Goal: Task Accomplishment & Management: Complete application form

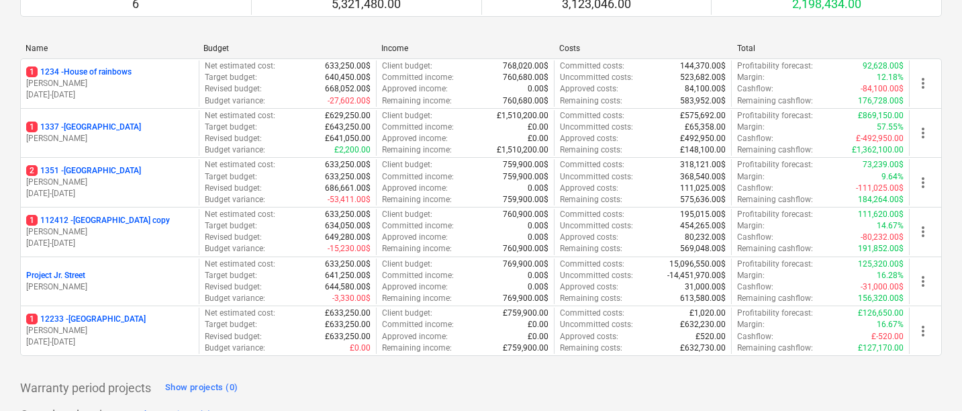
scroll to position [160, 0]
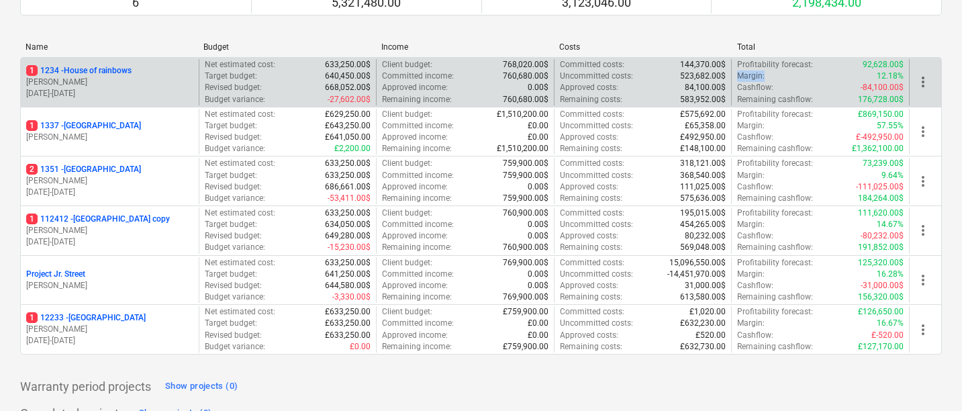
drag, startPoint x: 740, startPoint y: 76, endPoint x: 767, endPoint y: 76, distance: 26.9
click at [767, 76] on div "Margin : 12.18%" at bounding box center [820, 76] width 167 height 11
click at [753, 101] on p "Remaining cashflow :" at bounding box center [775, 99] width 76 height 11
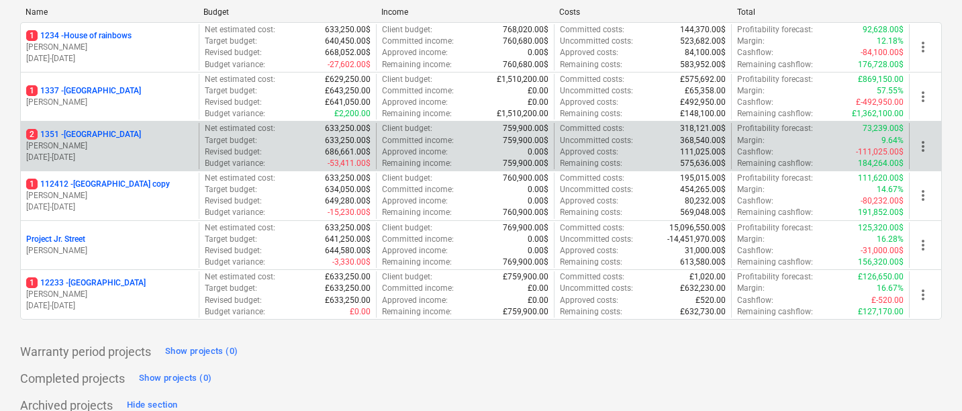
scroll to position [200, 0]
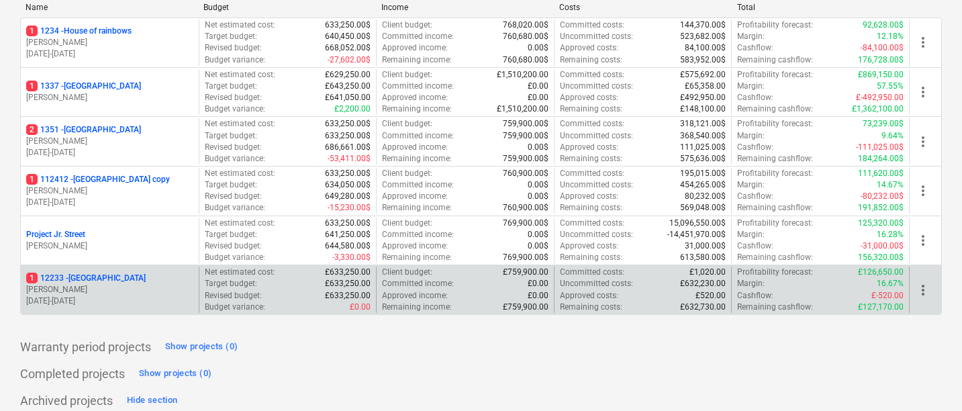
click at [99, 278] on p "1 12233 - West Street" at bounding box center [86, 278] width 120 height 11
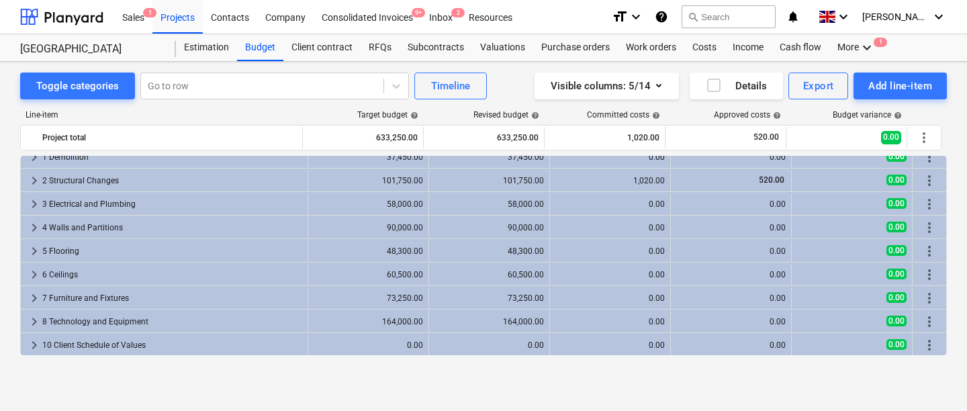
scroll to position [3, 0]
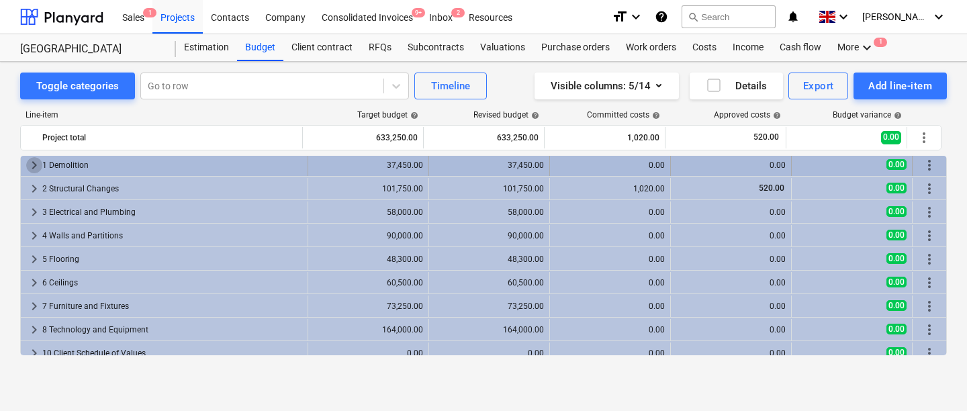
click at [33, 168] on span "keyboard_arrow_right" at bounding box center [34, 165] width 16 height 16
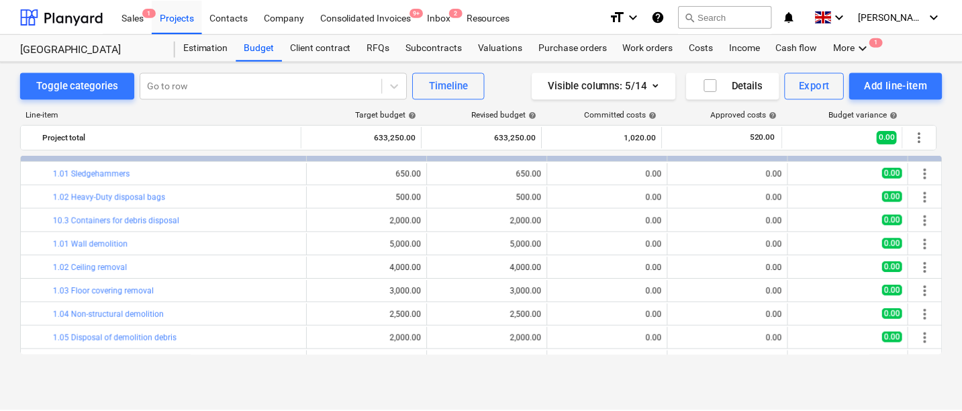
scroll to position [0, 0]
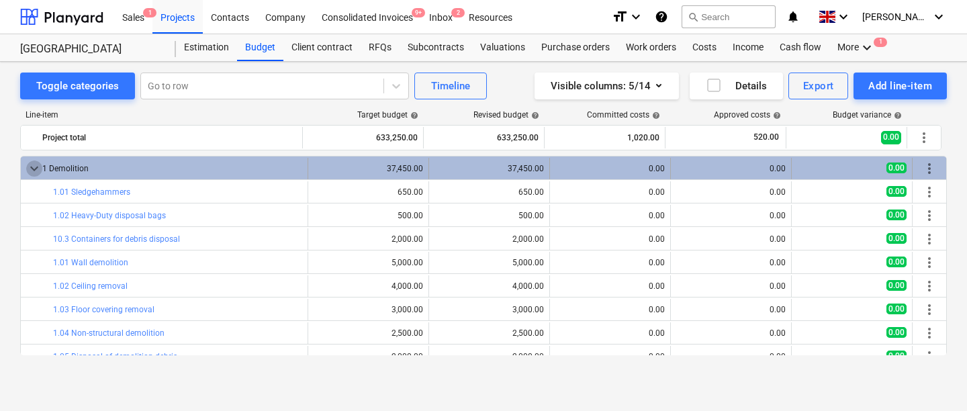
click at [38, 169] on span "keyboard_arrow_down" at bounding box center [34, 168] width 16 height 16
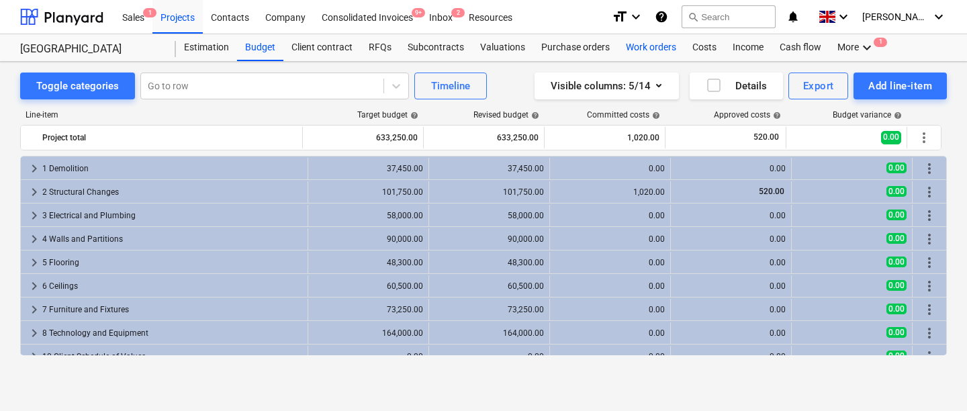
click at [631, 52] on div "Work orders" at bounding box center [651, 47] width 66 height 27
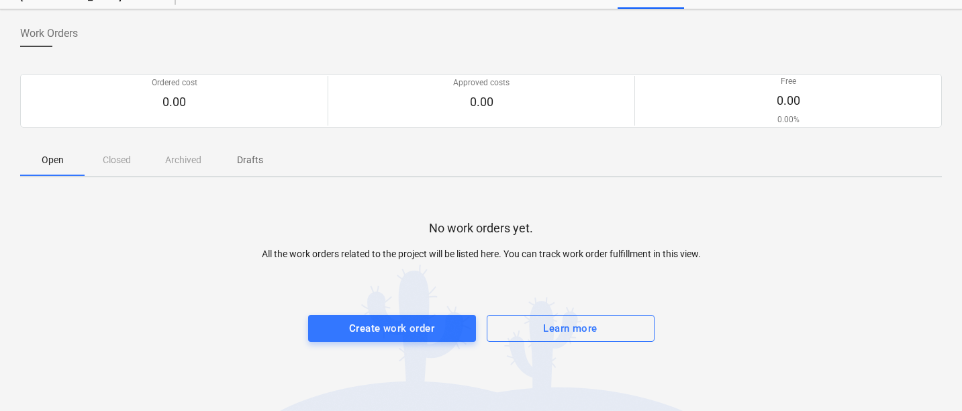
click at [339, 306] on div at bounding box center [481, 301] width 922 height 27
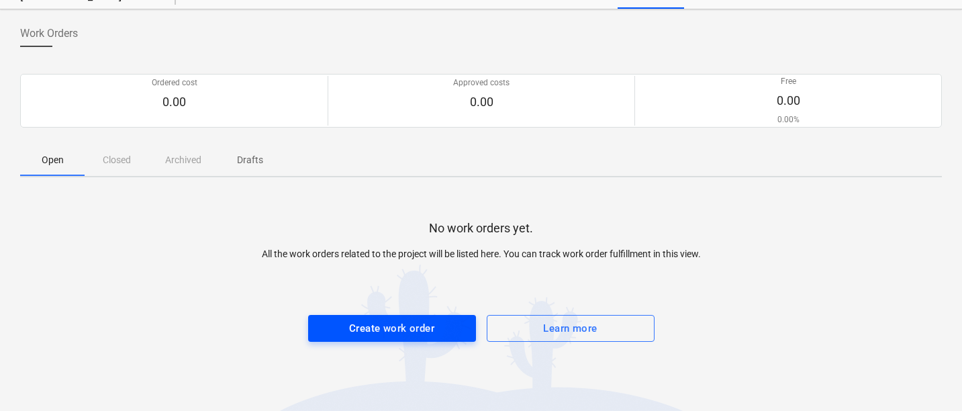
click at [336, 327] on span "Create work order" at bounding box center [392, 328] width 138 height 17
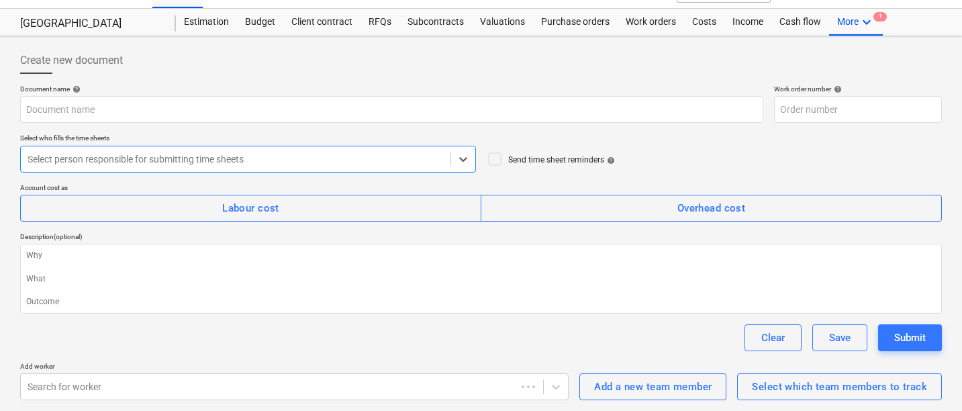
scroll to position [26, 0]
type textarea "x"
type input "12233-WO-001"
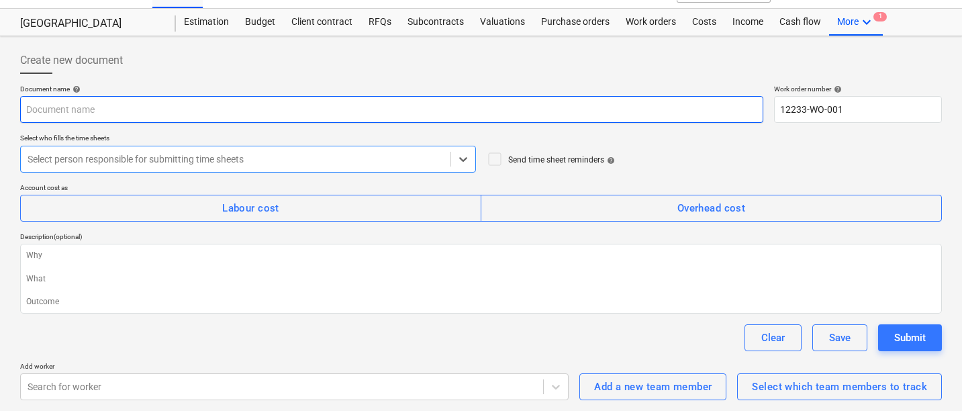
click at [212, 122] on input "text" at bounding box center [391, 109] width 743 height 27
type textarea "x"
type input "Wo"
type textarea "x"
type input "Work"
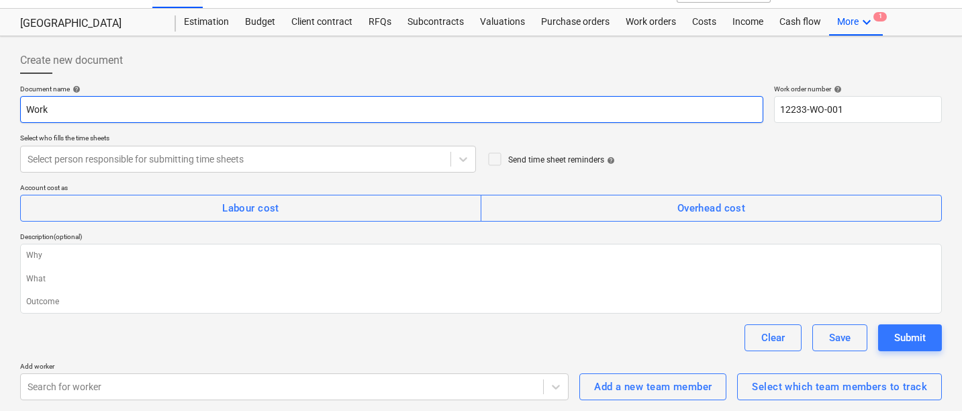
type textarea "x"
type input "Work"
type textarea "x"
type input "Work o"
type textarea "x"
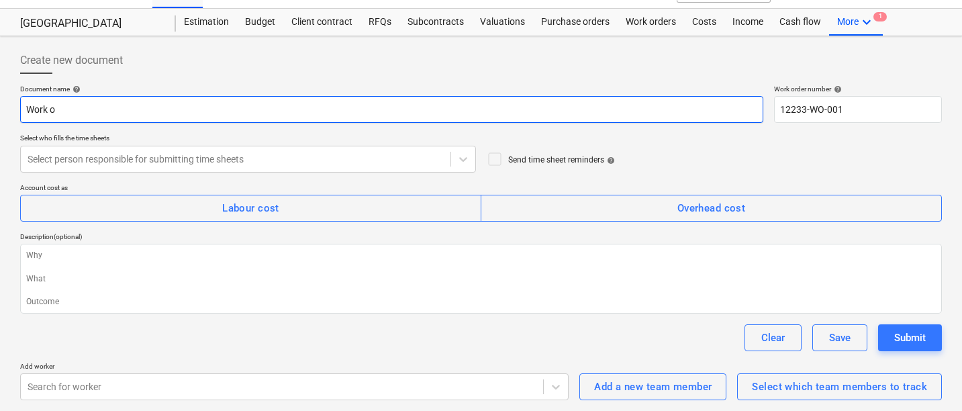
type input "Work or"
type textarea "x"
type input "Work ord"
type textarea "x"
type input "Work orde"
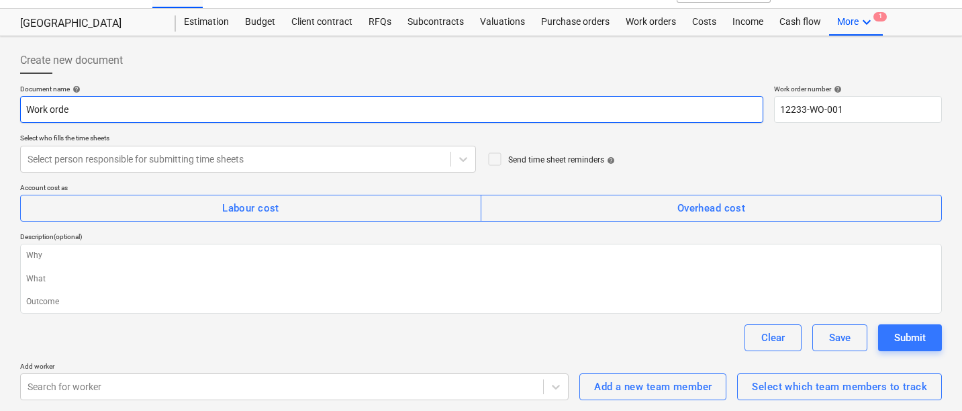
type textarea "x"
type input "Work order"
type textarea "x"
type input "Work order f"
type textarea "x"
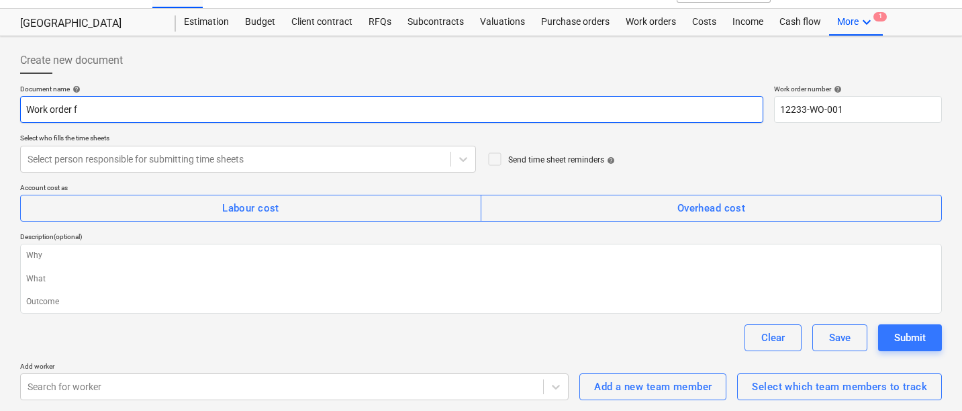
type input "Work order fo"
type textarea "x"
type input "Work order for"
type textarea "x"
type input "Work order for"
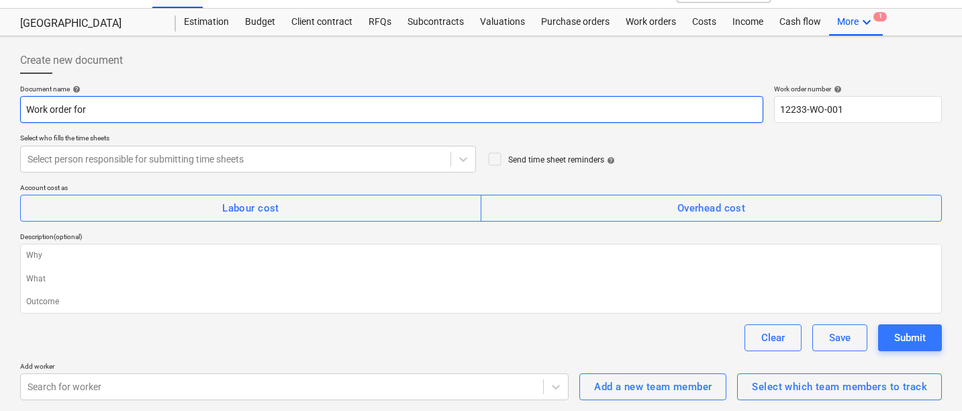
type textarea "x"
type input "Work order for C"
type textarea "x"
type input "Work order for Ca"
type textarea "x"
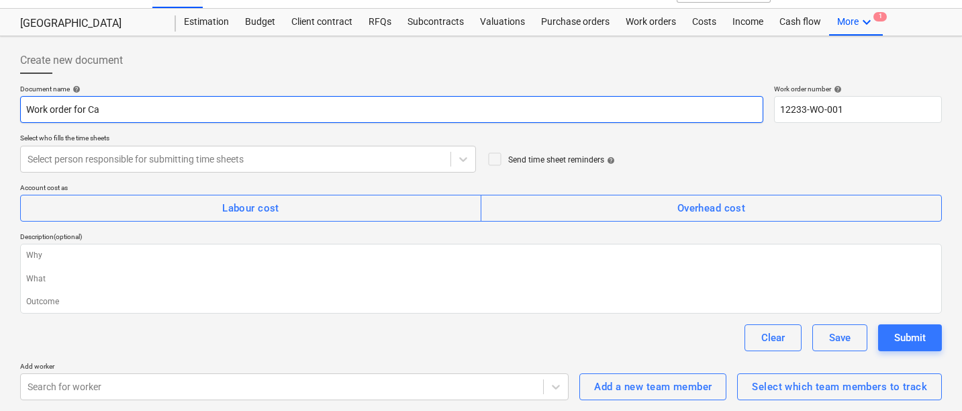
type input "Work order for Car"
type textarea "x"
type input "Work order for Carp"
type textarea "x"
type input "Work order for Carpe"
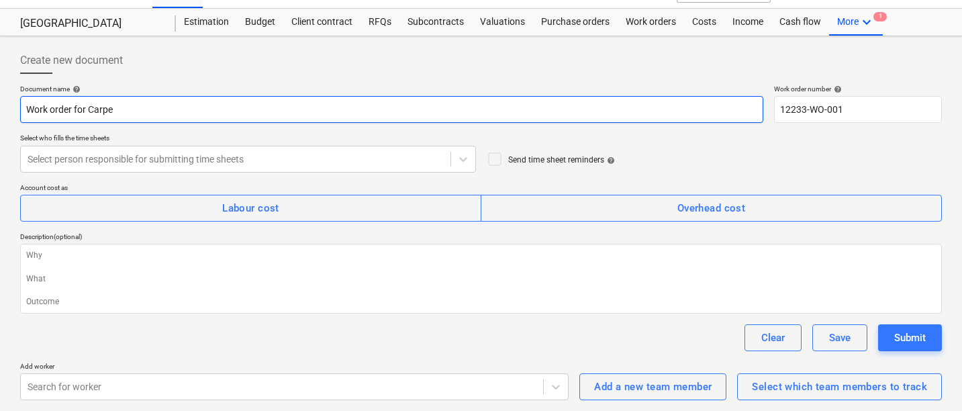
type textarea "x"
type input "Work order for Carpen"
type textarea "x"
type input "Work order for Carpent"
type textarea "x"
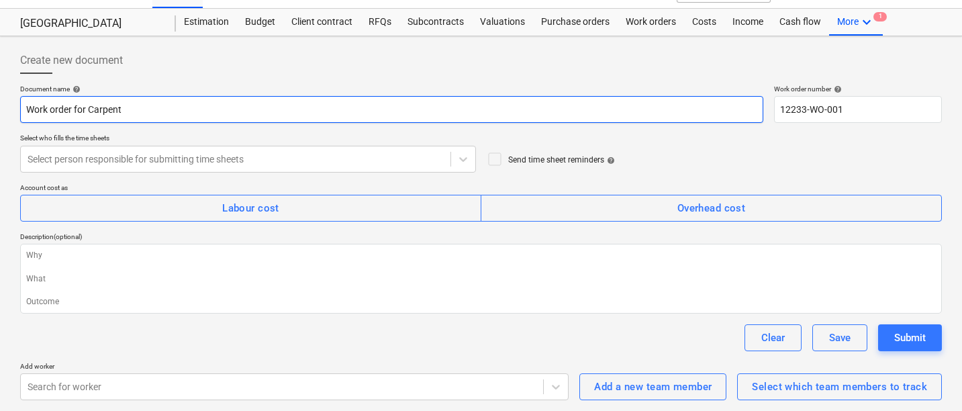
type input "Work order for Carpentr"
type textarea "x"
type input "Work order for Carpentry"
type textarea "x"
type input "Work order for Carpentry"
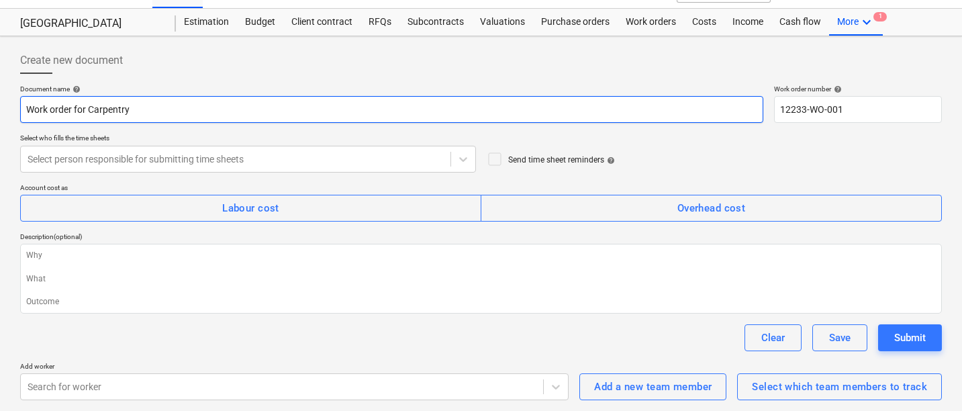
type textarea "x"
type input "Work order for Carpentry"
type textarea "x"
type input "Work order for Carpentry"
type textarea "x"
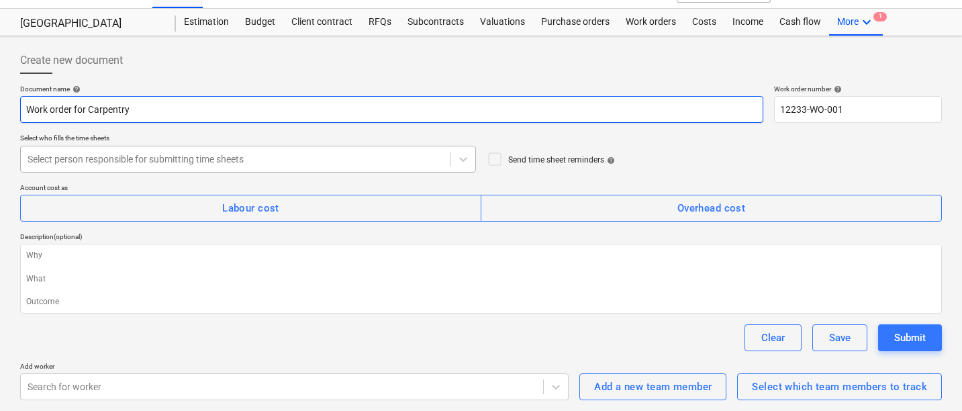
type input "Work order for Carpentry"
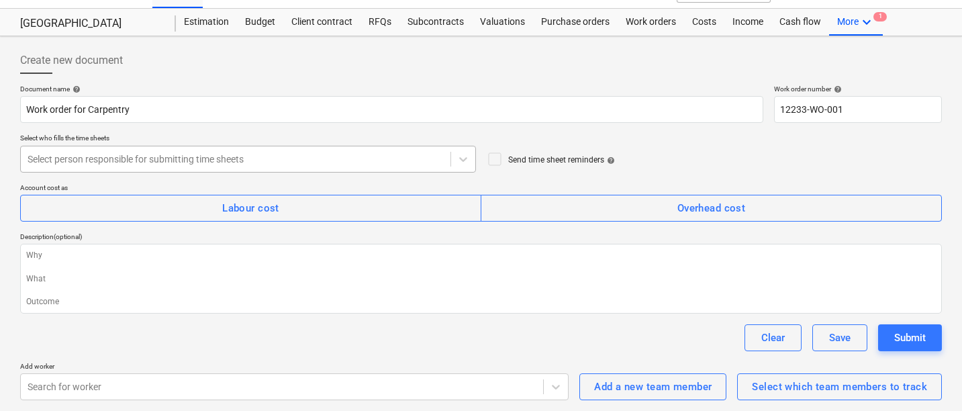
click at [193, 165] on div "Select person responsible for submitting time sheets" at bounding box center [236, 159] width 430 height 19
click at [191, 146] on div "Select person responsible for submitting time sheets" at bounding box center [248, 159] width 456 height 27
click at [257, 162] on div at bounding box center [236, 158] width 416 height 13
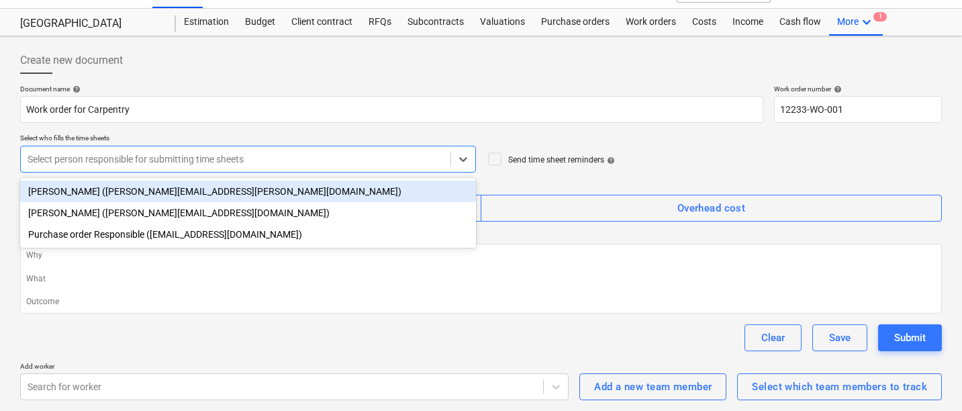
click at [257, 162] on div at bounding box center [236, 158] width 416 height 13
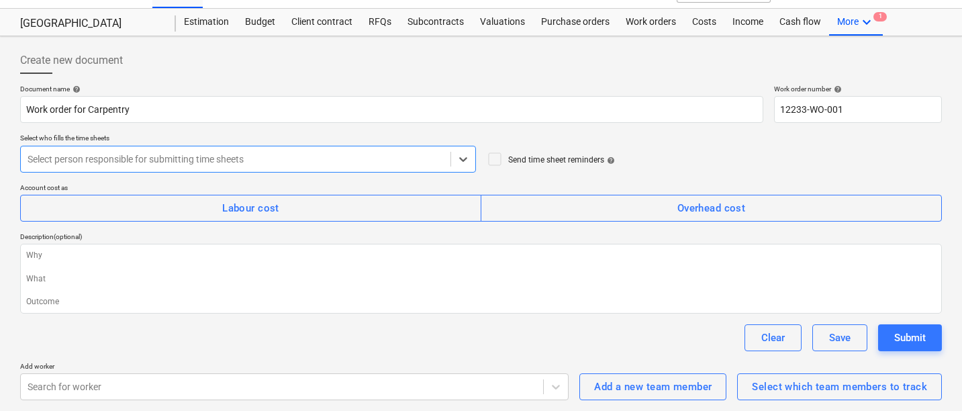
click at [184, 152] on div at bounding box center [236, 158] width 416 height 13
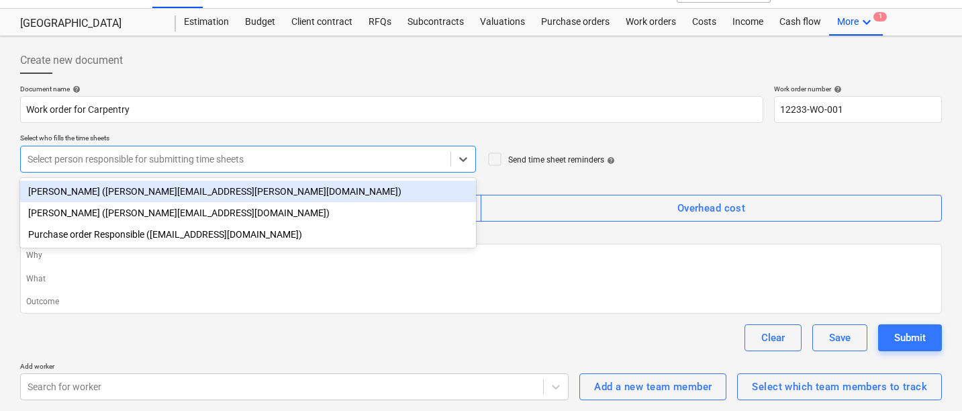
click at [187, 186] on div "Johnny Walker (carl+johnny@planyard.com)" at bounding box center [248, 191] width 456 height 21
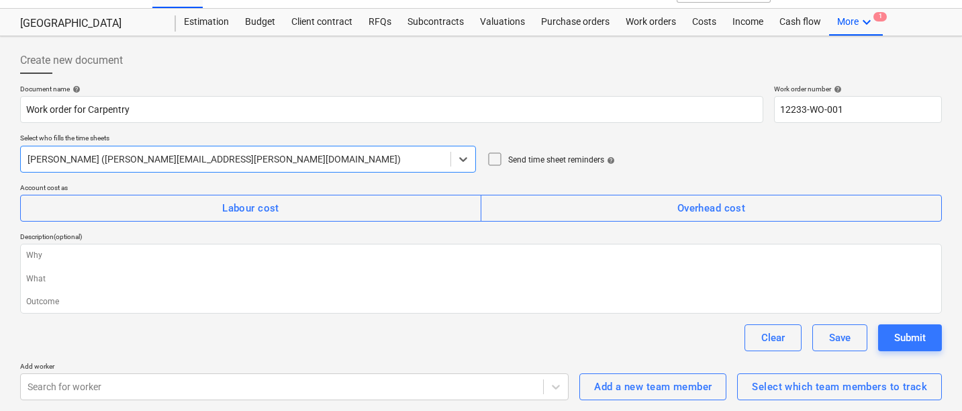
click at [496, 158] on icon at bounding box center [495, 159] width 16 height 16
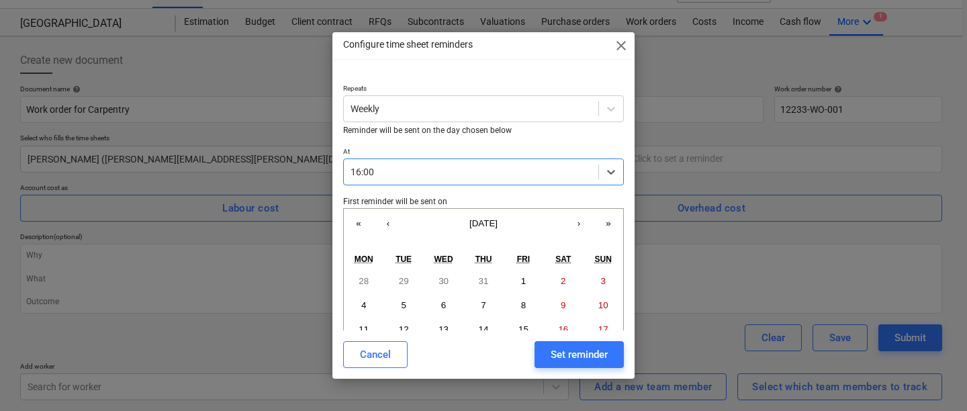
click at [618, 50] on span "close" at bounding box center [621, 46] width 16 height 16
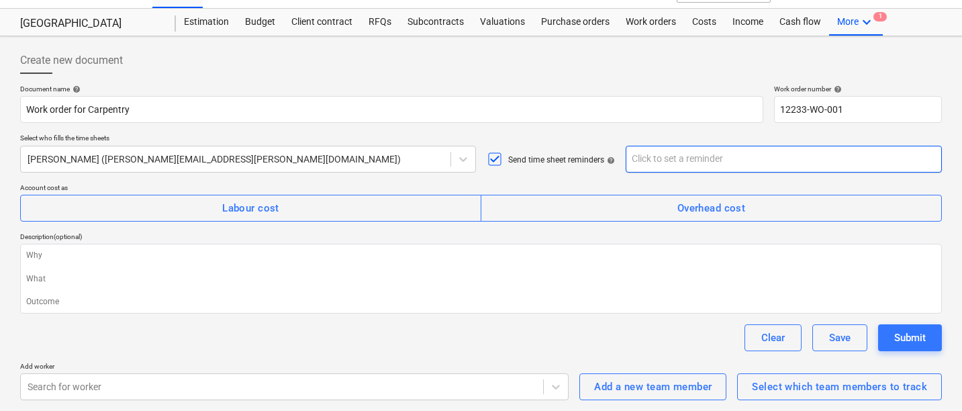
click at [636, 159] on input "text" at bounding box center [784, 159] width 317 height 27
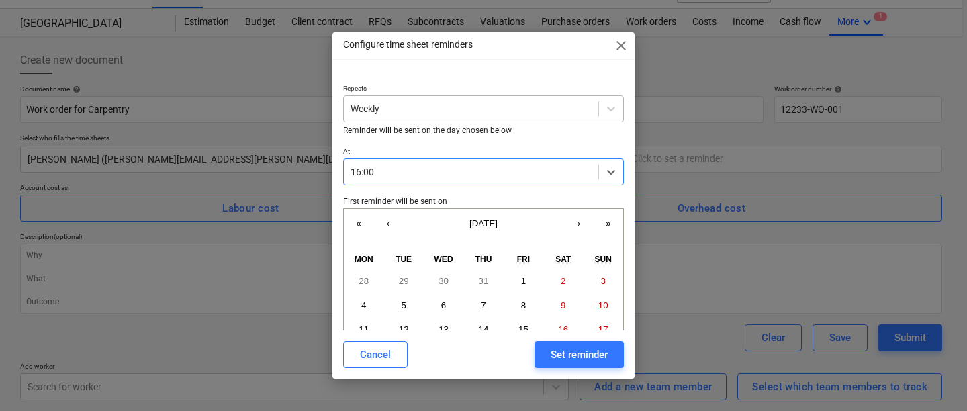
click at [496, 118] on div "Weekly" at bounding box center [471, 108] width 254 height 19
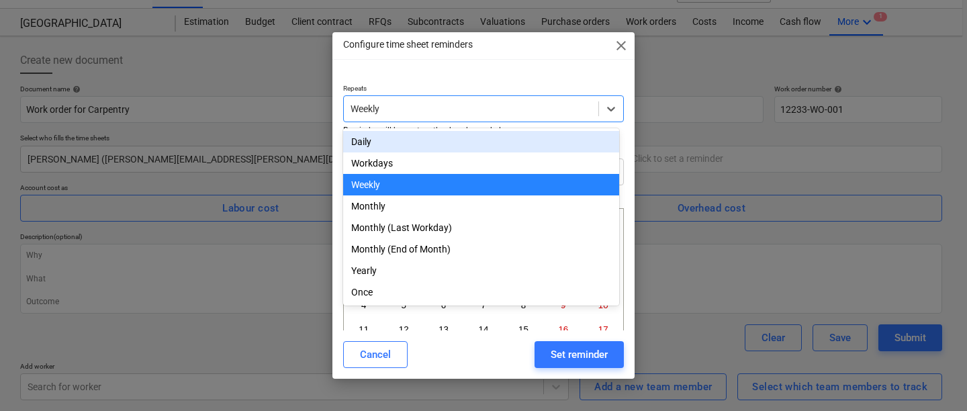
click at [462, 146] on div "Daily" at bounding box center [481, 141] width 276 height 21
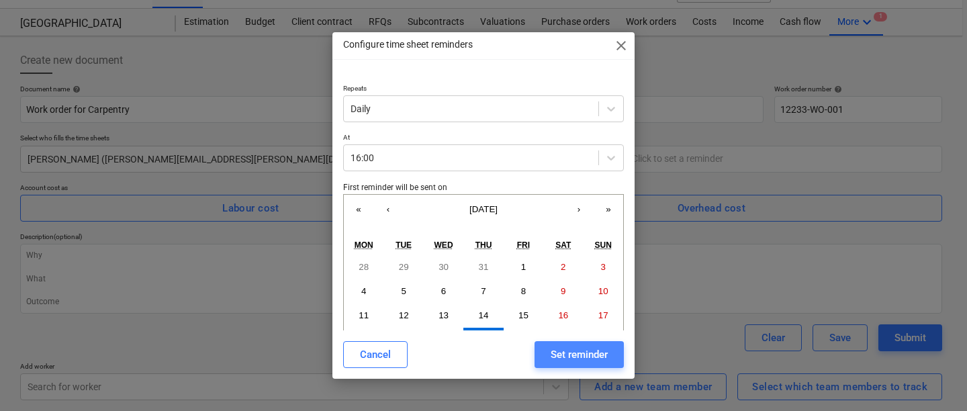
click at [571, 352] on div "Set reminder" at bounding box center [579, 354] width 57 height 17
type textarea "x"
type input "Daily at 16:00, starting from Thu, 21.08.2025"
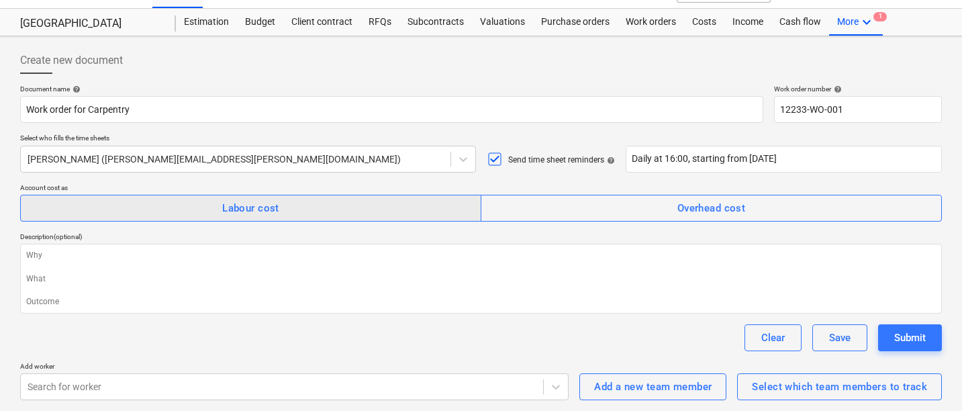
click at [324, 199] on span "Labour cost" at bounding box center [251, 207] width 432 height 17
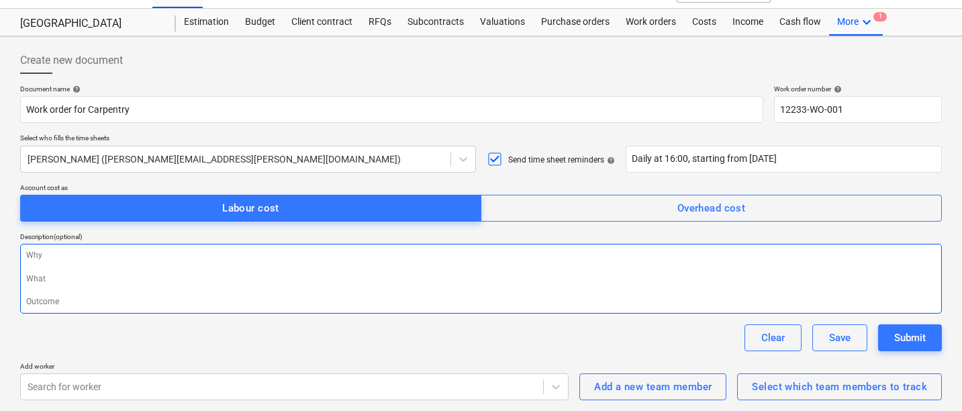
click at [304, 281] on textarea at bounding box center [481, 279] width 922 height 70
type textarea "x"
type textarea "H"
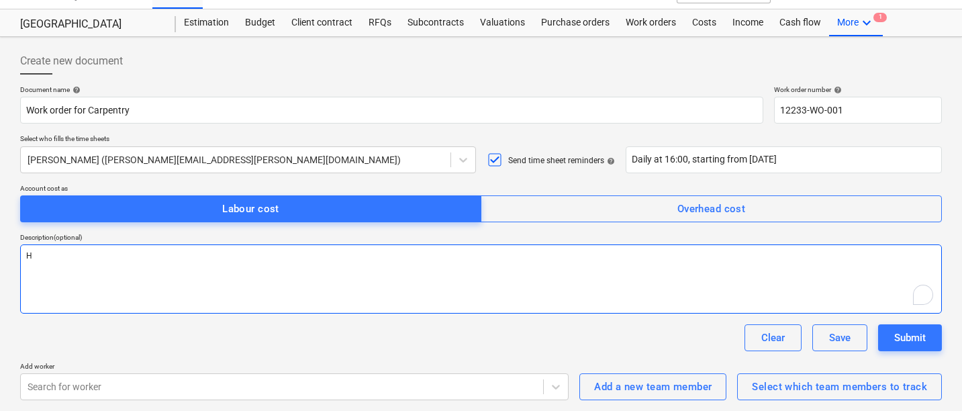
type textarea "x"
type textarea "Hou"
type textarea "x"
type textarea "Hour"
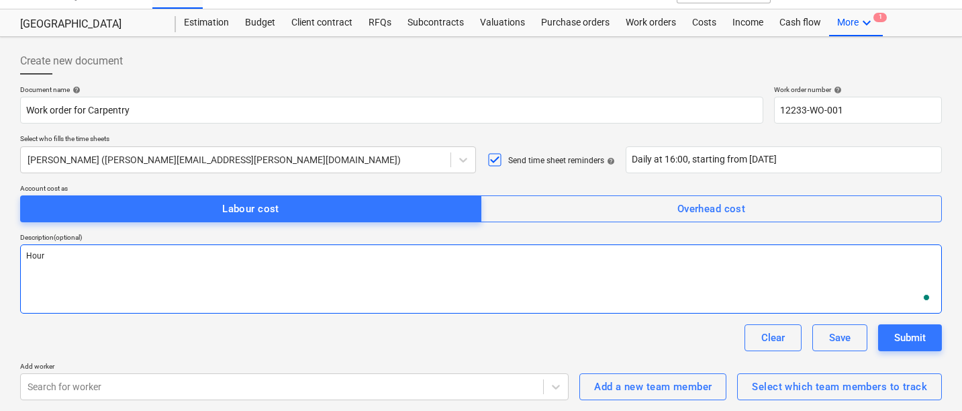
type textarea "x"
type textarea "Hours"
type textarea "x"
type textarea "Hours f"
type textarea "x"
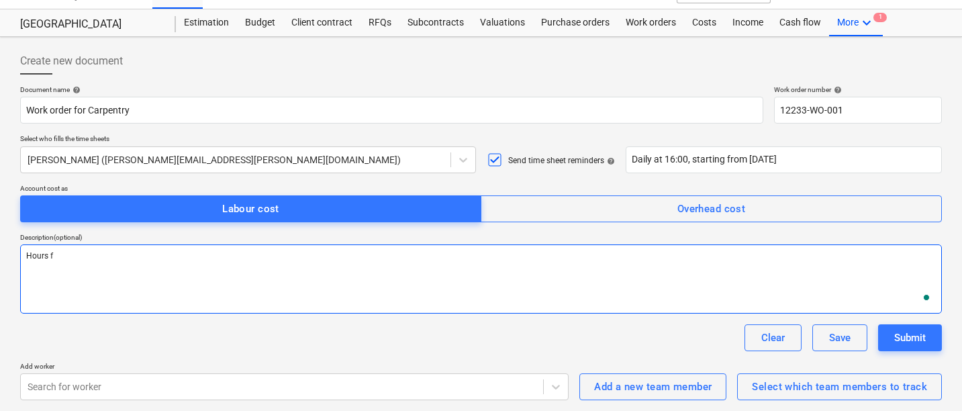
type textarea "Hours ff"
type textarea "x"
type textarea "Hours ffo"
type textarea "x"
type textarea "Hours ffor"
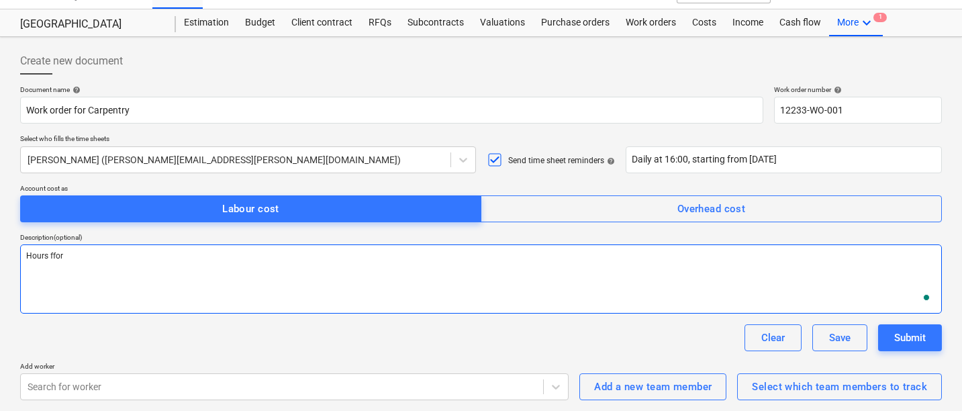
type textarea "x"
type textarea "Hours ffor"
type textarea "x"
type textarea "Hours ffor c"
type textarea "x"
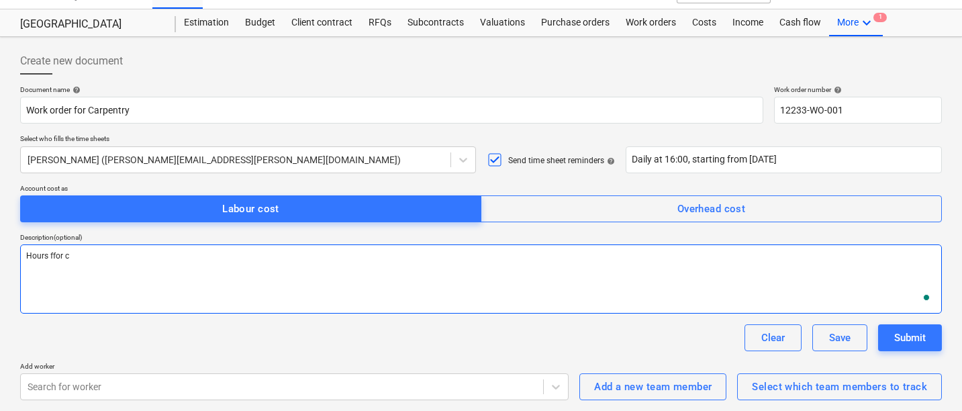
type textarea "Hours ffor"
type textarea "x"
type textarea "Hours ffor"
type textarea "x"
type textarea "Hours ffo"
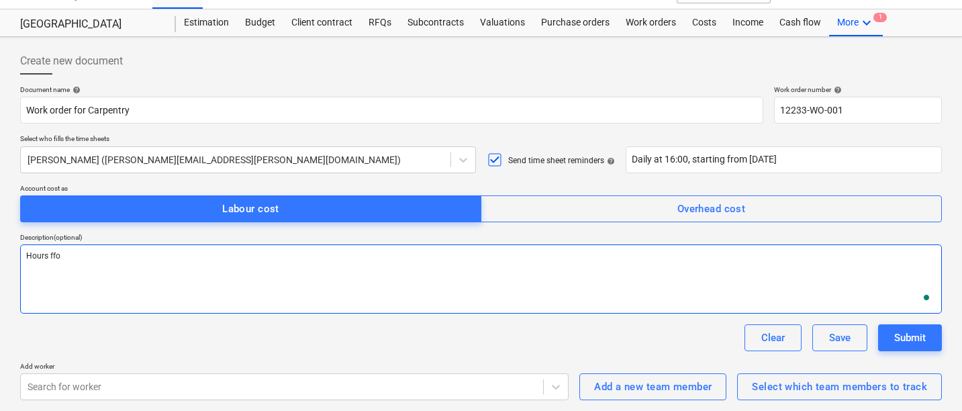
type textarea "x"
type textarea "Hours ff"
type textarea "x"
type textarea "Hours ffo"
type textarea "x"
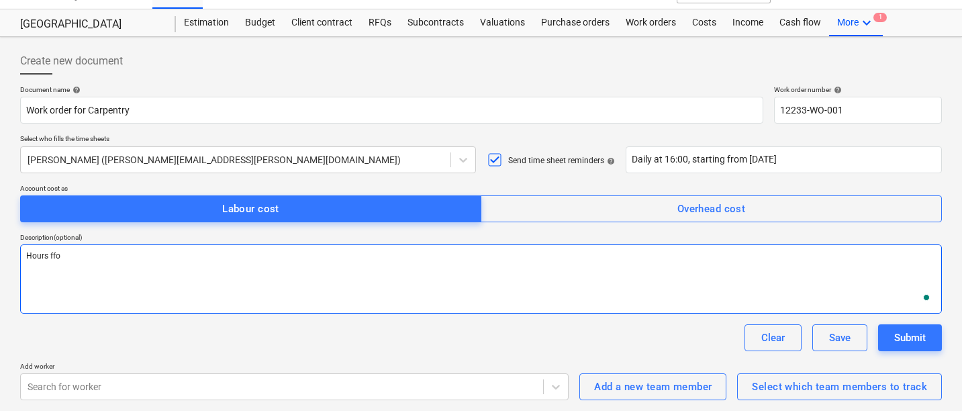
type textarea "Hours ff"
type textarea "x"
type textarea "Hours f"
type textarea "x"
type textarea "Hours fo"
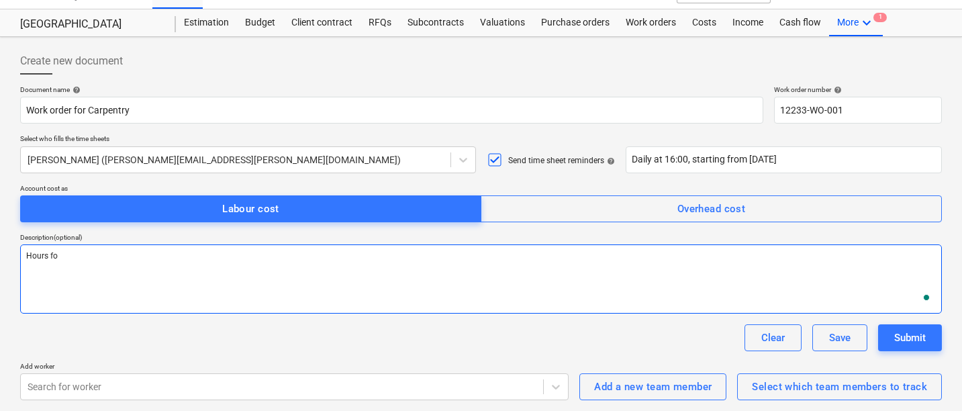
type textarea "x"
type textarea "Hours for"
type textarea "x"
type textarea "Hours for"
type textarea "x"
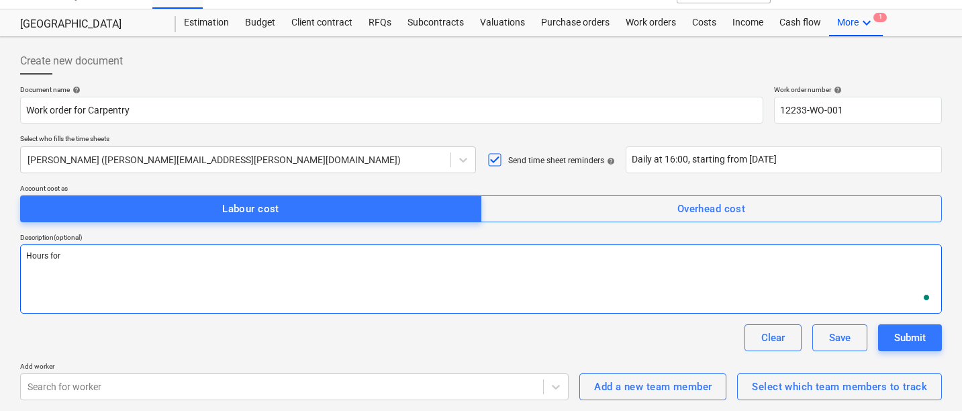
type textarea "Hours for c"
type textarea "x"
type textarea "Hours for ca"
type textarea "x"
type textarea "Hours for cap"
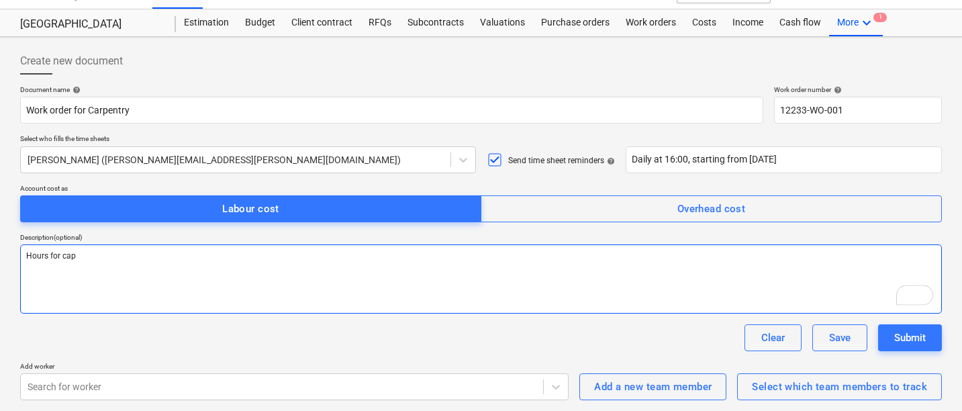
type textarea "x"
type textarea "Hours for ca"
type textarea "x"
type textarea "Hours for car"
type textarea "x"
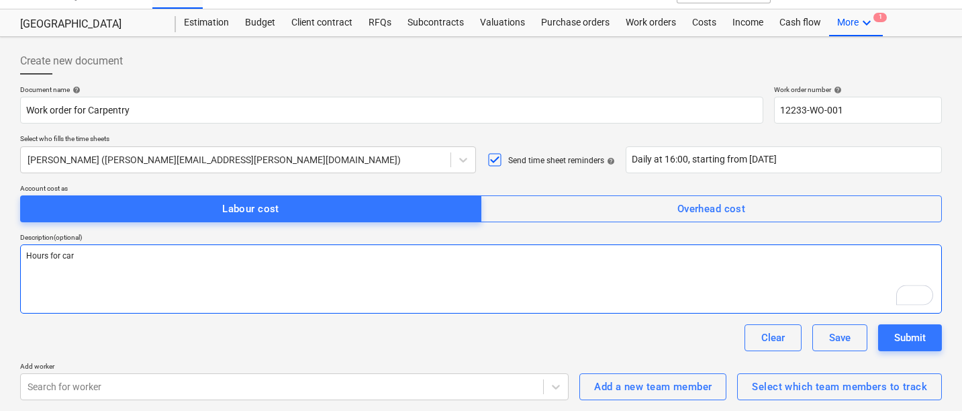
type textarea "Hours for carp"
type textarea "x"
type textarea "Hours for carpe"
type textarea "x"
type textarea "Hours for carpet"
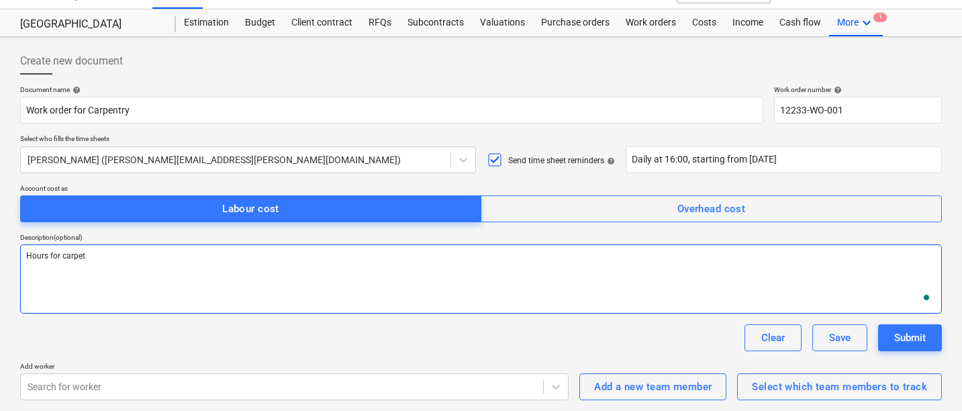
type textarea "x"
type textarea "Hours for carpetr"
type textarea "x"
type textarea "Hours for carpetrn"
type textarea "x"
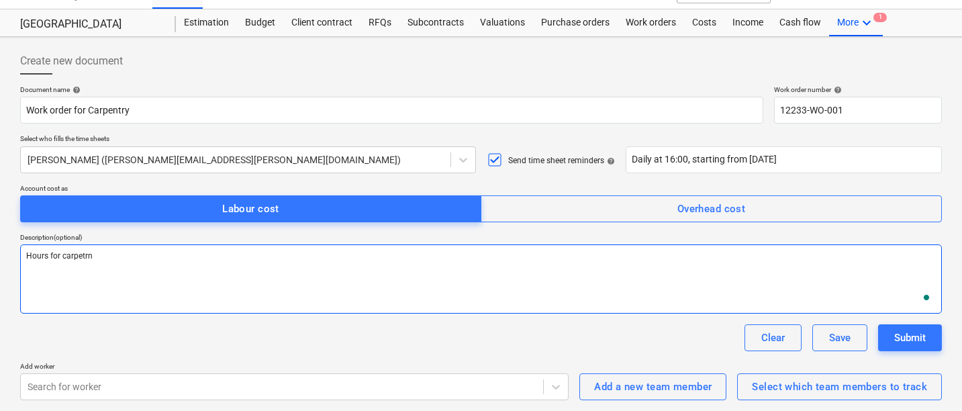
type textarea "Hours for carpetrny"
type textarea "x"
type textarea "Hours for carpetrn"
type textarea "x"
type textarea "Hours for carpetr"
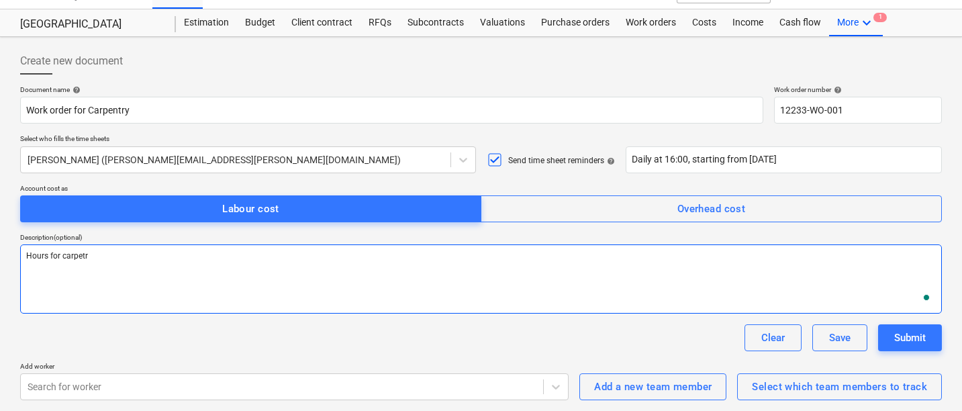
type textarea "x"
type textarea "Hours for carpet"
type textarea "x"
type textarea "Hours for carpe"
type textarea "x"
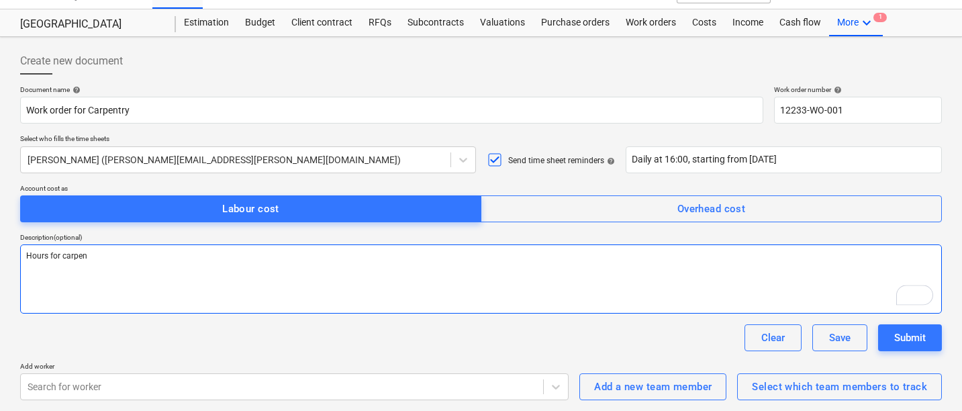
type textarea "Hours for carpent"
type textarea "x"
type textarea "Hours for carpentr"
type textarea "x"
type textarea "Hours for carpentry"
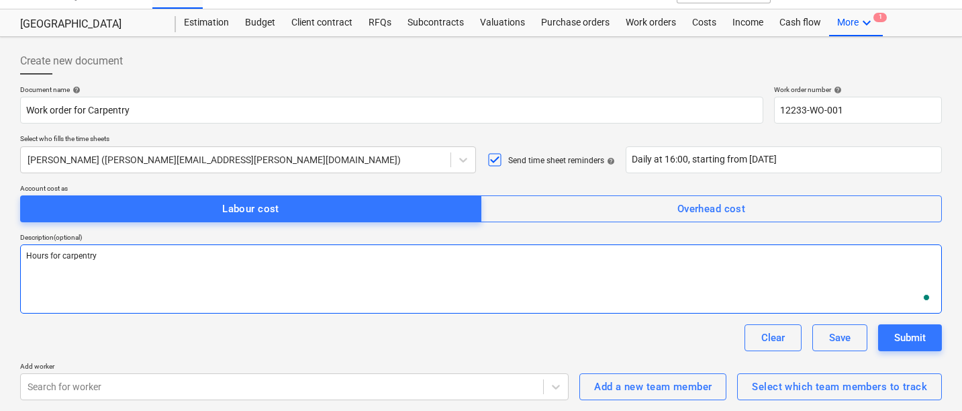
type textarea "x"
type textarea "Hours for carpentr"
type textarea "x"
type textarea "Hours for carpentrr"
type textarea "x"
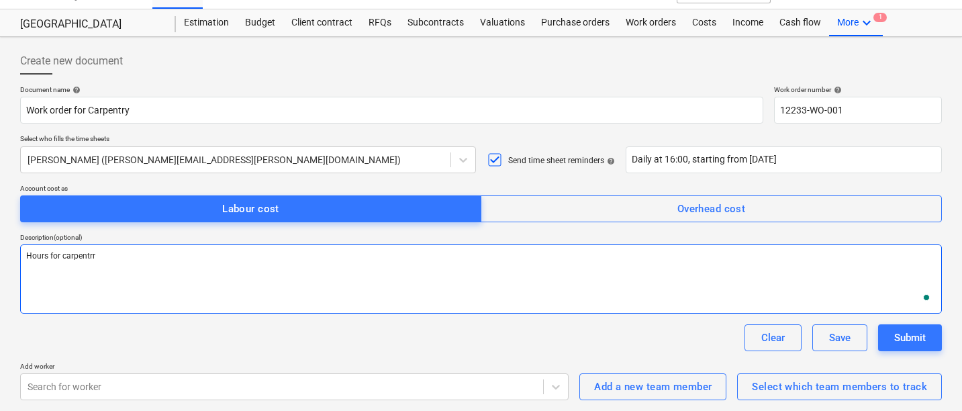
type textarea "Hours for carpentr"
type textarea "x"
type textarea "Hours for carpentry"
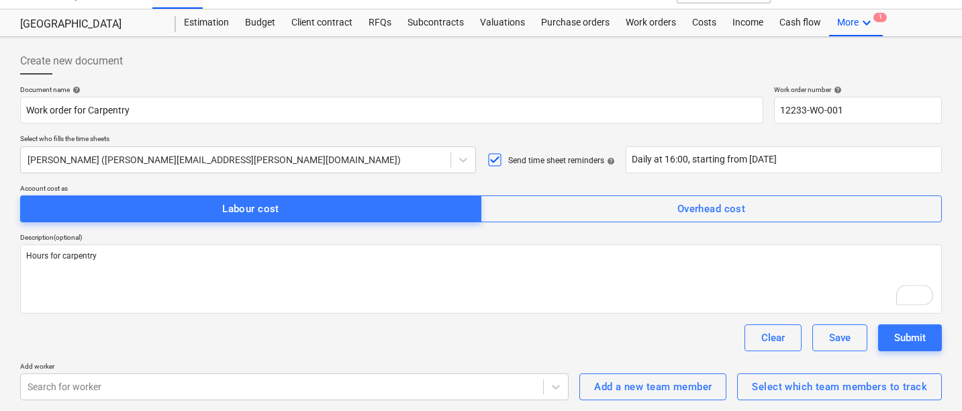
click at [319, 371] on p "Add worker" at bounding box center [294, 367] width 549 height 11
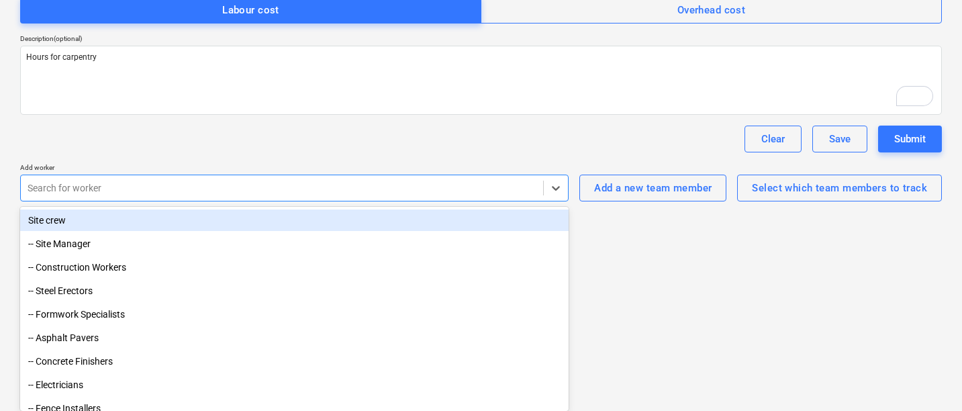
scroll to position [25, 0]
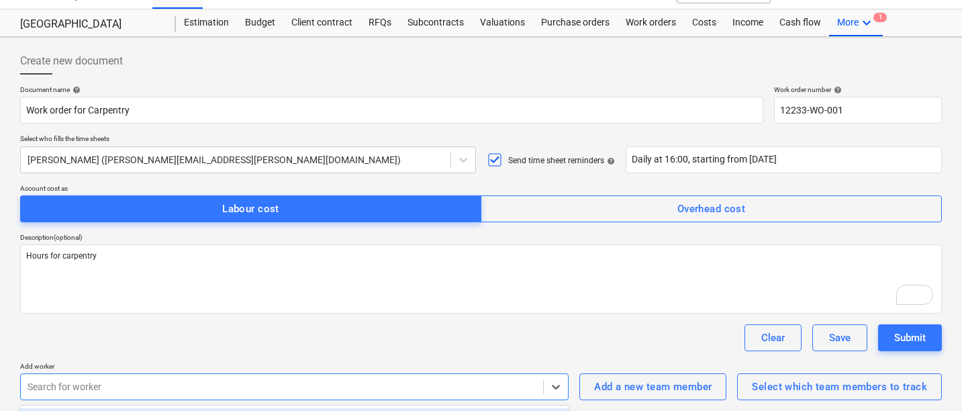
click at [276, 167] on div "Document name help Work order for Carpentry Work order number help 12233-WO-001…" at bounding box center [481, 242] width 922 height 315
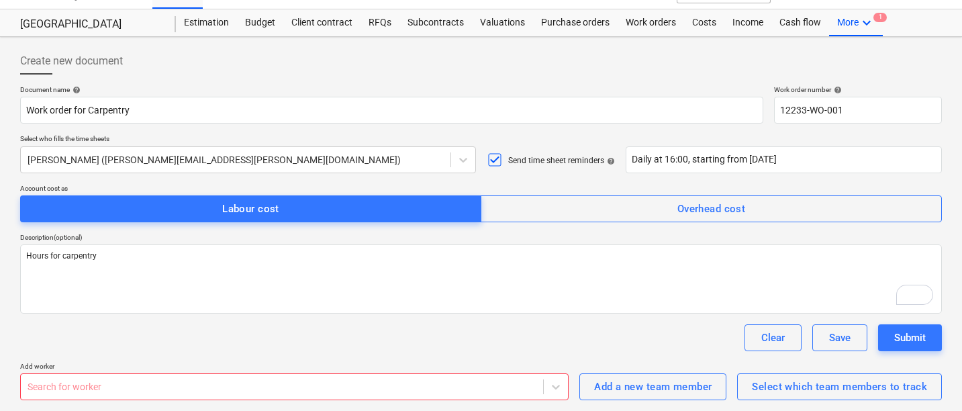
click at [226, 369] on p "Add worker" at bounding box center [294, 367] width 549 height 11
click at [219, 379] on body "Sales 1 Projects Contacts Company Consolidated Invoices 9+ Inbox 2 Resources fo…" at bounding box center [481, 180] width 962 height 411
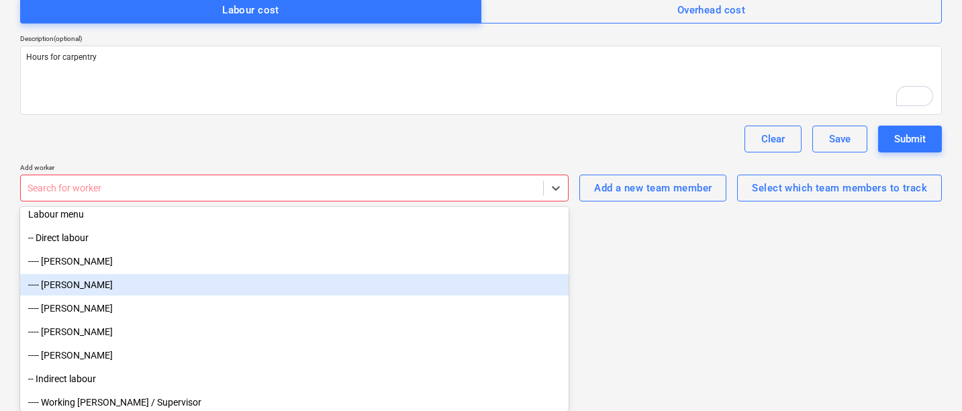
scroll to position [322, 0]
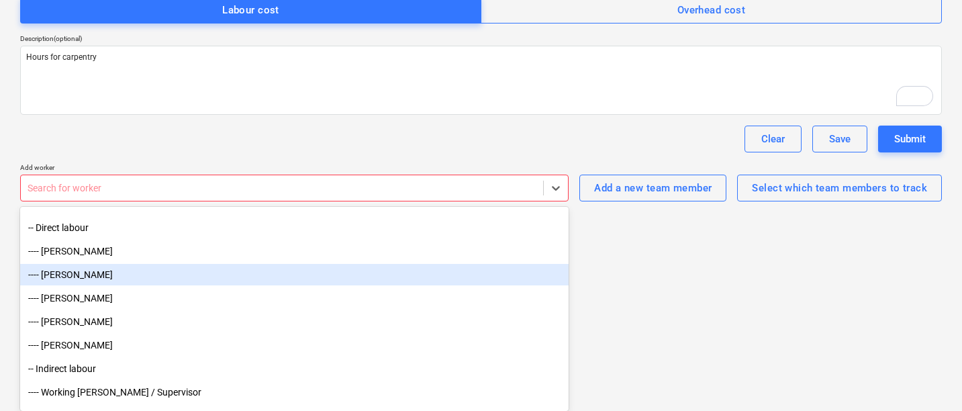
click at [154, 282] on div "---- Brian" at bounding box center [294, 274] width 549 height 21
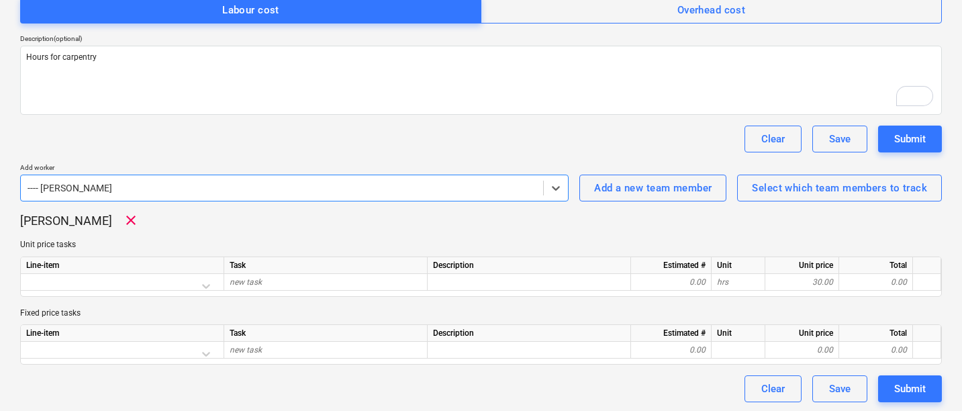
scroll to position [226, 0]
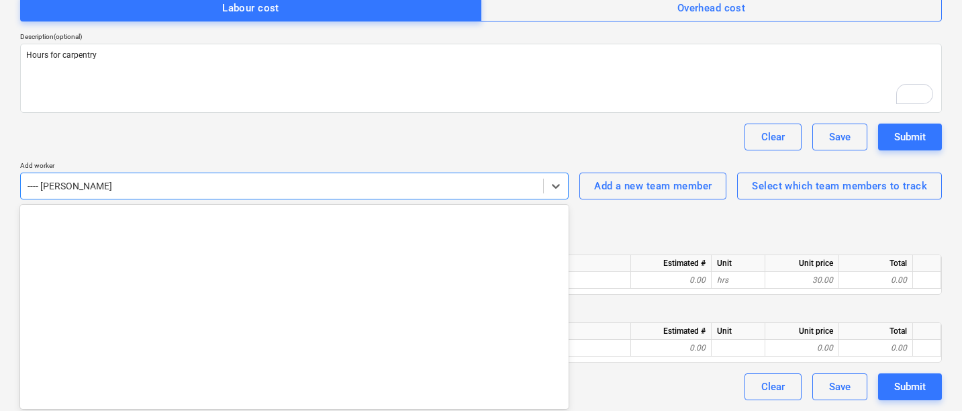
click at [249, 193] on div at bounding box center [282, 185] width 509 height 13
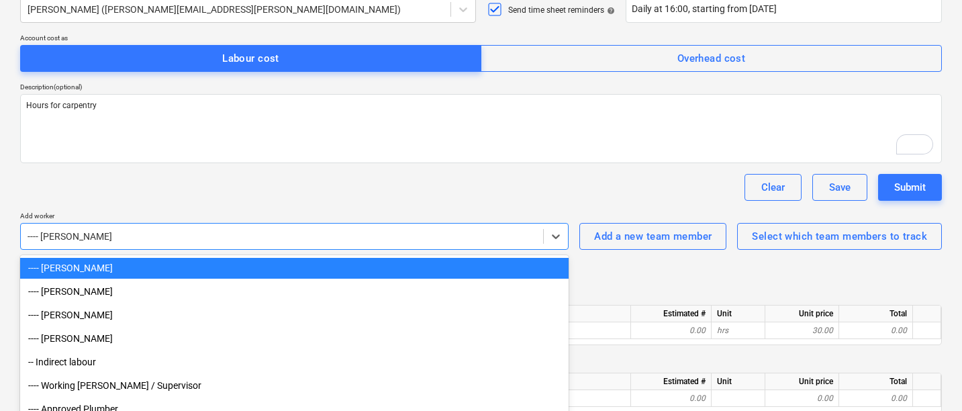
scroll to position [375, 0]
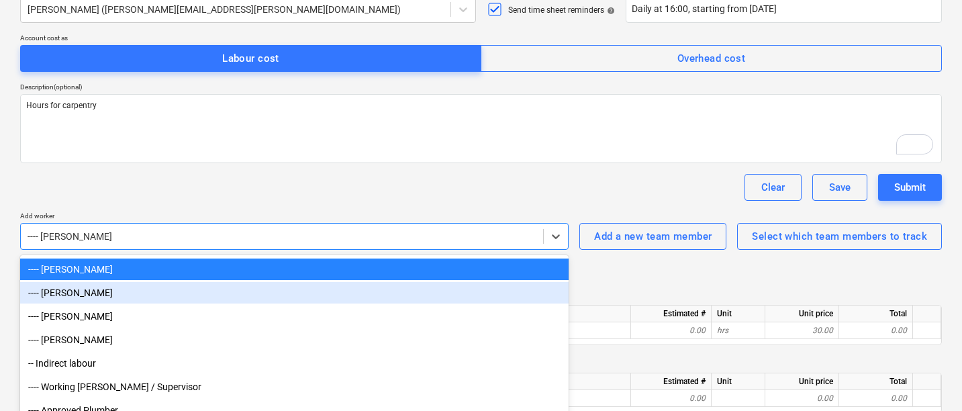
click at [192, 295] on div "---- Jonny" at bounding box center [294, 292] width 549 height 21
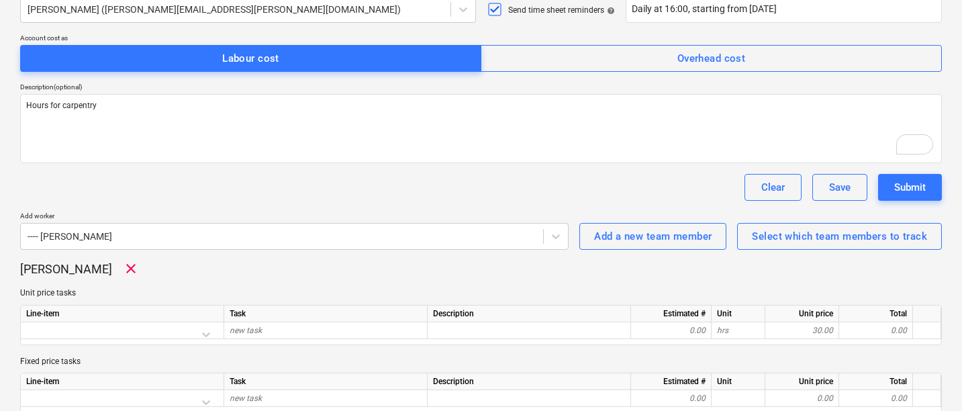
click at [229, 195] on div "Clear Save Submit" at bounding box center [481, 187] width 922 height 27
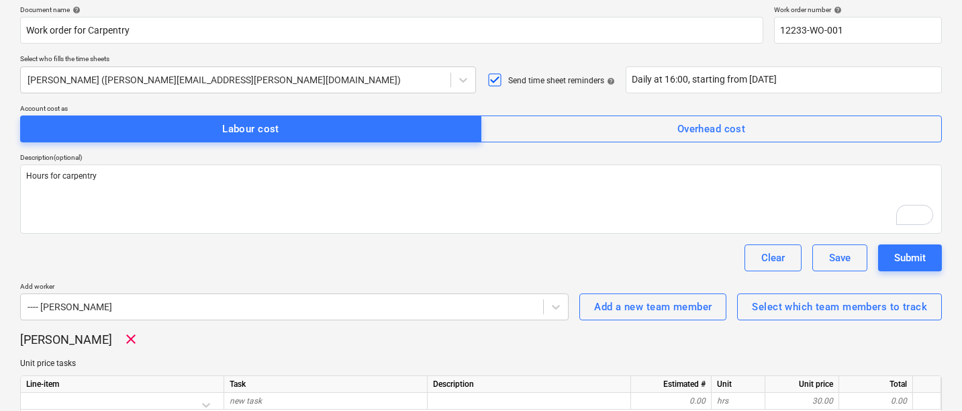
scroll to position [103, 0]
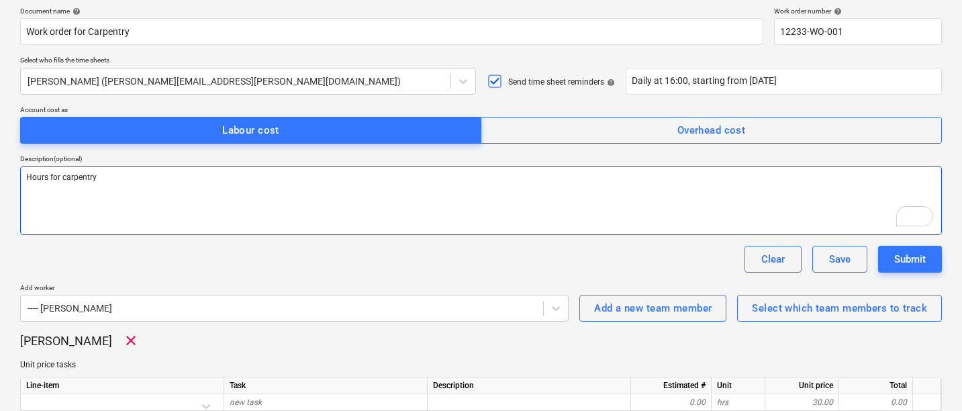
type textarea "x"
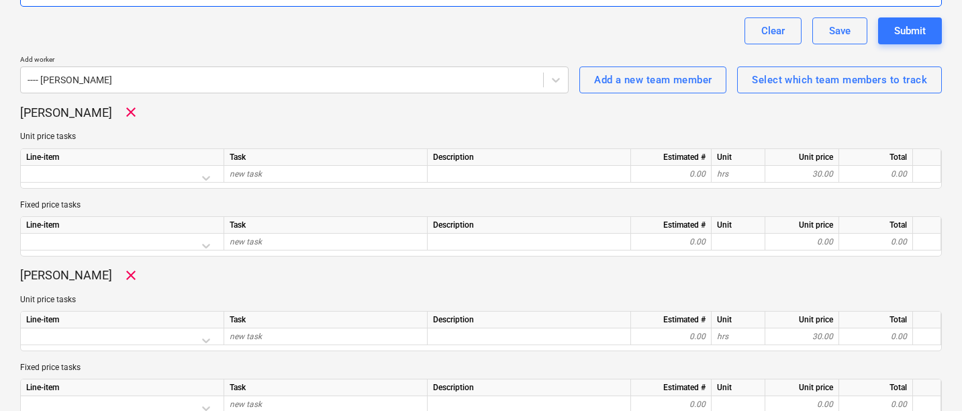
scroll to position [330, 0]
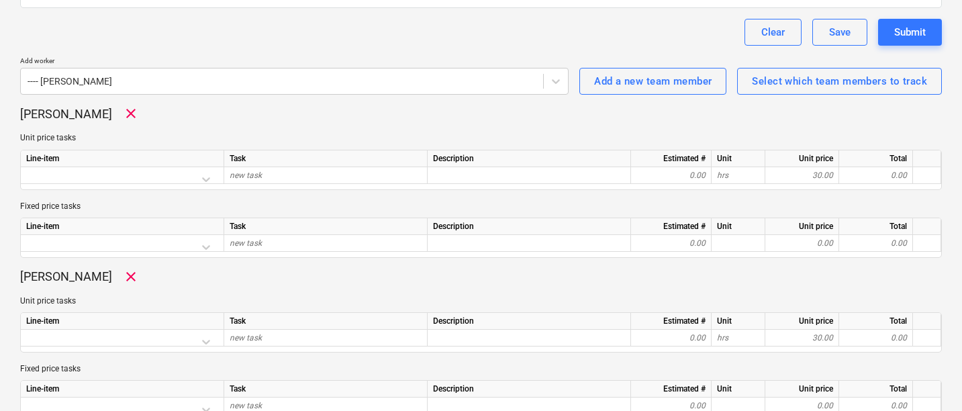
click at [205, 186] on div "Line-item Task Description Estimated # Unit Unit price Total new task 0.00 hrs …" at bounding box center [481, 170] width 922 height 40
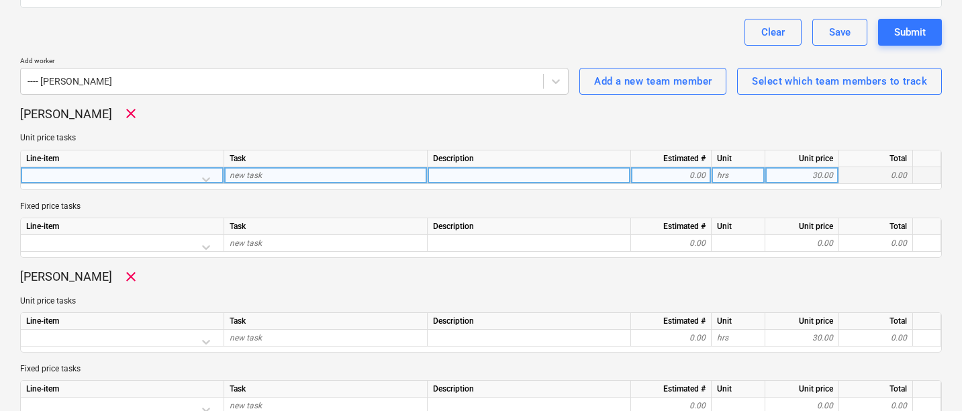
click at [205, 183] on div at bounding box center [122, 179] width 192 height 24
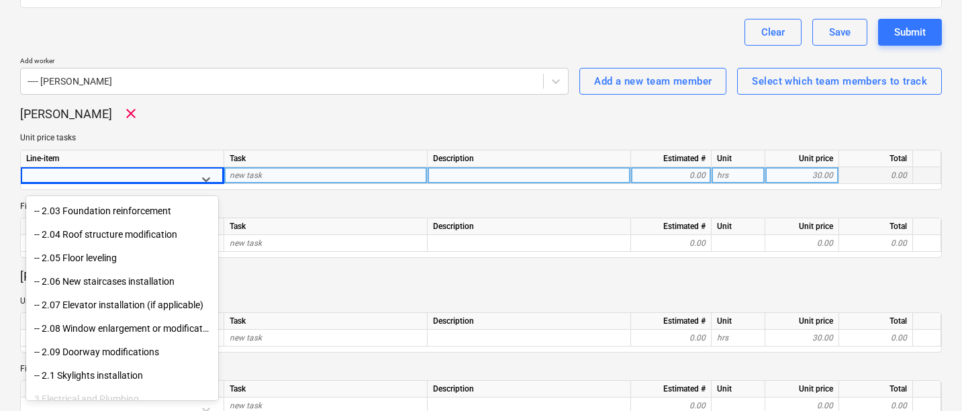
scroll to position [493, 0]
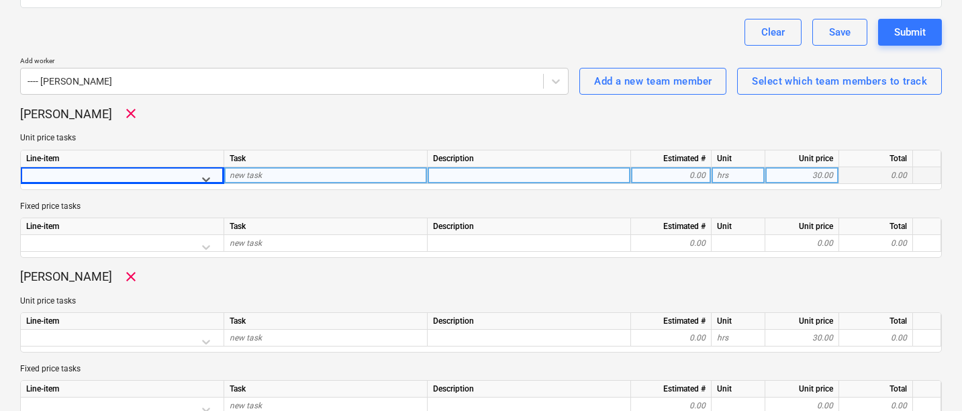
click at [164, 175] on div at bounding box center [110, 179] width 157 height 17
type input "car"
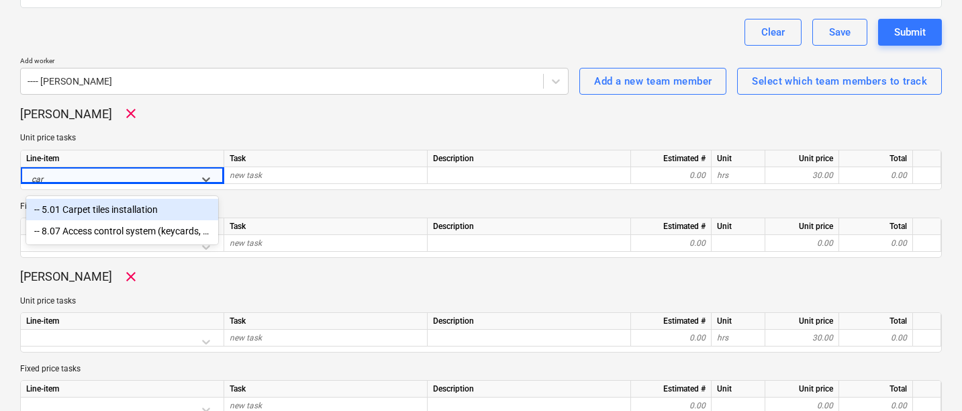
click at [108, 209] on div "-- 5.01 Carpet tiles installation" at bounding box center [122, 209] width 192 height 21
type textarea "x"
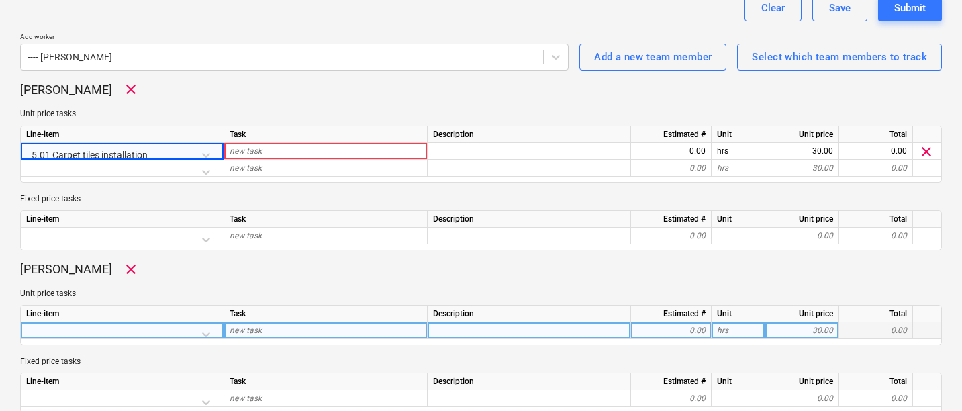
click at [141, 328] on div at bounding box center [122, 334] width 192 height 24
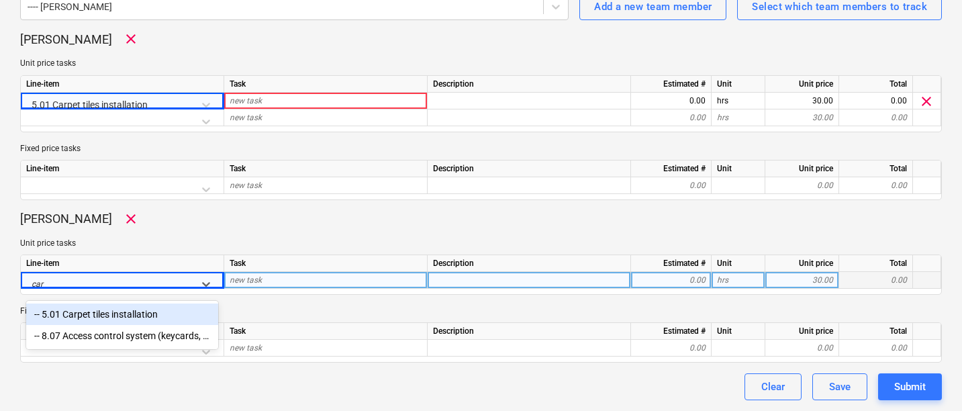
scroll to position [405, 0]
type input "carp"
click at [119, 320] on div "-- 5.01 Carpet tiles installation" at bounding box center [122, 314] width 192 height 21
type textarea "x"
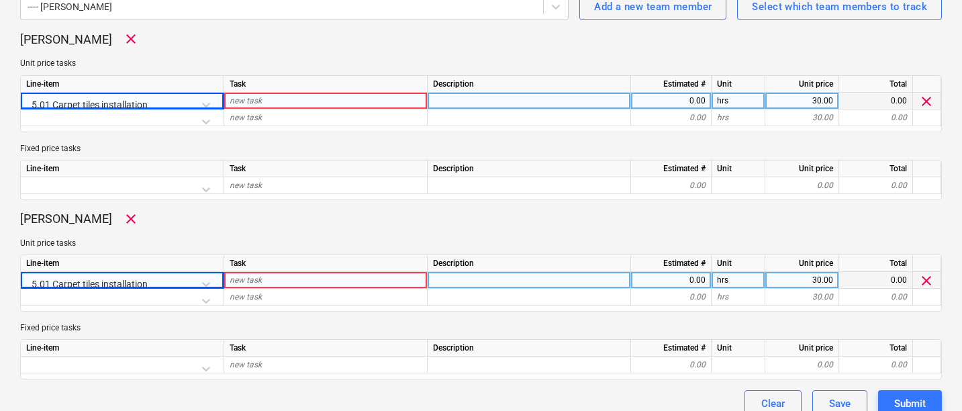
click at [293, 105] on div "new task" at bounding box center [325, 101] width 203 height 17
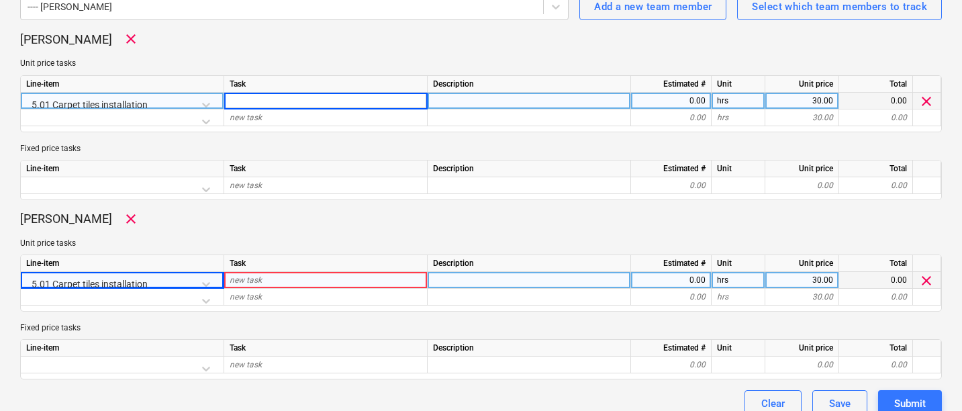
type input "F"
type input "cArpentry for project"
click at [285, 102] on input "cArpentry for project" at bounding box center [325, 101] width 203 height 16
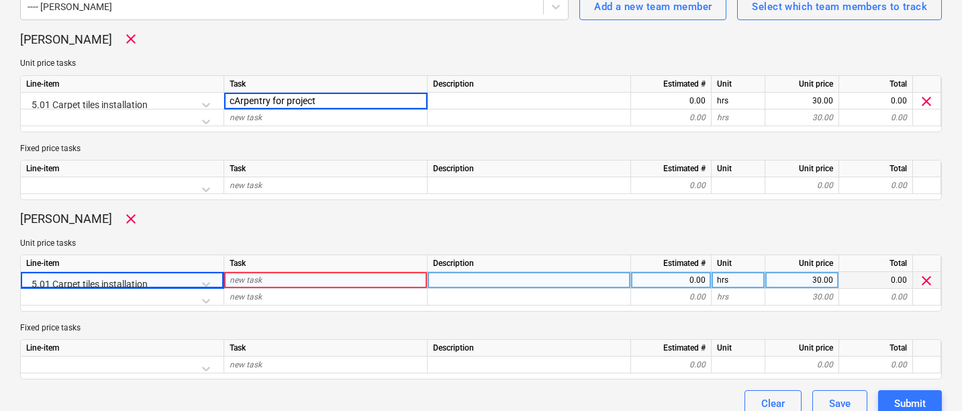
type textarea "x"
click at [273, 273] on div "new task" at bounding box center [325, 280] width 203 height 17
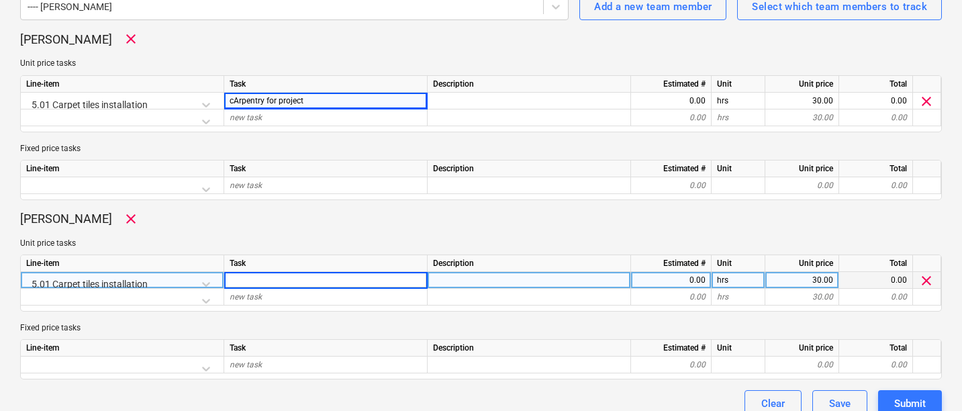
type input "cArpentry for project"
type textarea "x"
click at [305, 239] on p "Unit price tasks" at bounding box center [481, 243] width 922 height 11
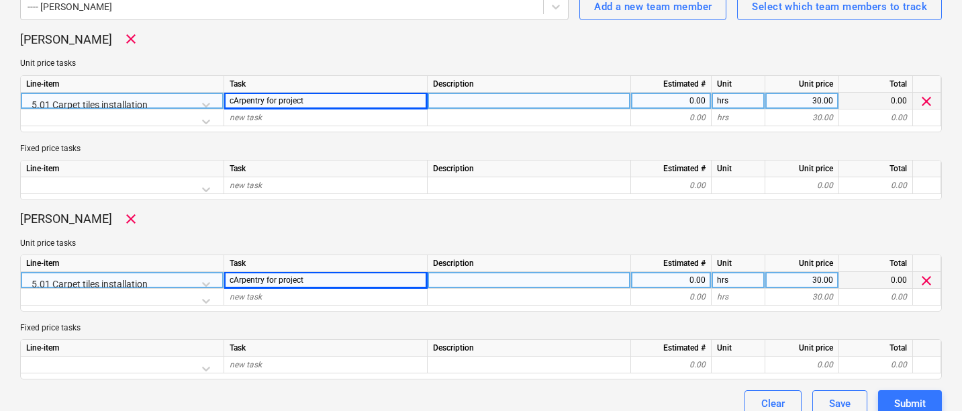
click at [655, 98] on div "0.00" at bounding box center [671, 101] width 69 height 17
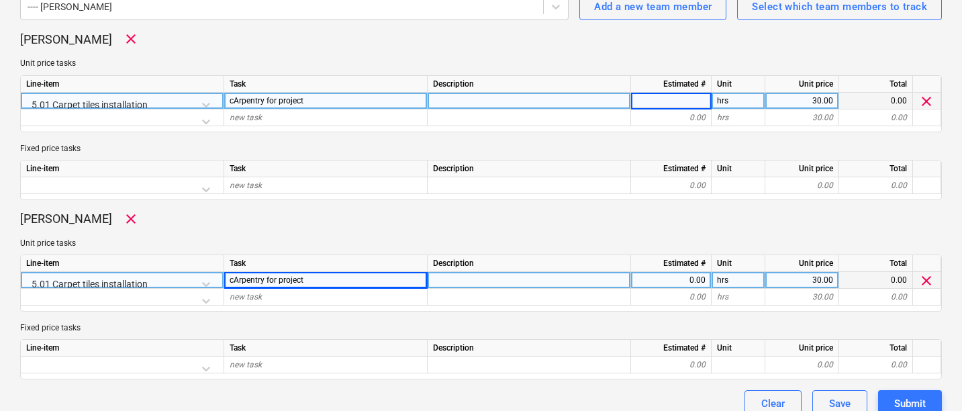
click at [808, 98] on div "30.00" at bounding box center [802, 101] width 62 height 17
type input "20"
type textarea "x"
click at [802, 277] on div "30.00" at bounding box center [802, 280] width 62 height 17
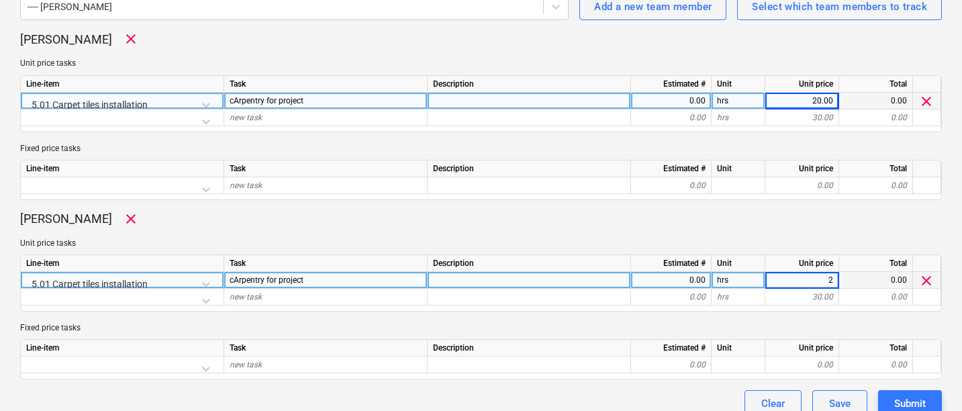
type input "20"
type textarea "x"
click at [674, 98] on div "0.00" at bounding box center [671, 101] width 69 height 17
type input "100"
type textarea "x"
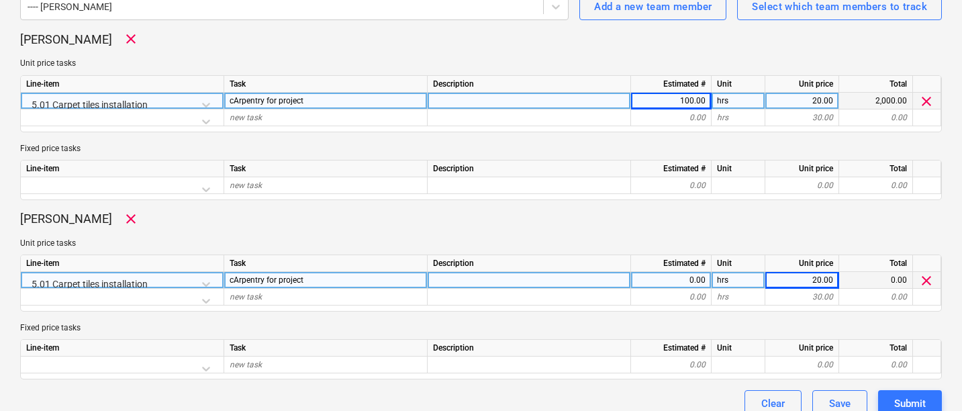
click at [682, 283] on div "0.00" at bounding box center [671, 280] width 69 height 17
type input "50"
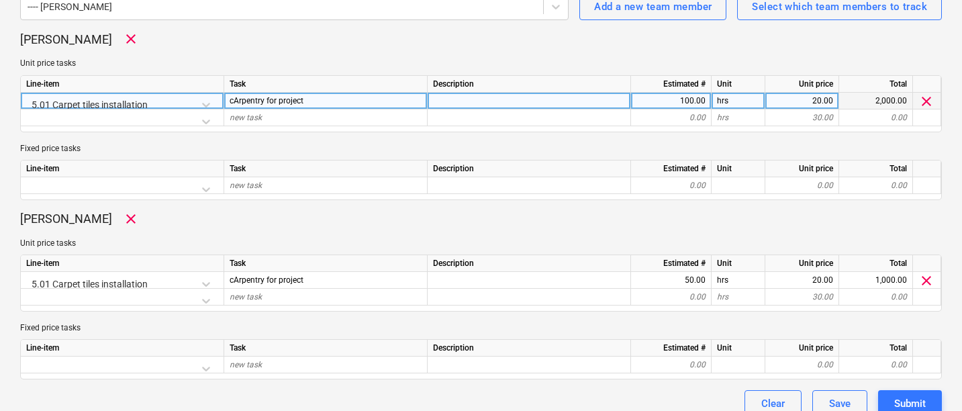
type textarea "x"
click at [735, 104] on div "hrs" at bounding box center [739, 101] width 54 height 17
type input "days"
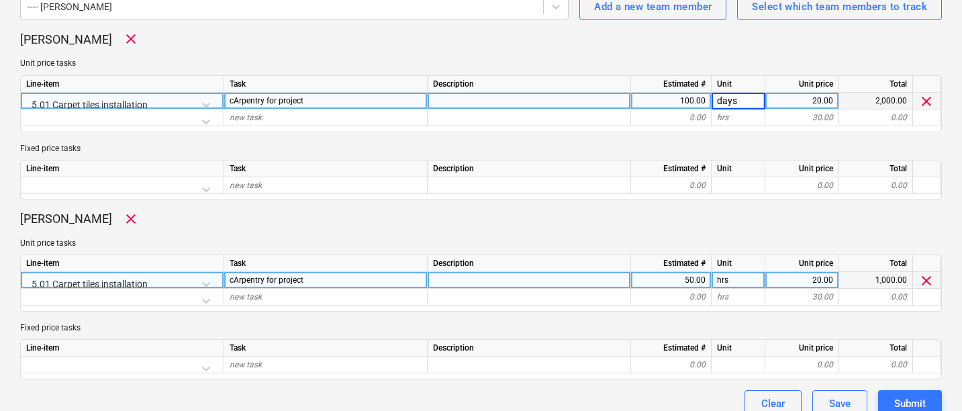
type textarea "x"
click at [727, 276] on div "hrs" at bounding box center [739, 280] width 54 height 17
type input "days"
type textarea "x"
click at [818, 105] on div "20.00" at bounding box center [802, 101] width 62 height 17
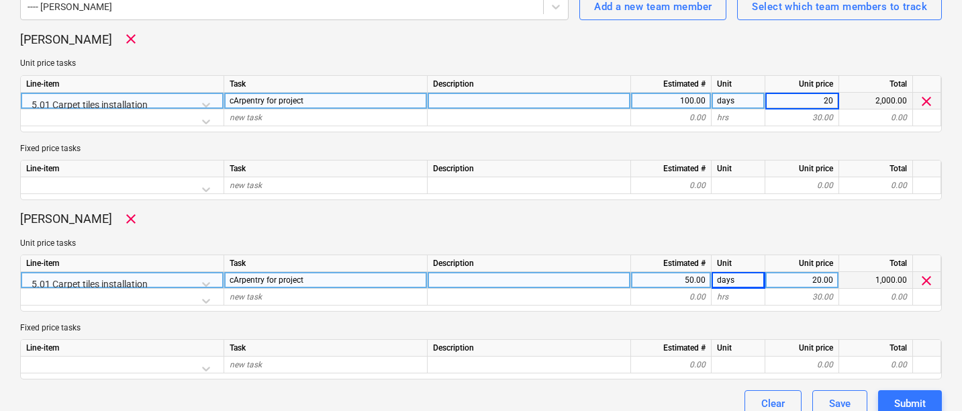
click at [818, 105] on input "20" at bounding box center [802, 101] width 73 height 16
type input "2"
click at [819, 102] on input at bounding box center [802, 101] width 73 height 16
type input "160"
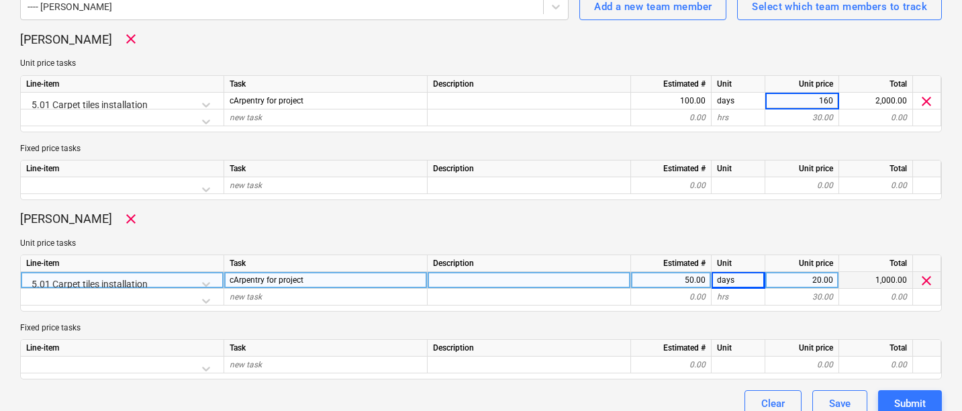
type textarea "x"
click at [801, 274] on div "20.00" at bounding box center [802, 280] width 62 height 17
type input "160"
type textarea "x"
click at [719, 204] on div "Document name help Work order for Carpentry Work order number help 12233-WO-001…" at bounding box center [481, 61] width 922 height 712
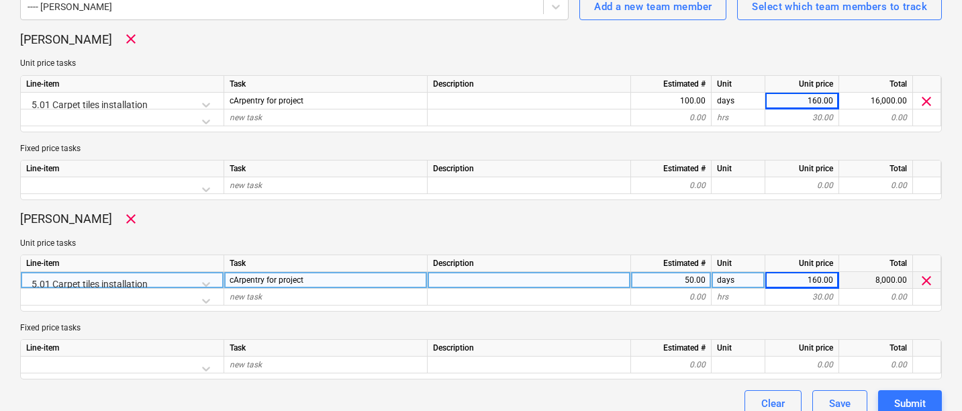
click at [687, 281] on div "50.00" at bounding box center [671, 280] width 69 height 17
type input "7"
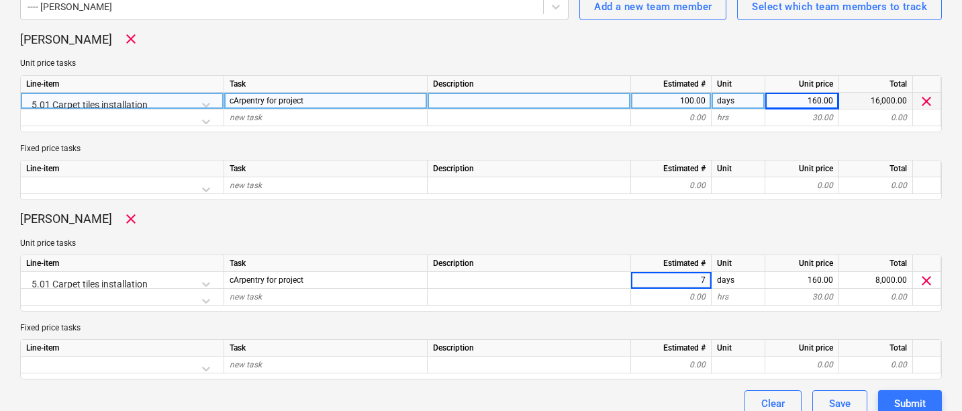
type textarea "x"
click at [685, 108] on div "100.00" at bounding box center [671, 101] width 69 height 17
type input "7"
click at [659, 199] on div "Line-item Task Description Estimated # Unit Unit price Total new task 0.00 0.00…" at bounding box center [481, 180] width 922 height 40
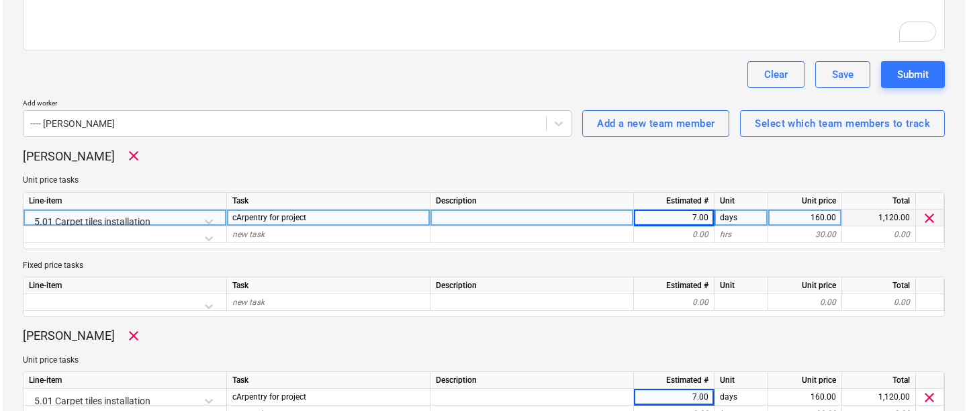
scroll to position [287, 0]
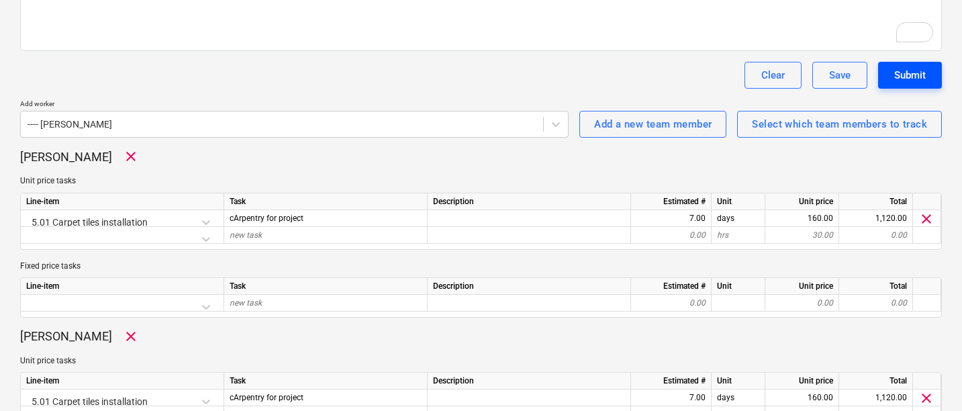
click at [905, 70] on div "Submit" at bounding box center [910, 74] width 32 height 17
type textarea "x"
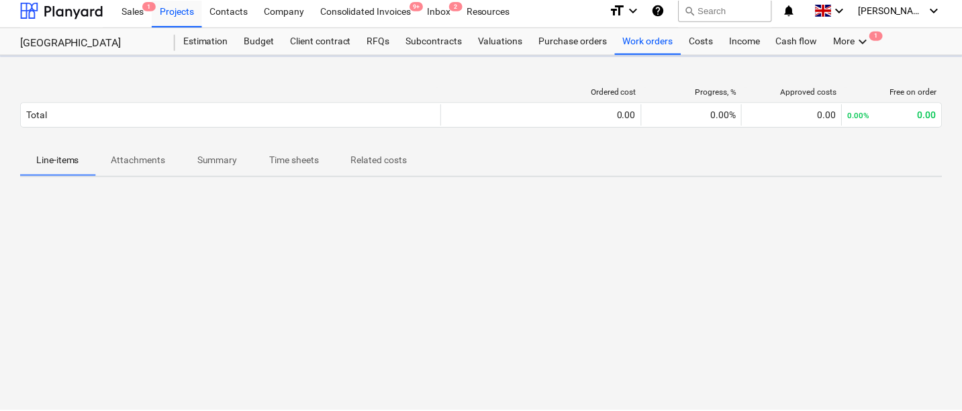
scroll to position [7, 0]
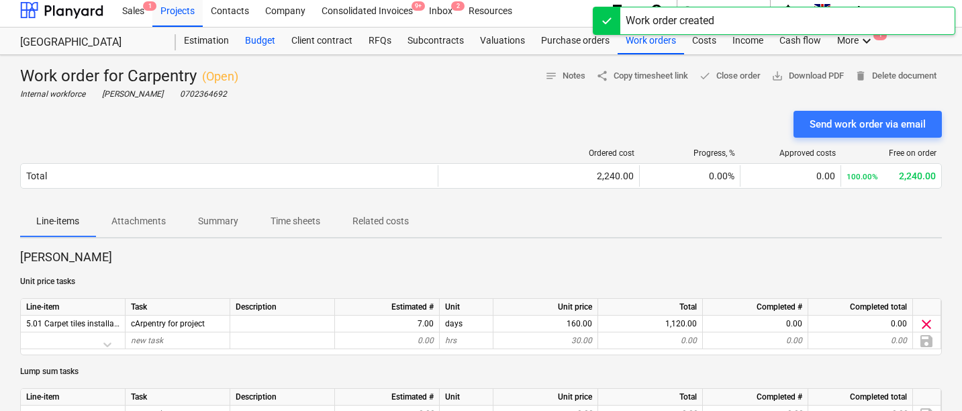
click at [263, 44] on div "Budget" at bounding box center [260, 41] width 46 height 27
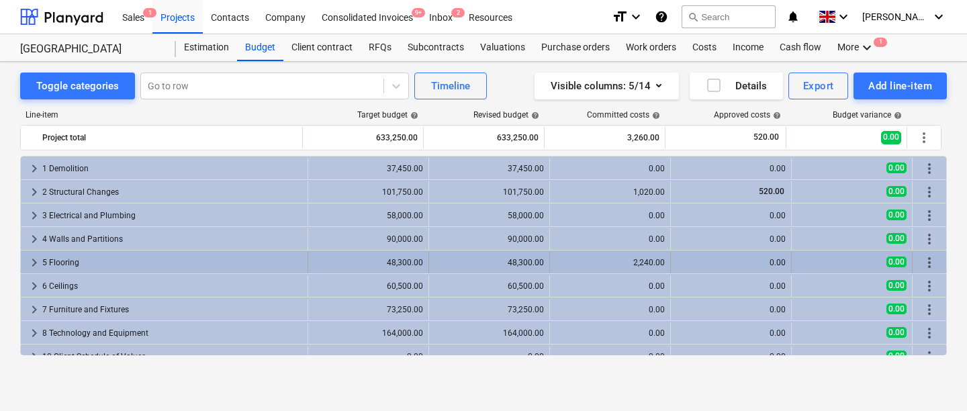
click at [37, 265] on span "keyboard_arrow_right" at bounding box center [34, 262] width 16 height 16
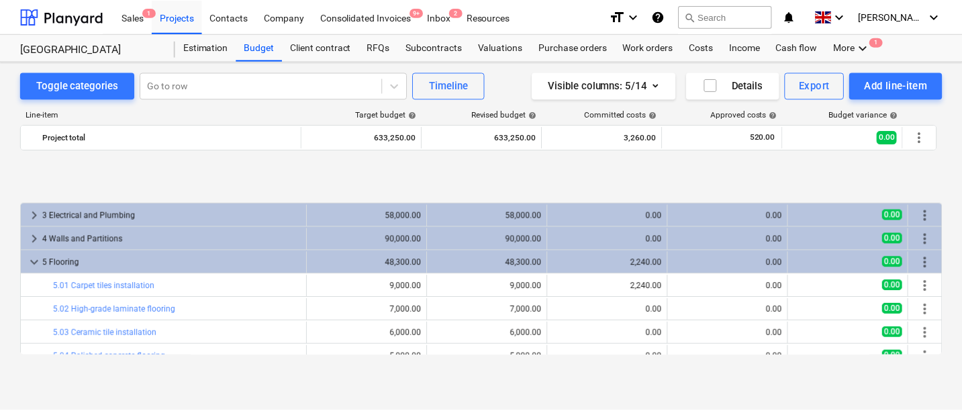
scroll to position [95, 0]
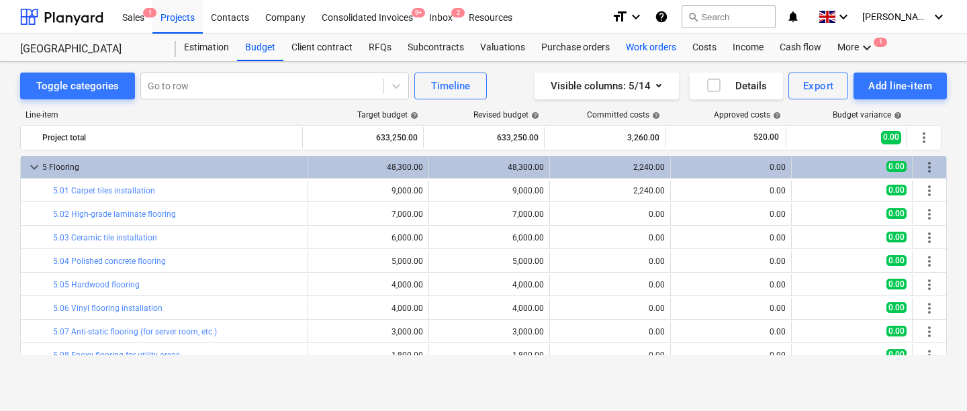
click at [673, 56] on div "Work orders" at bounding box center [651, 47] width 66 height 27
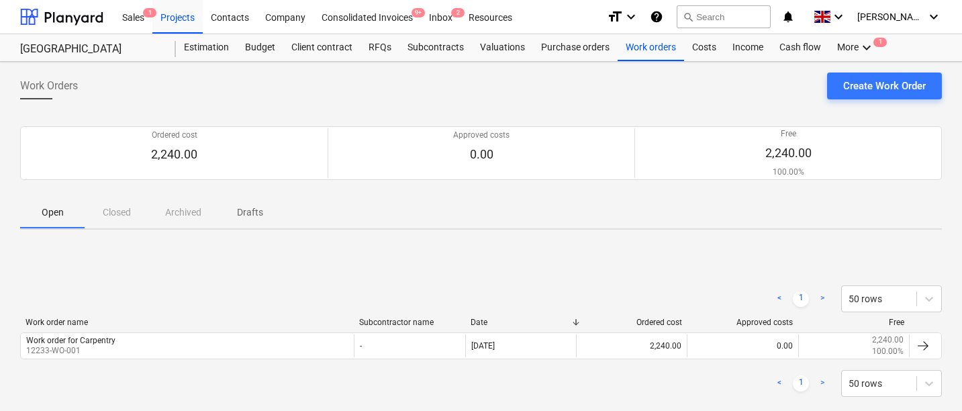
scroll to position [52, 0]
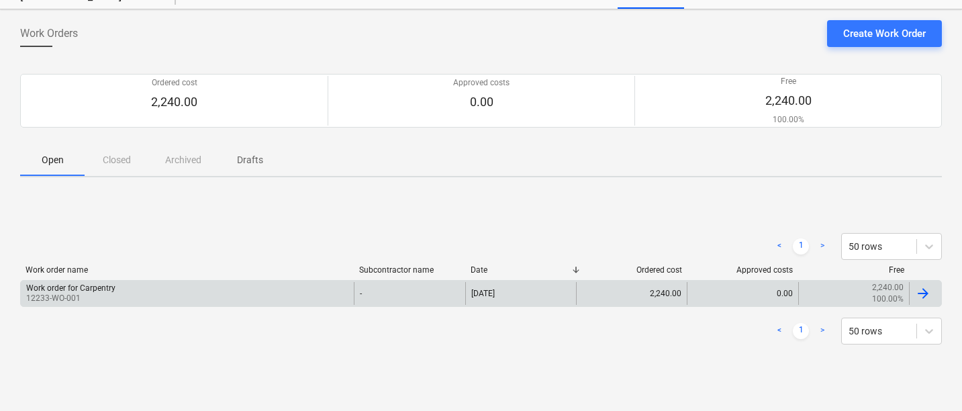
click at [263, 286] on div "Work order for Carpentry 12233-WO-001" at bounding box center [187, 293] width 333 height 23
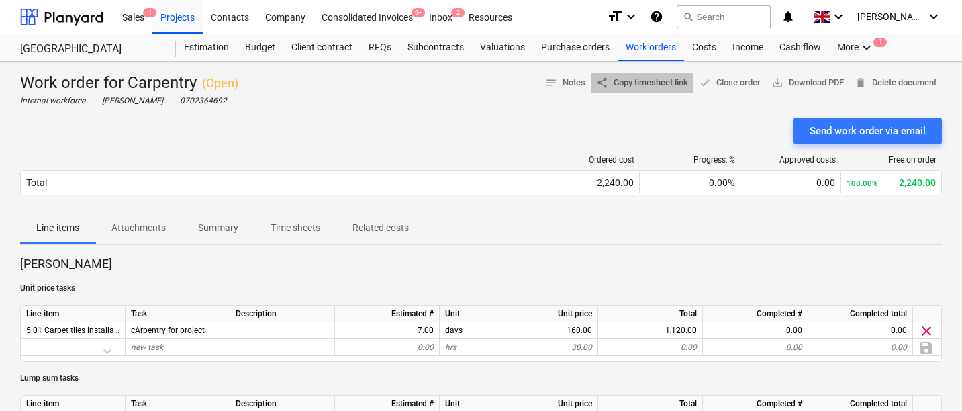
click at [655, 91] on button "share Copy timesheet link" at bounding box center [642, 83] width 103 height 21
click at [160, 32] on div "Projects" at bounding box center [177, 16] width 50 height 34
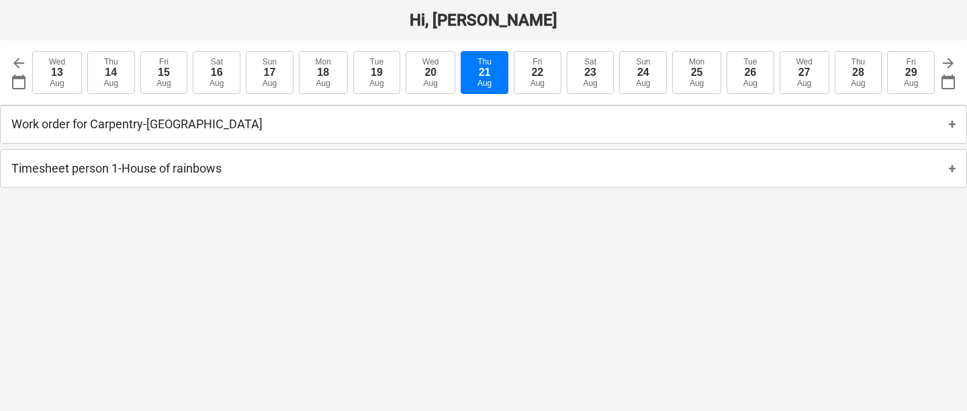
click at [367, 150] on div "Timesheet person 1 - House of rainbows +" at bounding box center [483, 168] width 967 height 39
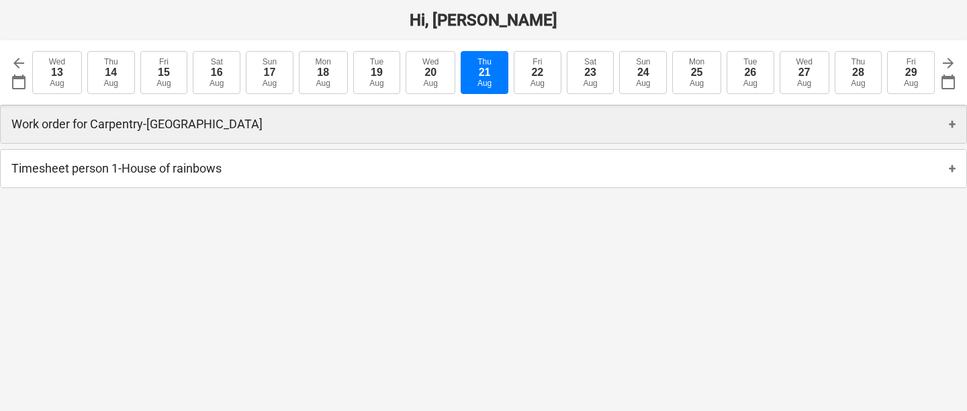
click at [365, 130] on div "Work order for Carpentry - West Street +" at bounding box center [484, 124] width 966 height 38
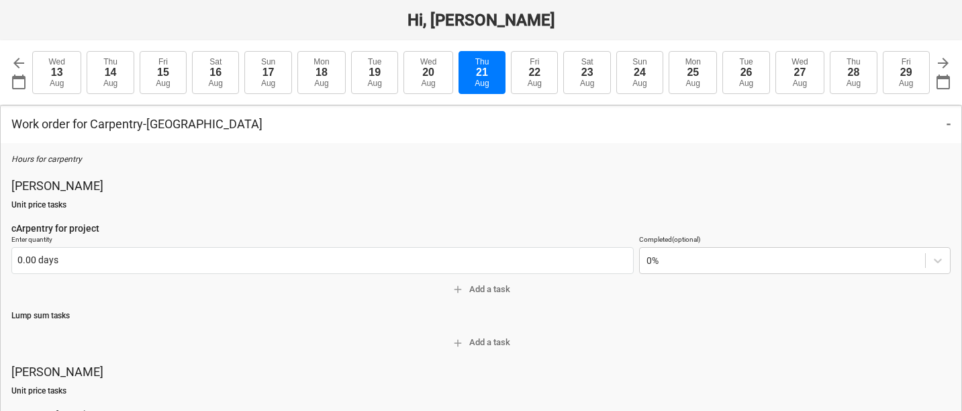
scroll to position [36, 0]
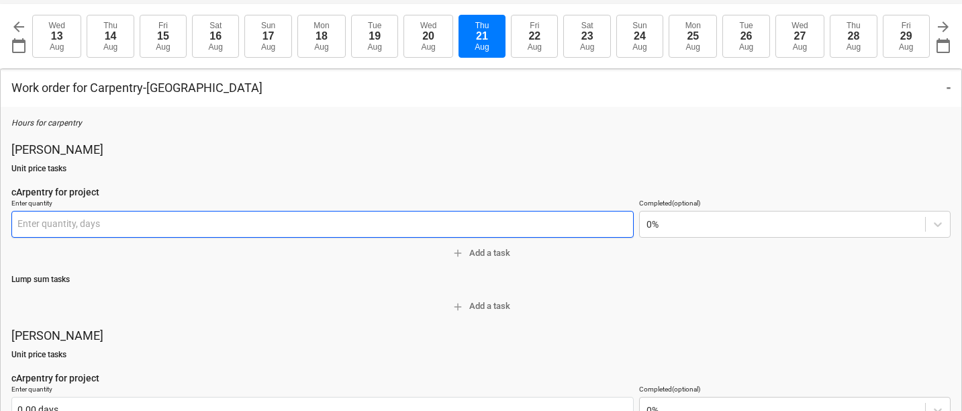
click at [308, 228] on input "text" at bounding box center [322, 224] width 622 height 27
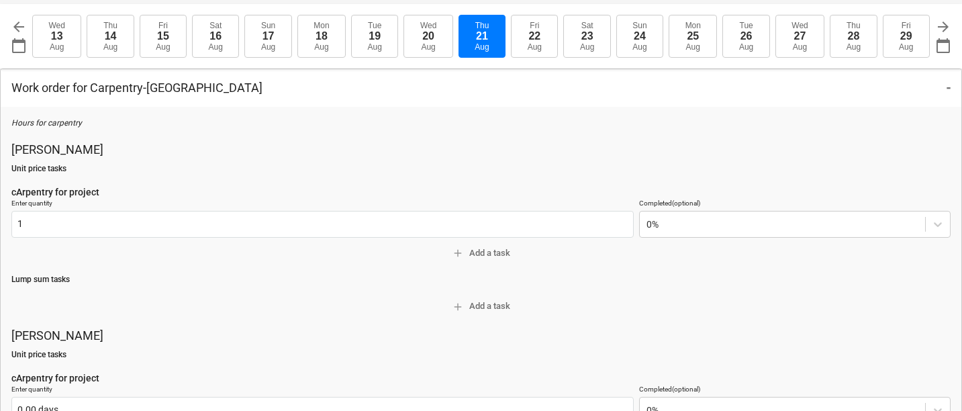
type input "1.00 days"
click at [297, 266] on div "Hours for carpentry Brian Unit price tasks cArpentry for project Enter quantity…" at bounding box center [480, 384] width 939 height 532
type textarea "x"
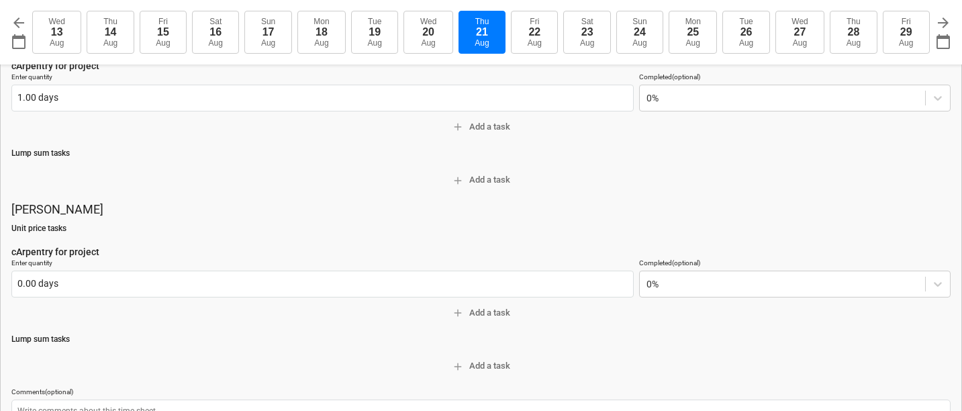
scroll to position [187, 0]
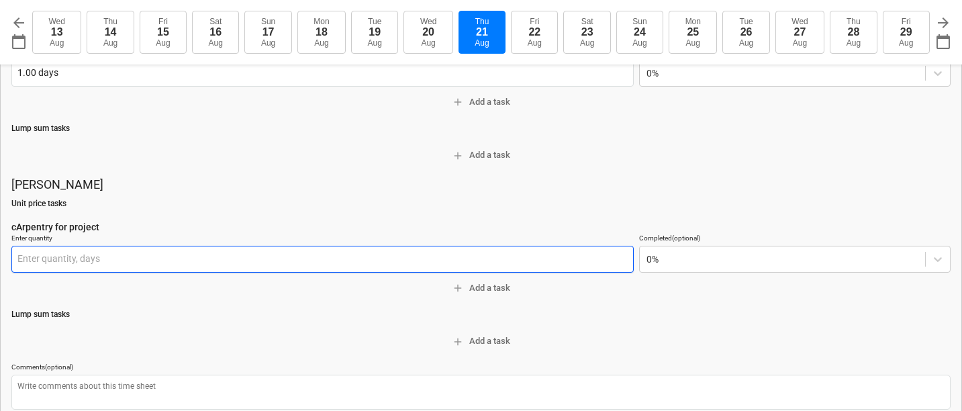
click at [195, 257] on input "text" at bounding box center [322, 259] width 622 height 27
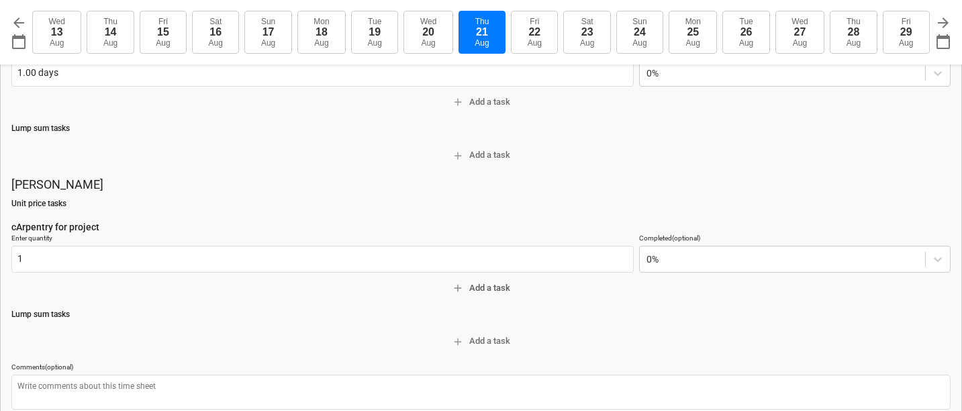
type input "1.00 days"
click at [228, 295] on span "add Add a task" at bounding box center [481, 288] width 929 height 15
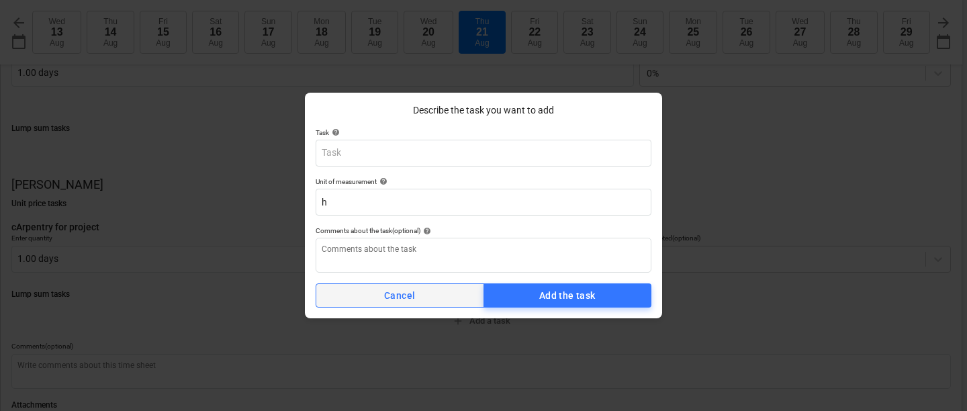
type textarea "x"
click at [389, 305] on button "Cancel" at bounding box center [400, 295] width 169 height 24
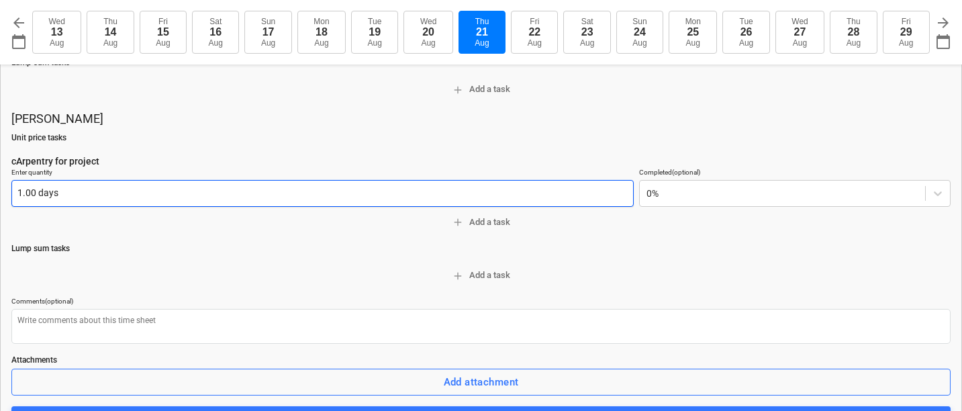
scroll to position [252, 0]
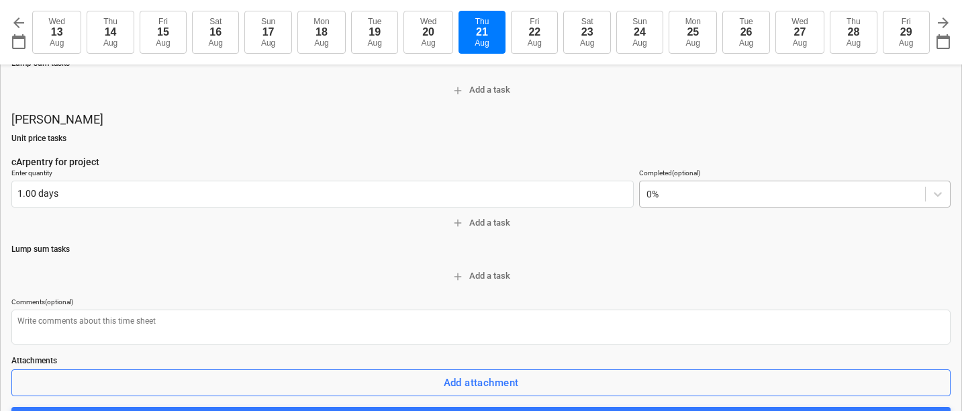
click at [676, 201] on div at bounding box center [783, 193] width 272 height 13
click at [667, 195] on div at bounding box center [783, 193] width 272 height 13
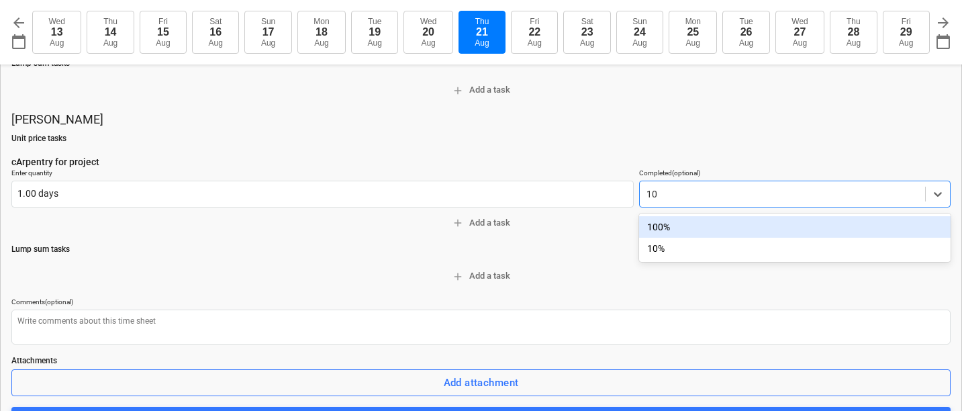
type input "10"
click at [640, 143] on p "Unit price tasks" at bounding box center [480, 138] width 939 height 11
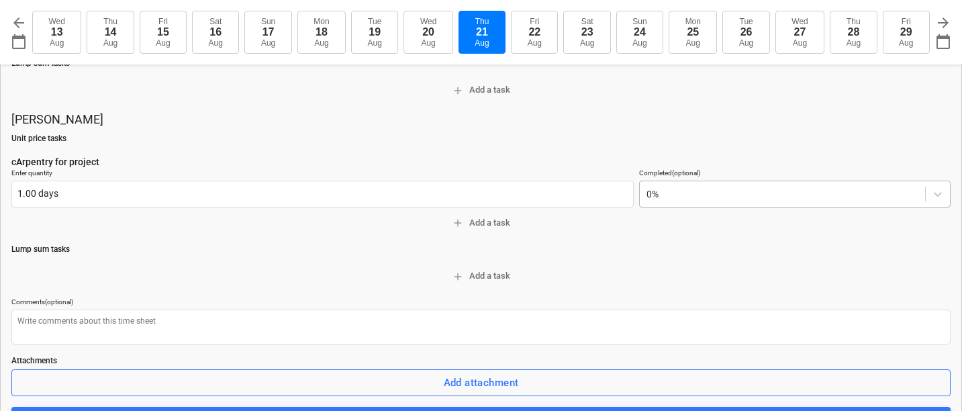
click at [661, 201] on div "0%" at bounding box center [782, 194] width 285 height 19
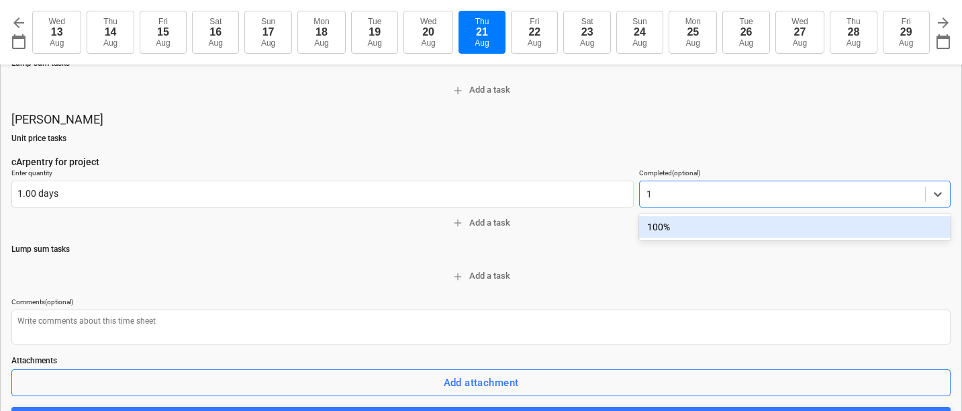
type input "10"
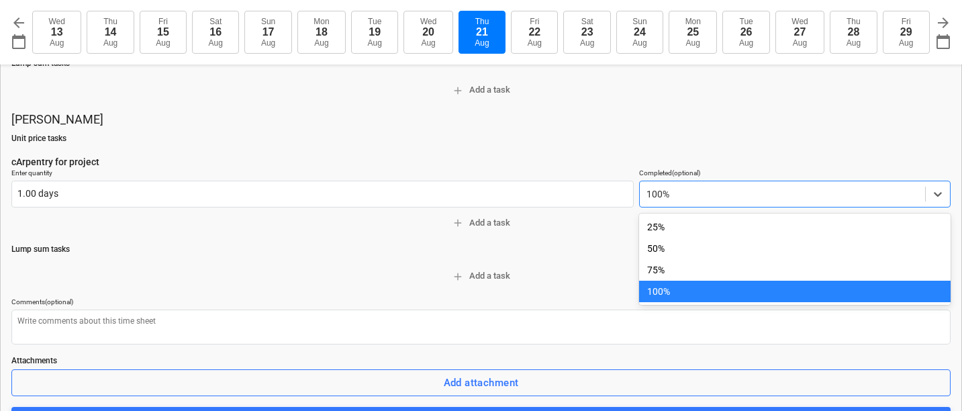
click at [661, 201] on div "100%" at bounding box center [782, 194] width 285 height 19
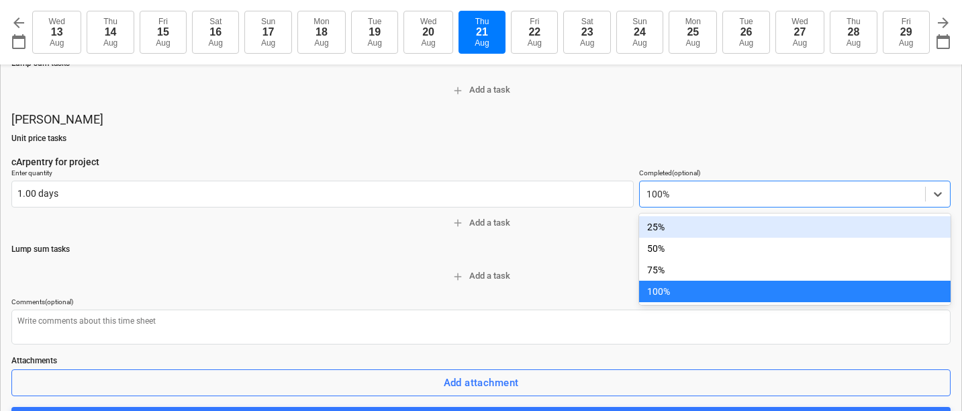
click at [661, 219] on div "25%" at bounding box center [795, 226] width 312 height 21
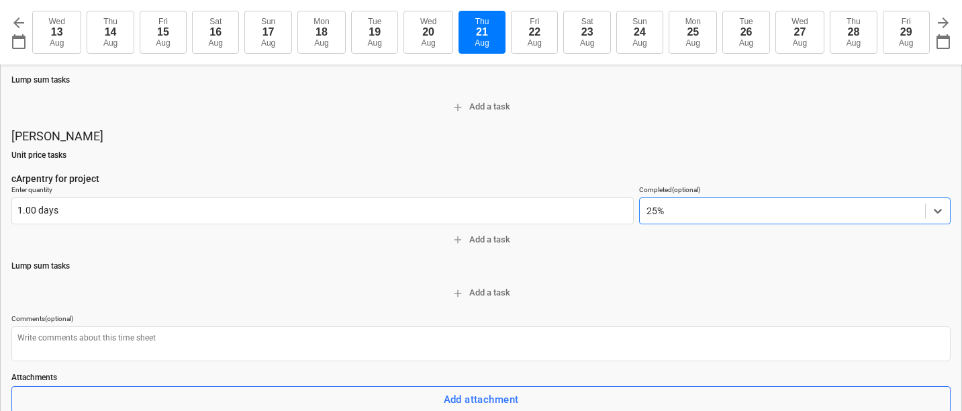
scroll to position [331, 0]
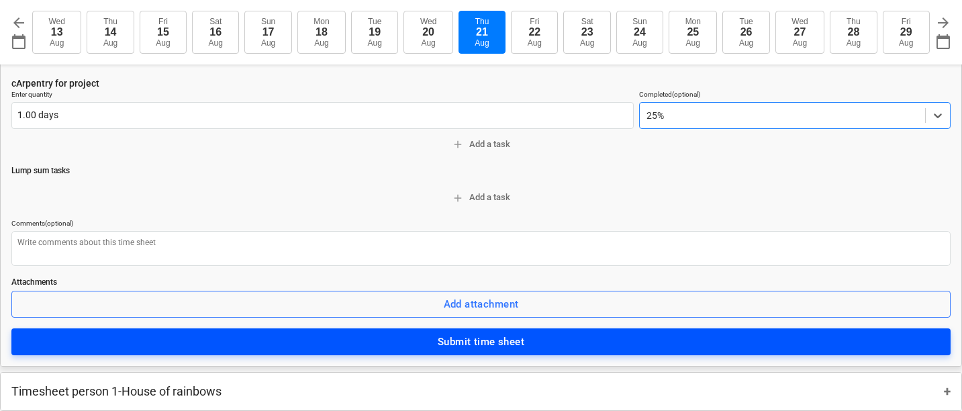
click at [412, 338] on span "Submit time sheet" at bounding box center [481, 341] width 910 height 17
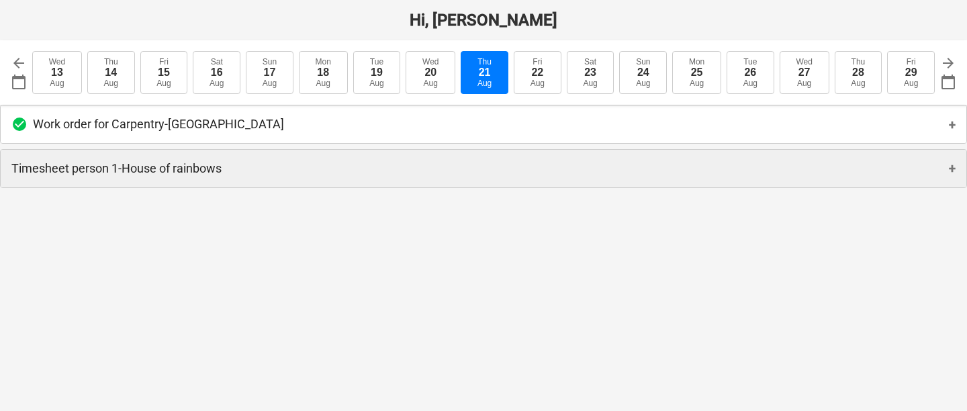
click at [242, 162] on div "Timesheet person 1 - House of rainbows +" at bounding box center [484, 169] width 966 height 38
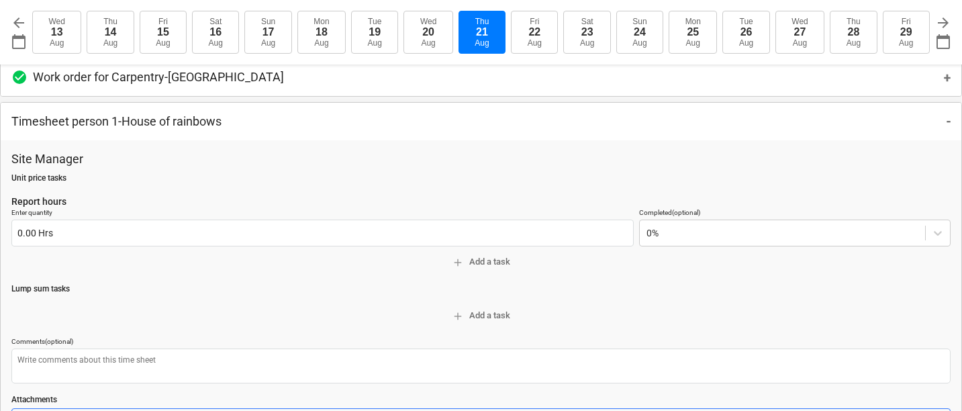
scroll to position [44, 0]
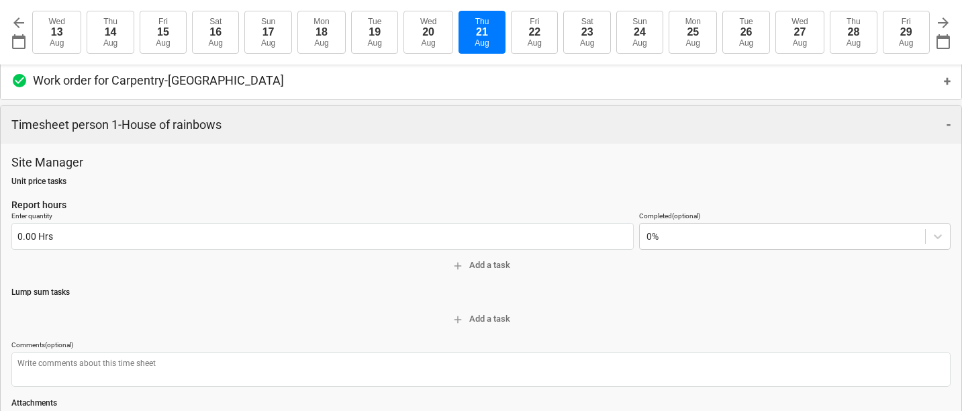
click at [343, 116] on div "Timesheet person 1 - House of rainbows -" at bounding box center [481, 125] width 961 height 38
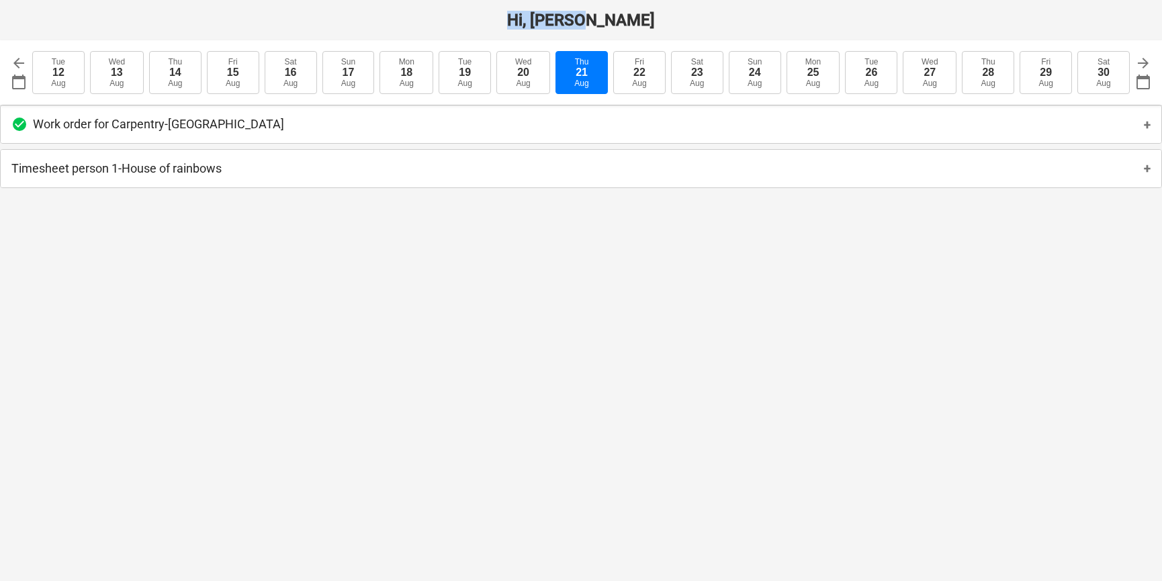
drag, startPoint x: 542, startPoint y: 17, endPoint x: 663, endPoint y: 13, distance: 121.6
click at [663, 13] on h1 "Hi, Johnny" at bounding box center [581, 20] width 1162 height 19
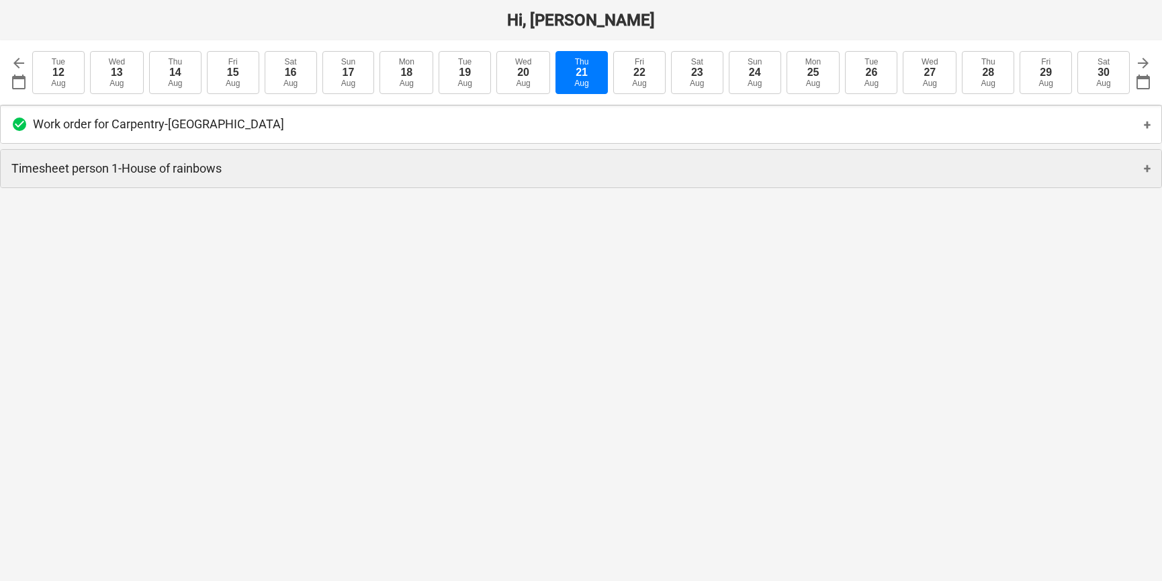
click at [183, 177] on div "Timesheet person 1 - House of rainbows +" at bounding box center [581, 169] width 1160 height 38
type textarea "x"
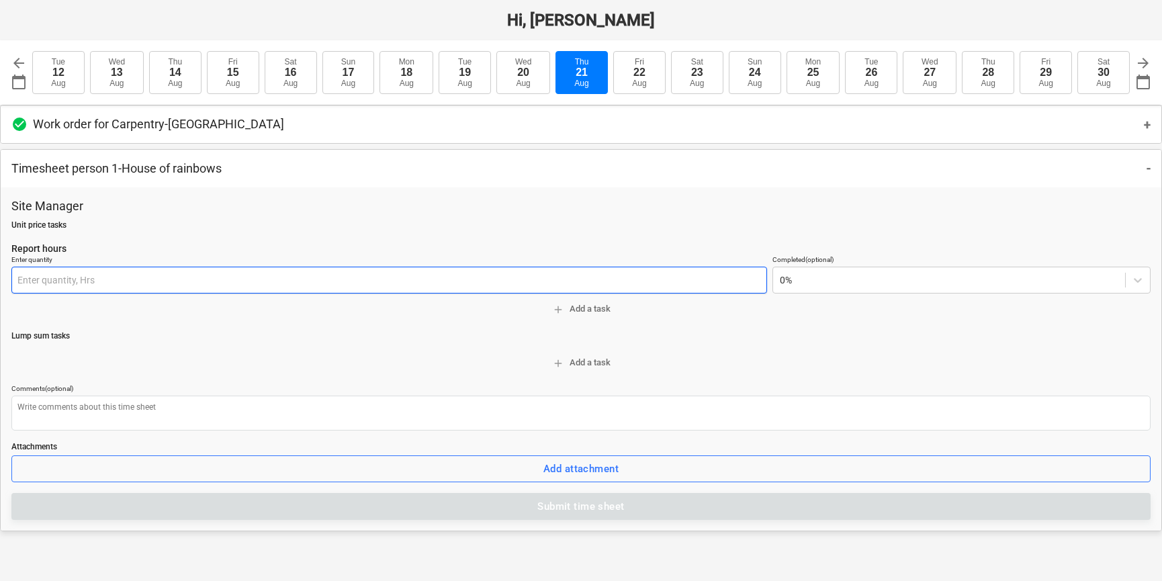
click at [563, 283] on input "text" at bounding box center [388, 280] width 755 height 27
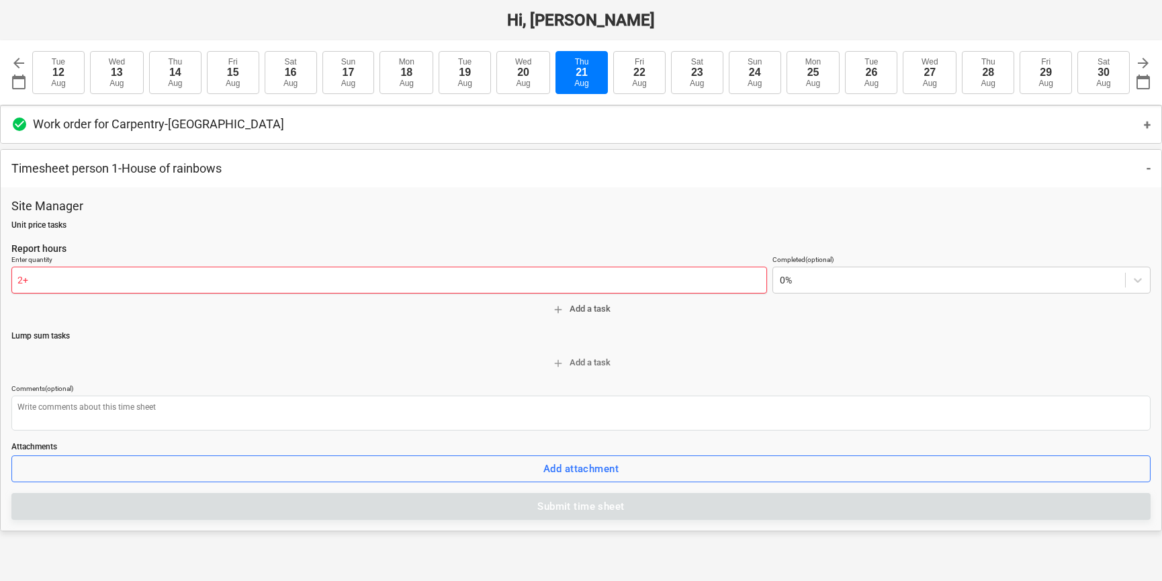
type input "2"
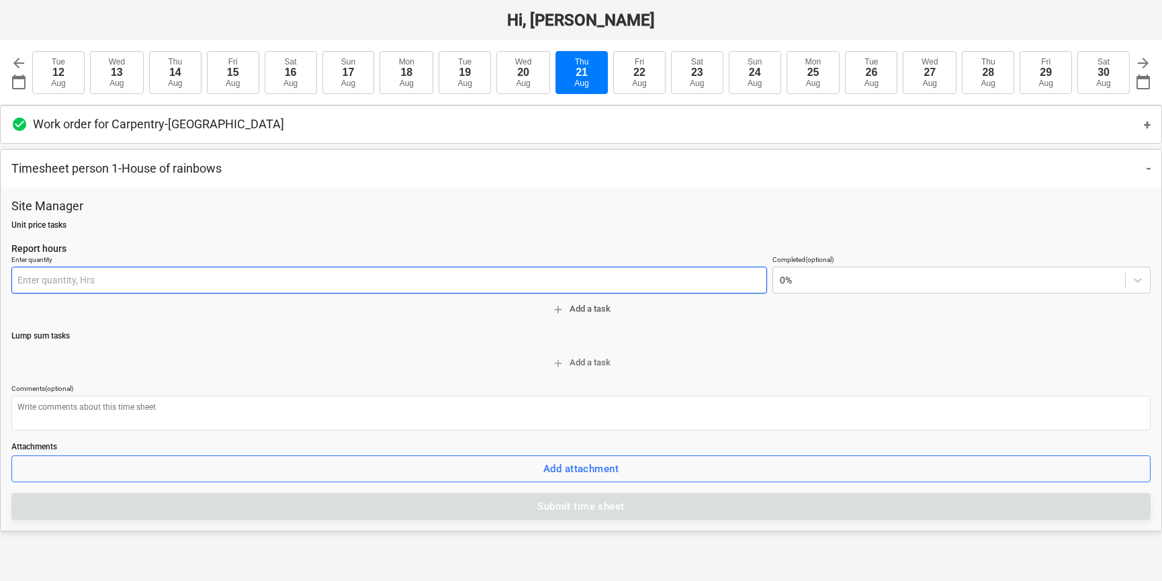
type input "1"
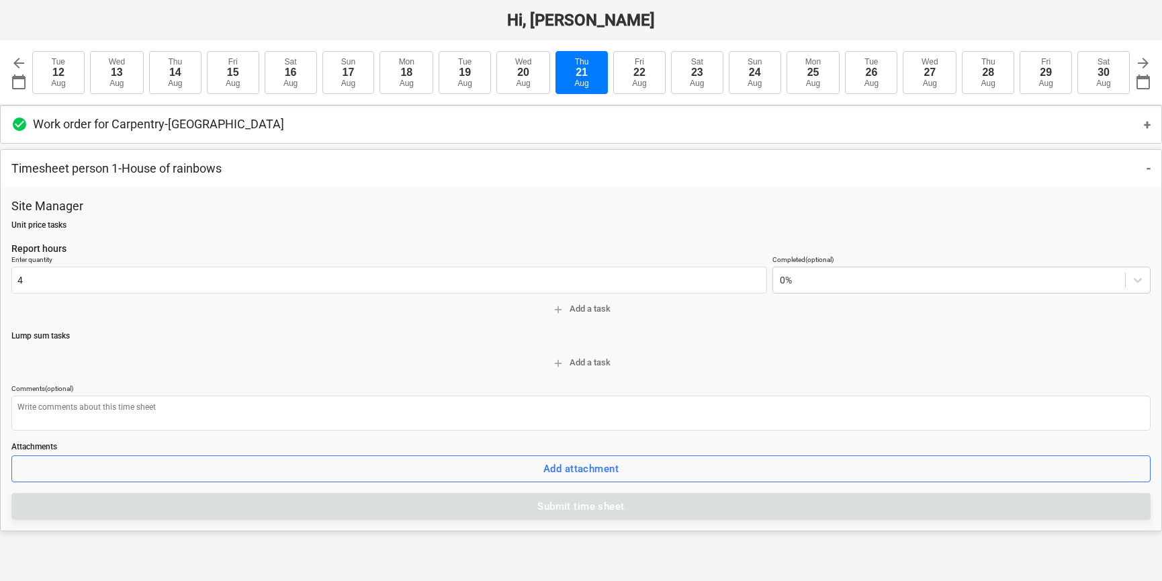
type input "4.00 Hrs"
click at [167, 344] on div "Site Manager Unit price tasks Report hours Enter quantity 4.00 Hrs Completed (o…" at bounding box center [580, 359] width 1139 height 322
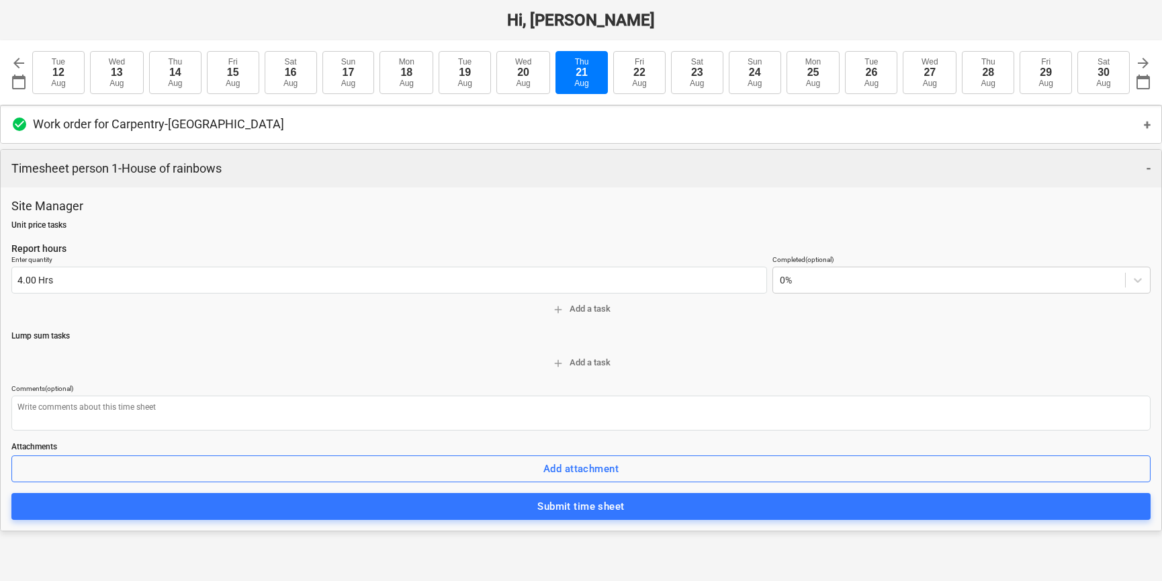
click at [250, 166] on div "Timesheet person 1 - House of rainbows -" at bounding box center [581, 169] width 1160 height 38
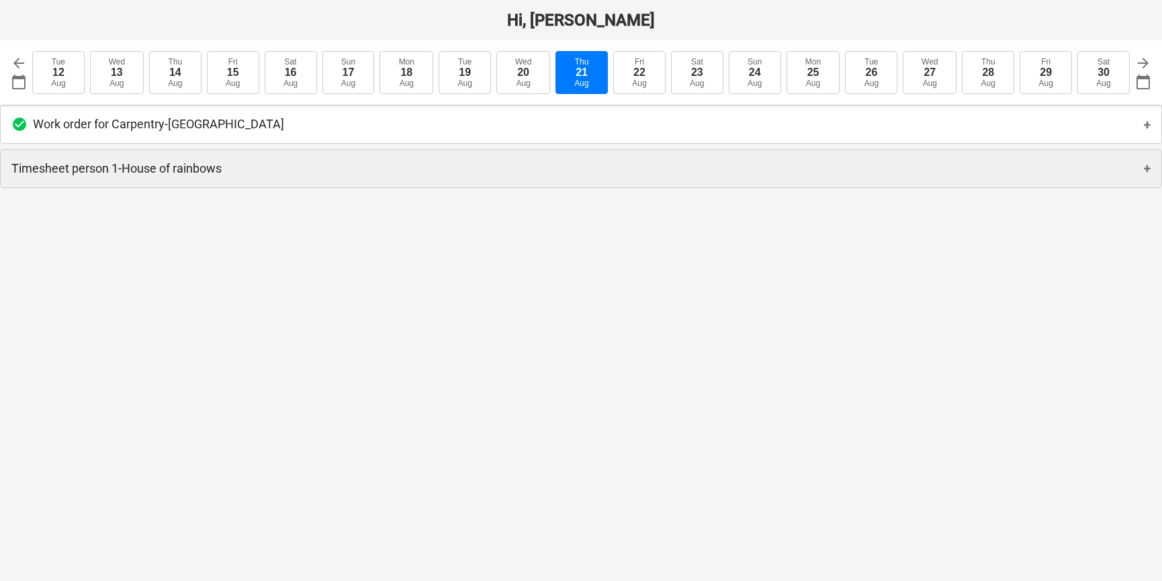
click at [210, 173] on p "Timesheet person 1 - House of rainbows" at bounding box center [116, 168] width 210 height 16
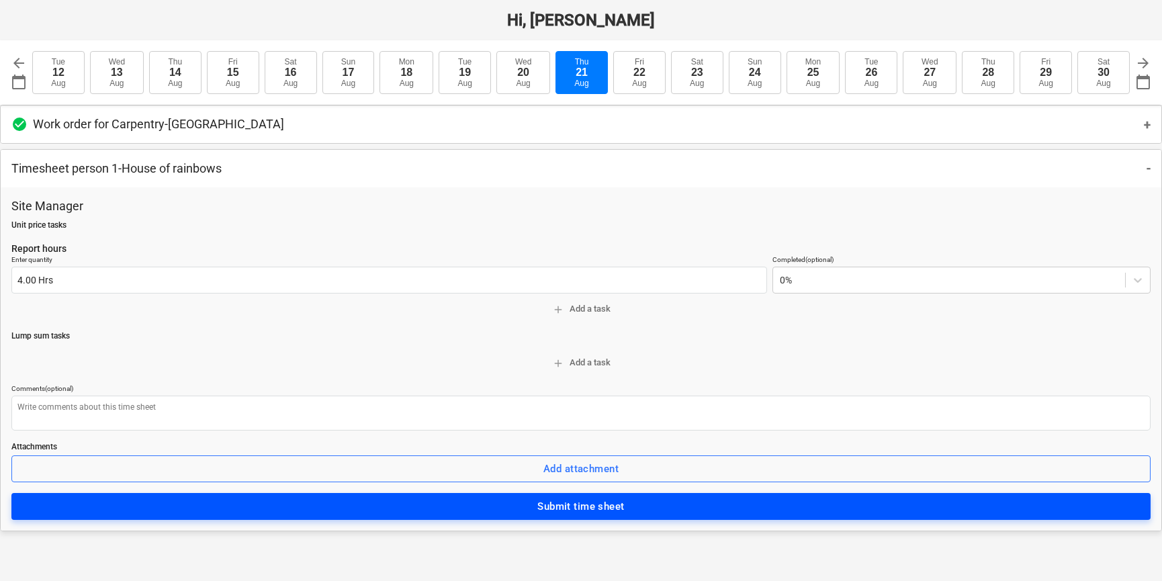
click at [278, 410] on span "Submit time sheet" at bounding box center [580, 506] width 1109 height 17
type textarea "x"
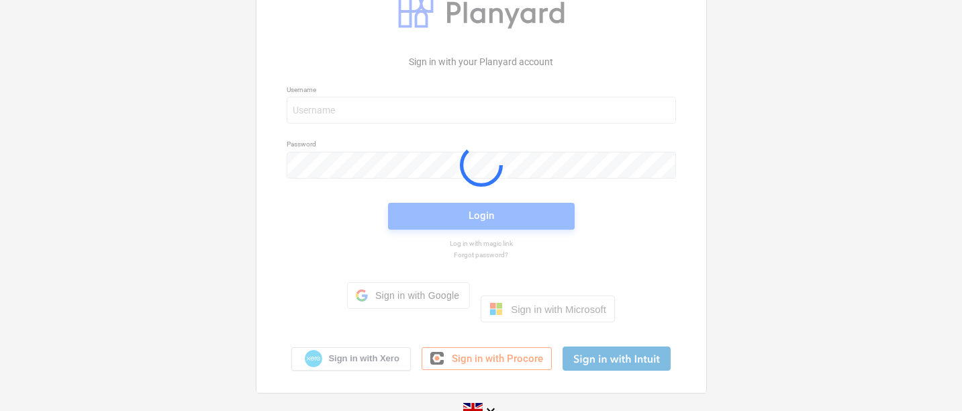
scroll to position [37, 0]
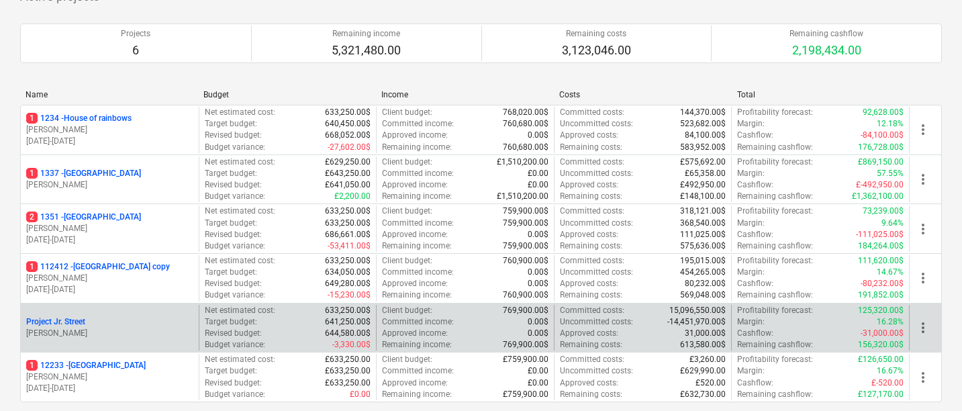
scroll to position [175, 0]
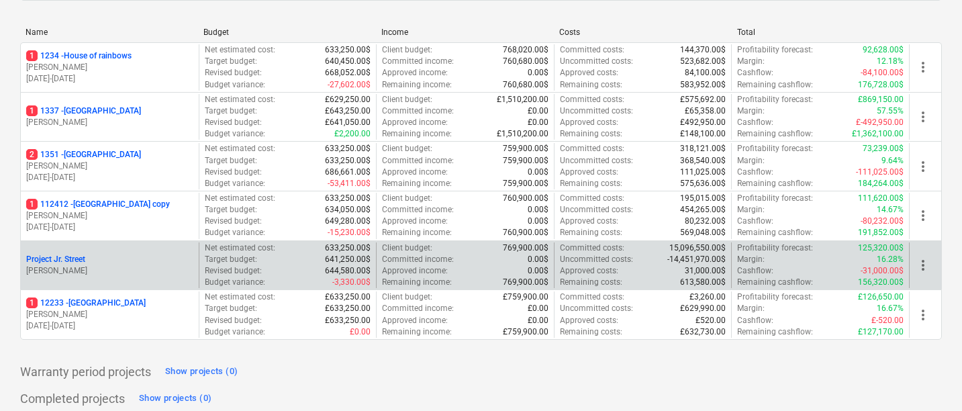
click at [140, 328] on p "01.08.2025 - 31.08.2025" at bounding box center [109, 325] width 167 height 11
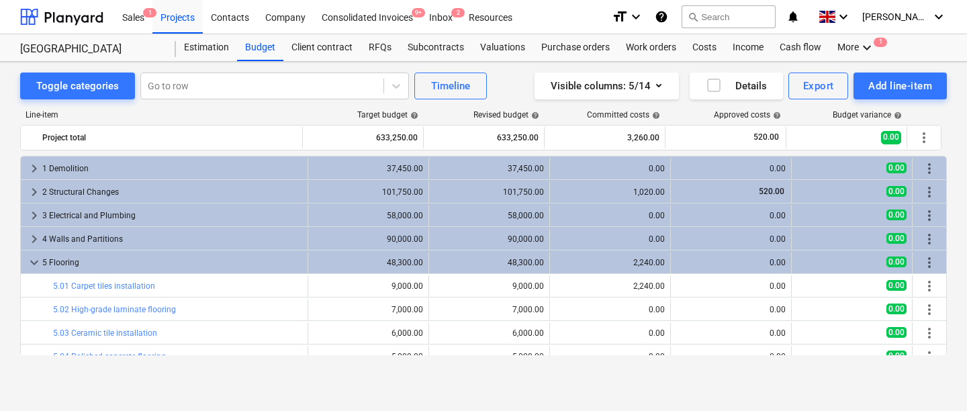
scroll to position [95, 0]
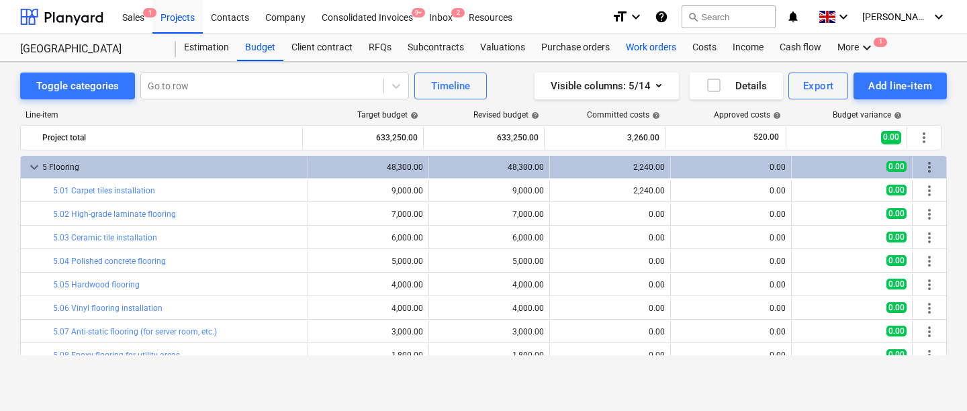
click at [641, 35] on div "Work orders" at bounding box center [651, 47] width 66 height 27
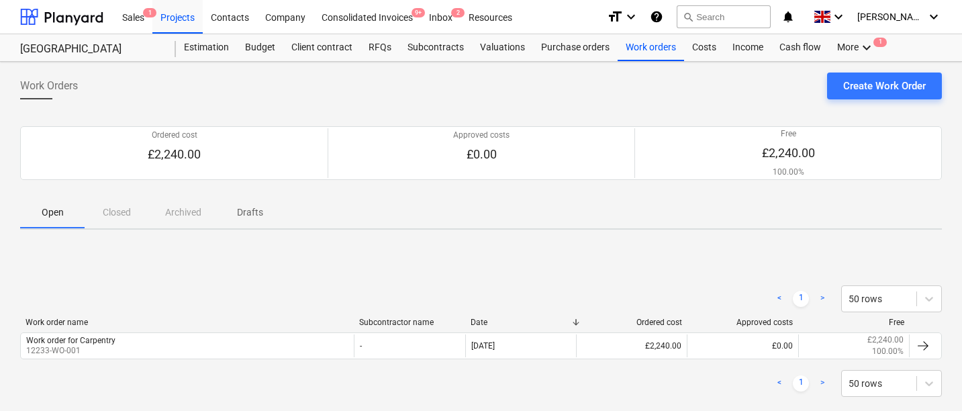
scroll to position [52, 0]
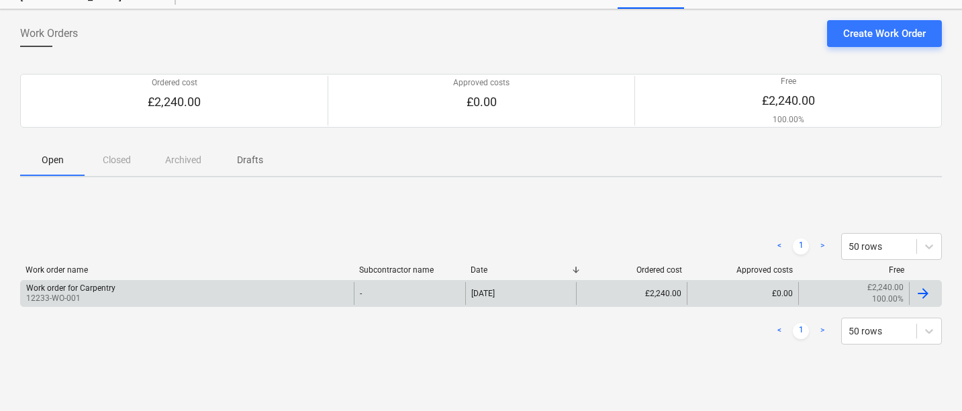
click at [264, 288] on div "Work order for Carpentry 12233-WO-001" at bounding box center [187, 293] width 333 height 23
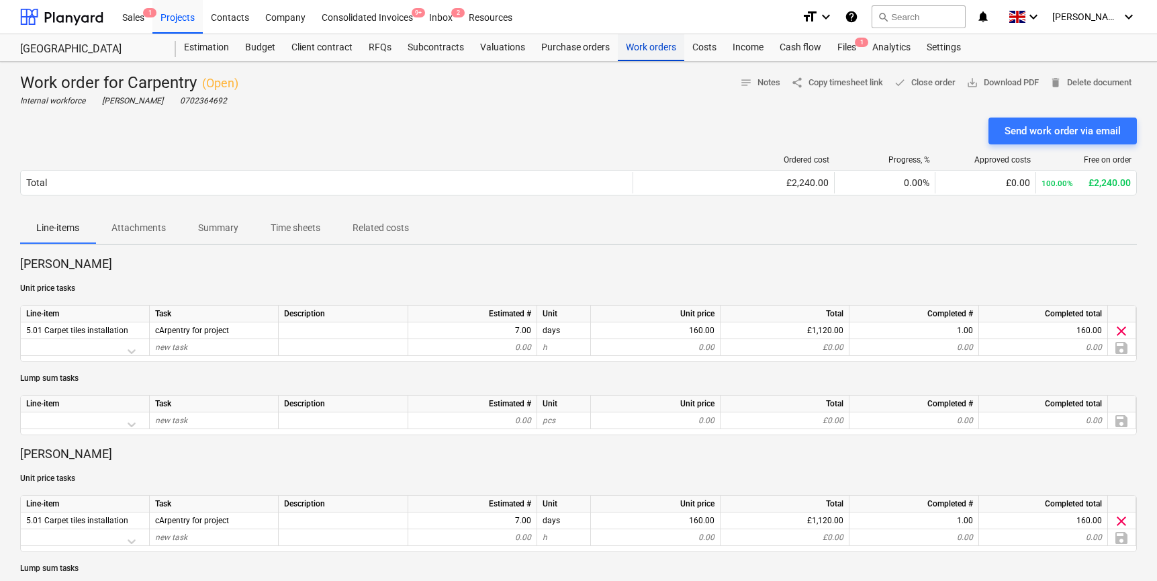
click at [640, 43] on div "Work orders" at bounding box center [651, 47] width 66 height 27
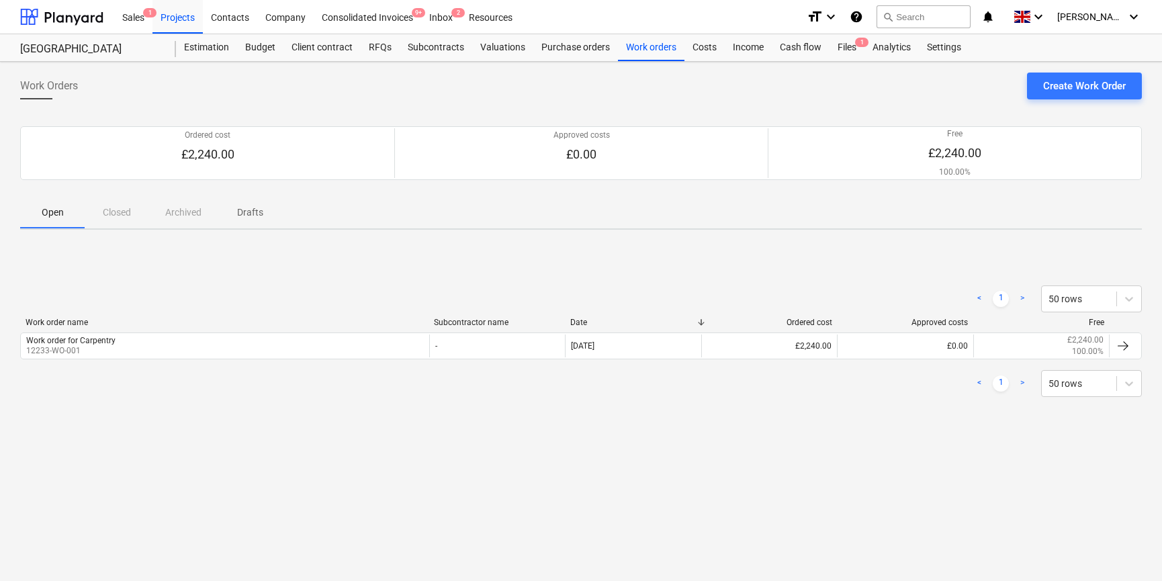
click at [966, 100] on div "Work Orders Create Work Order" at bounding box center [580, 92] width 1121 height 38
click at [966, 88] on div "Create Work Order" at bounding box center [1084, 85] width 83 height 17
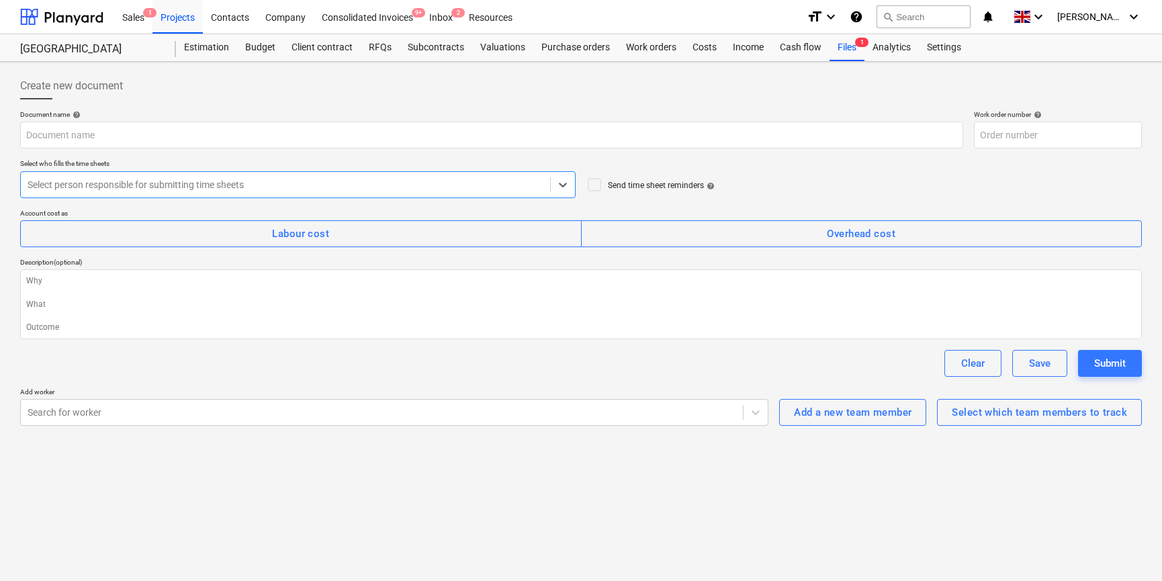
type textarea "x"
type input "12233-WO-002"
type textarea "x"
click at [254, 54] on div "Budget" at bounding box center [260, 47] width 46 height 27
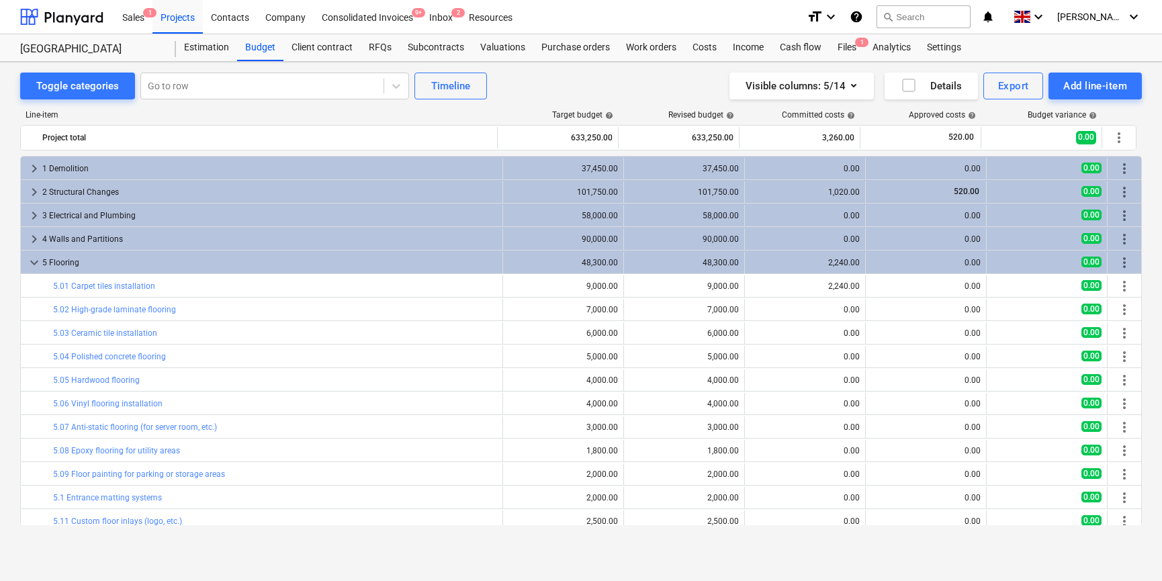
scroll to position [95, 0]
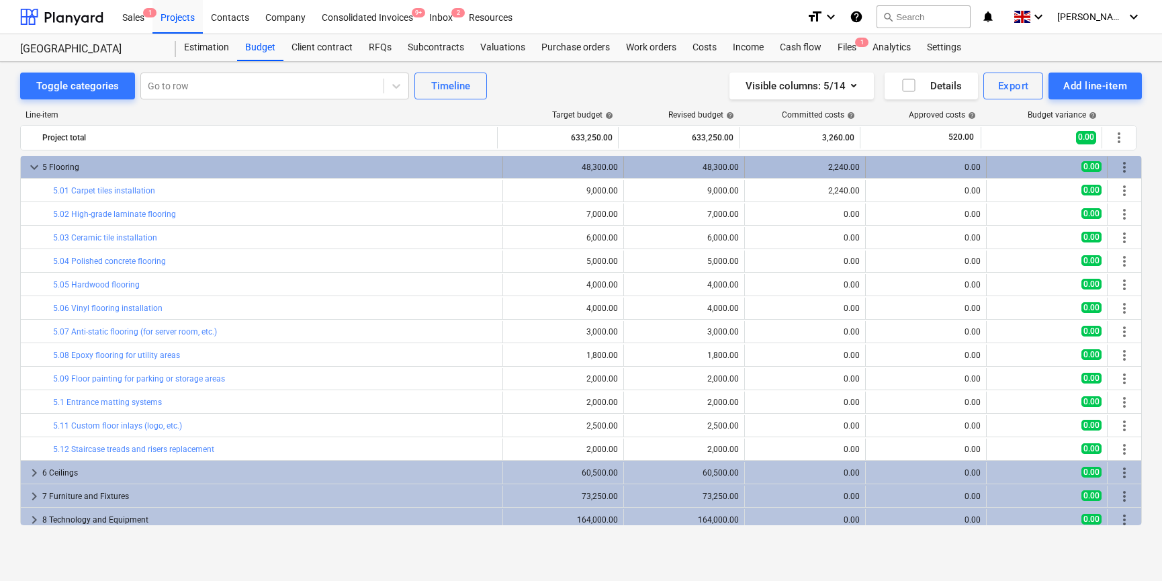
click at [36, 162] on span "keyboard_arrow_down" at bounding box center [34, 167] width 16 height 16
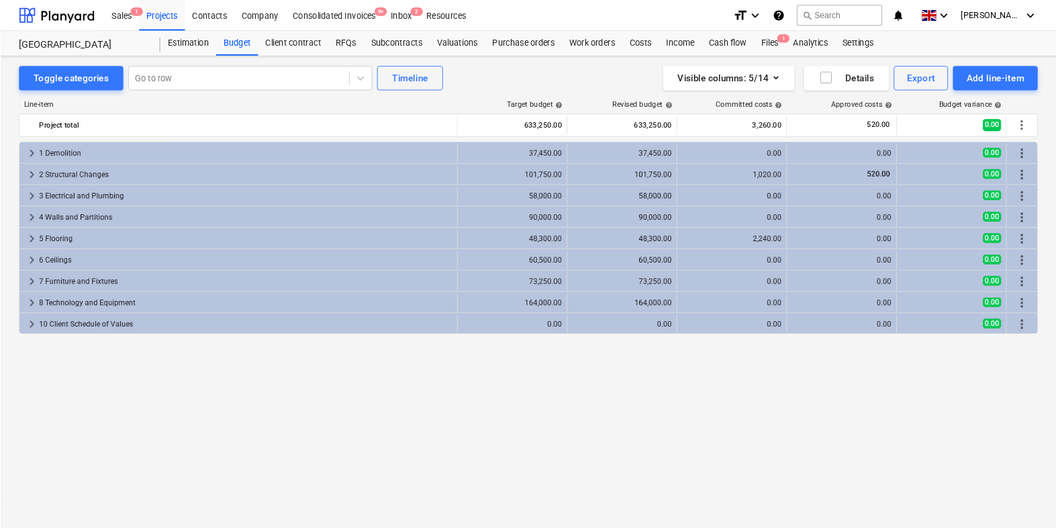
scroll to position [0, 0]
click at [505, 118] on div "Target budget help" at bounding box center [564, 114] width 121 height 9
click at [163, 6] on div "Projects" at bounding box center [177, 16] width 50 height 34
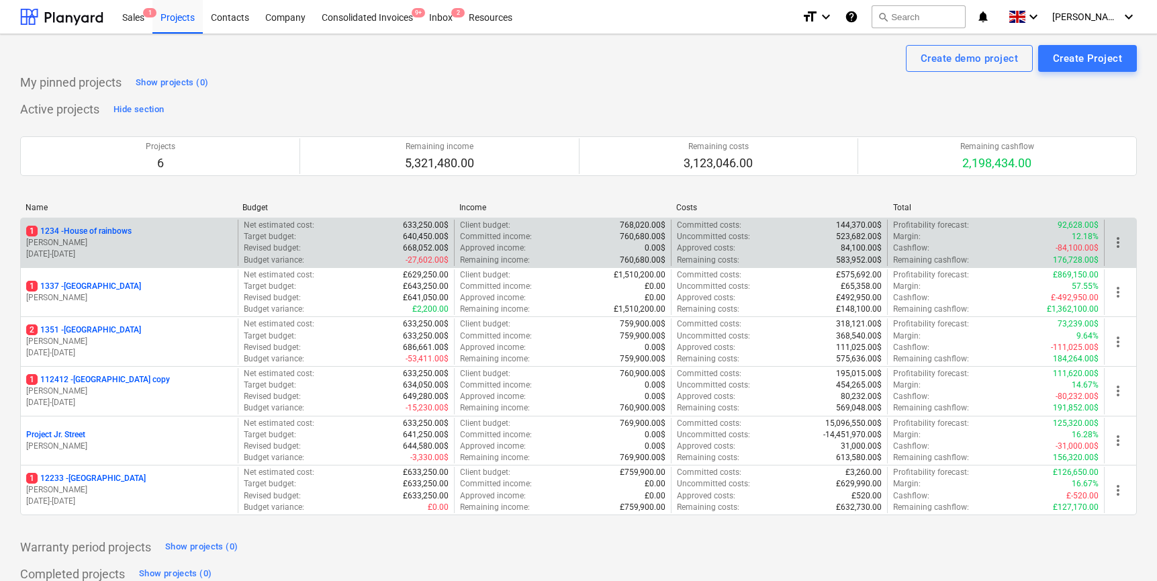
click at [169, 257] on p "[DATE] - [DATE]" at bounding box center [129, 253] width 206 height 11
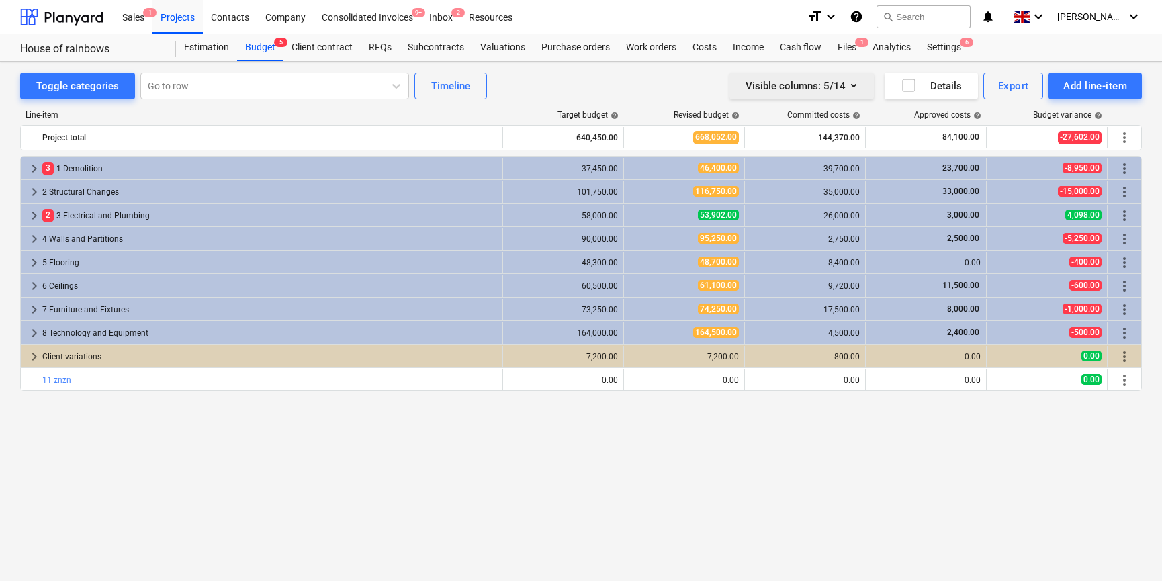
click at [823, 93] on span "button" at bounding box center [822, 85] width 3 height 17
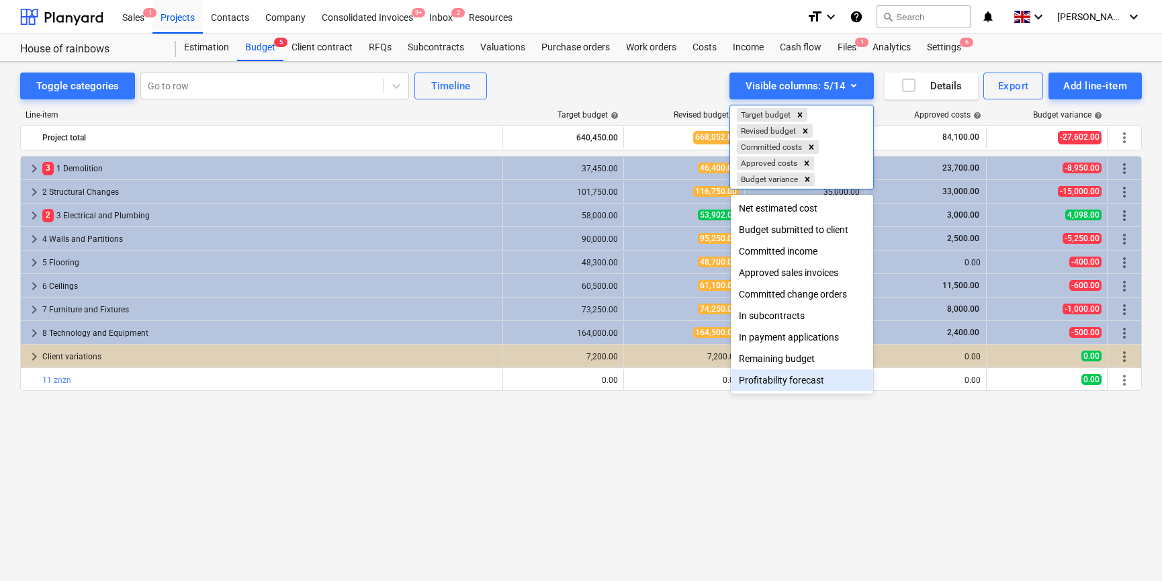
click at [778, 380] on div "Profitability forecast" at bounding box center [802, 379] width 142 height 21
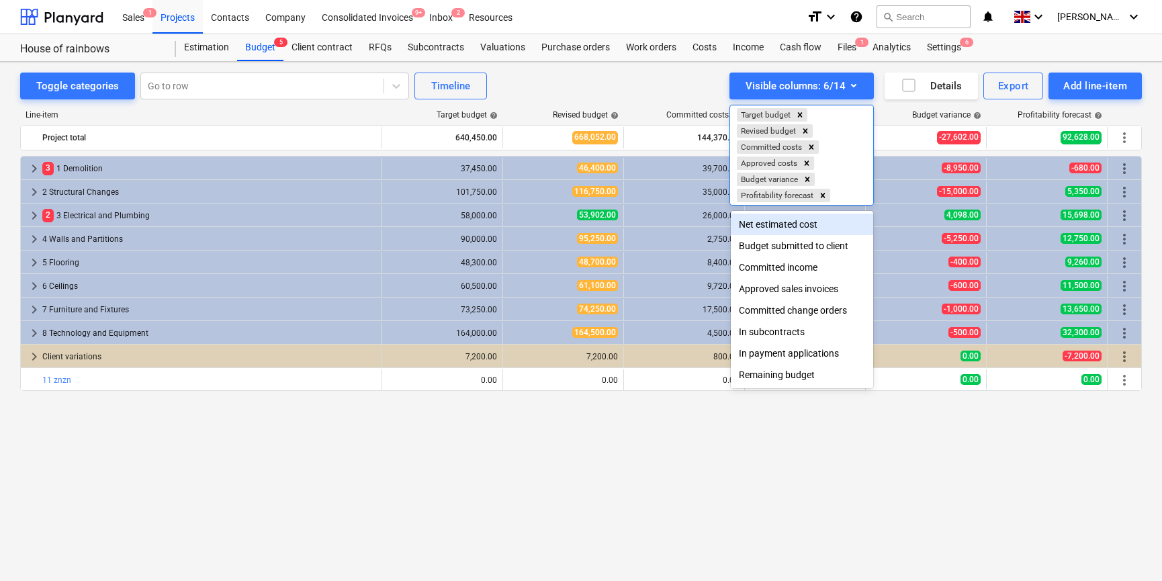
click at [966, 410] on div at bounding box center [581, 290] width 1162 height 581
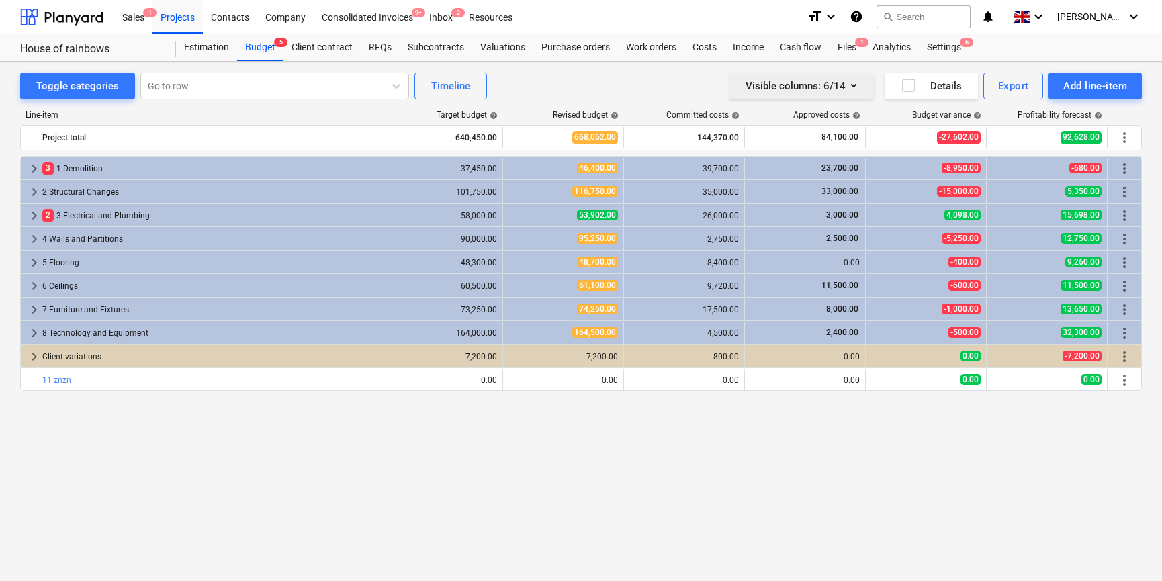
click at [825, 86] on div "Visible columns : 6/14" at bounding box center [801, 85] width 112 height 17
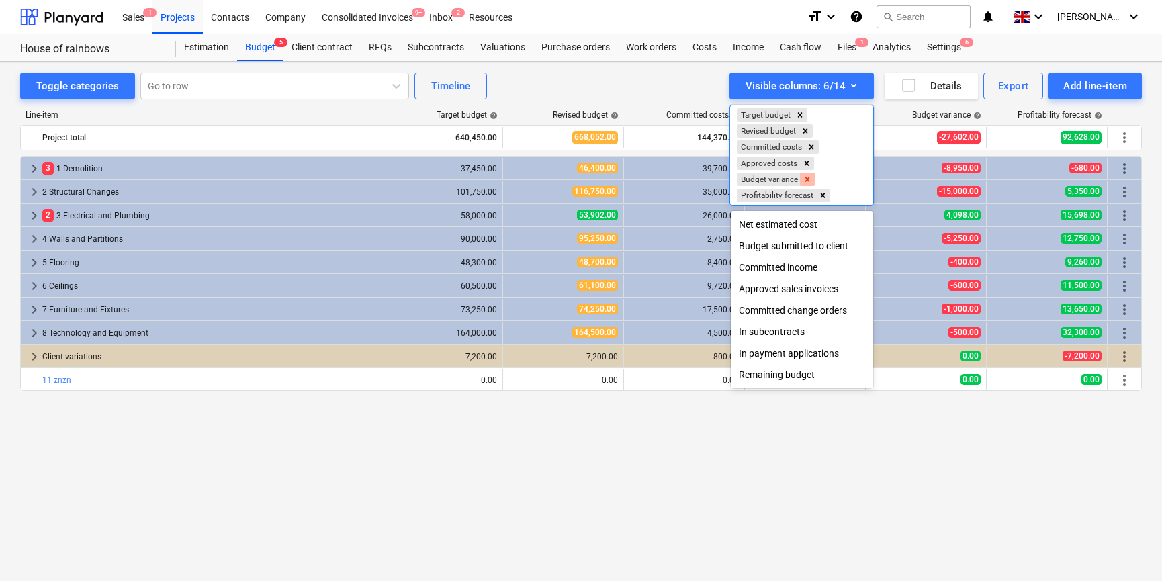
click at [806, 178] on icon "Remove Budget variance" at bounding box center [806, 179] width 9 height 9
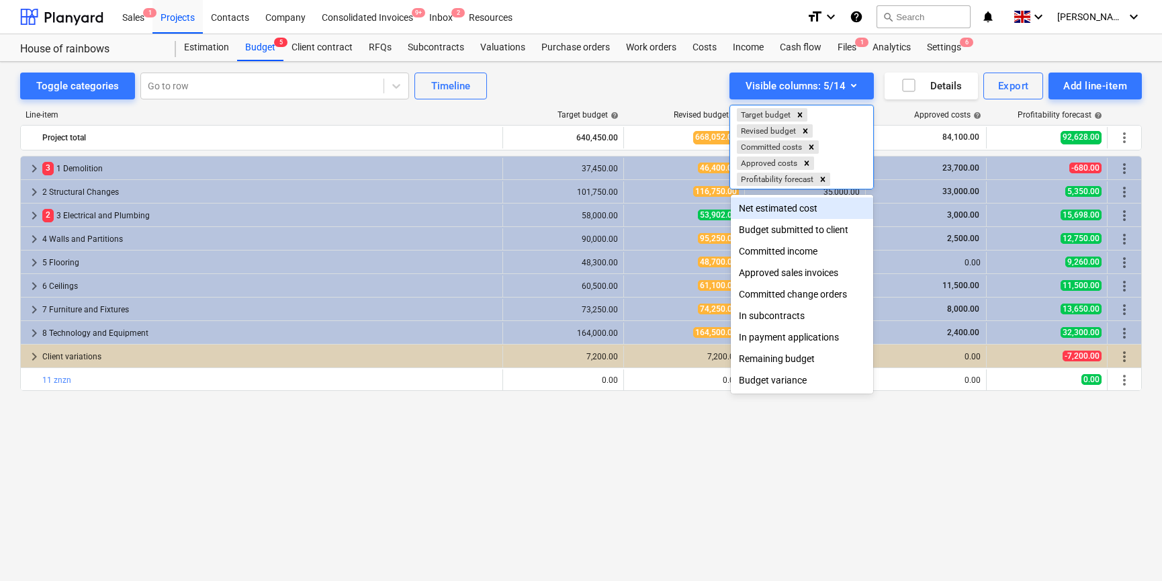
click at [966, 399] on div at bounding box center [581, 290] width 1162 height 581
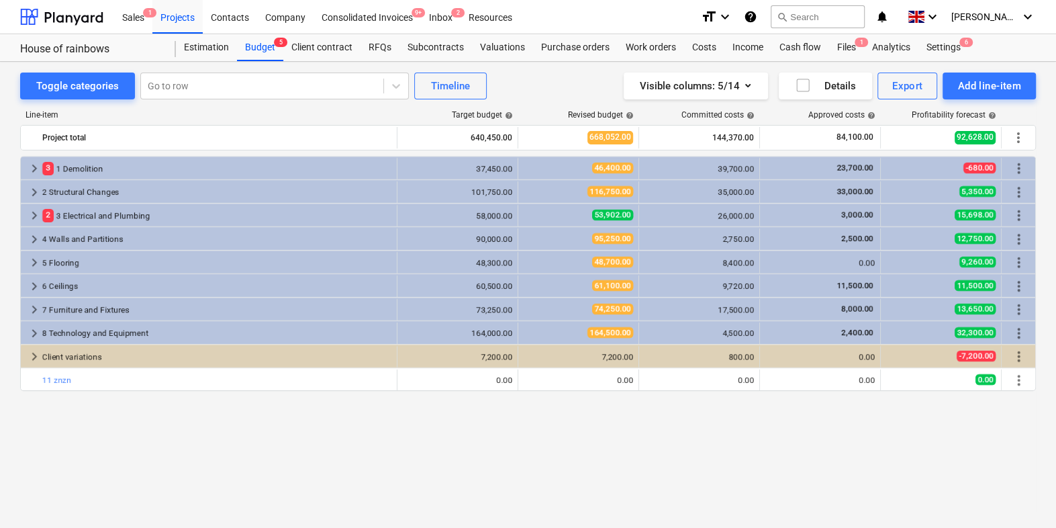
click at [530, 90] on div "Toggle categories Go to row Timeline Visible columns : 5/14 Details Export Add …" at bounding box center [528, 86] width 1016 height 27
click at [191, 25] on div "Projects" at bounding box center [177, 16] width 50 height 34
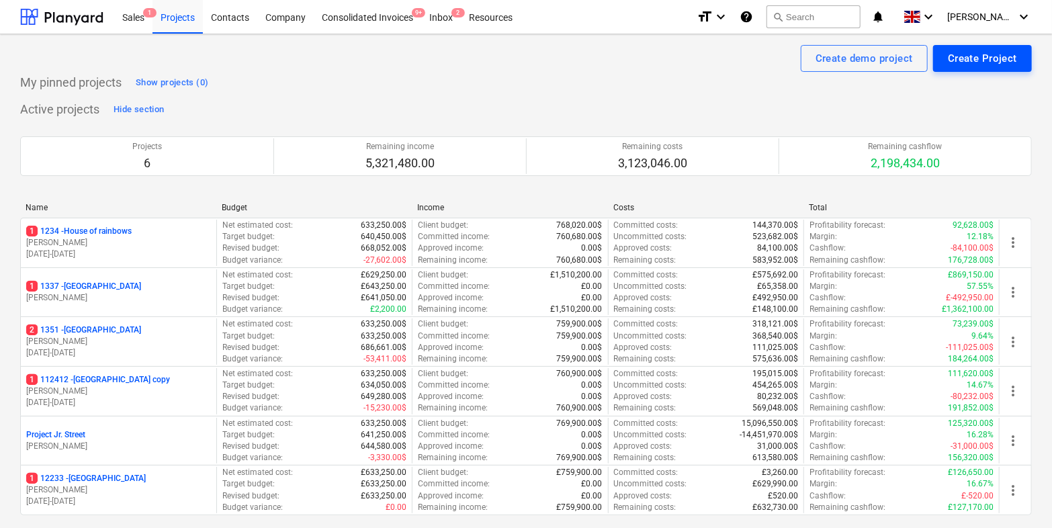
click at [949, 50] on div "Create Project" at bounding box center [981, 58] width 69 height 17
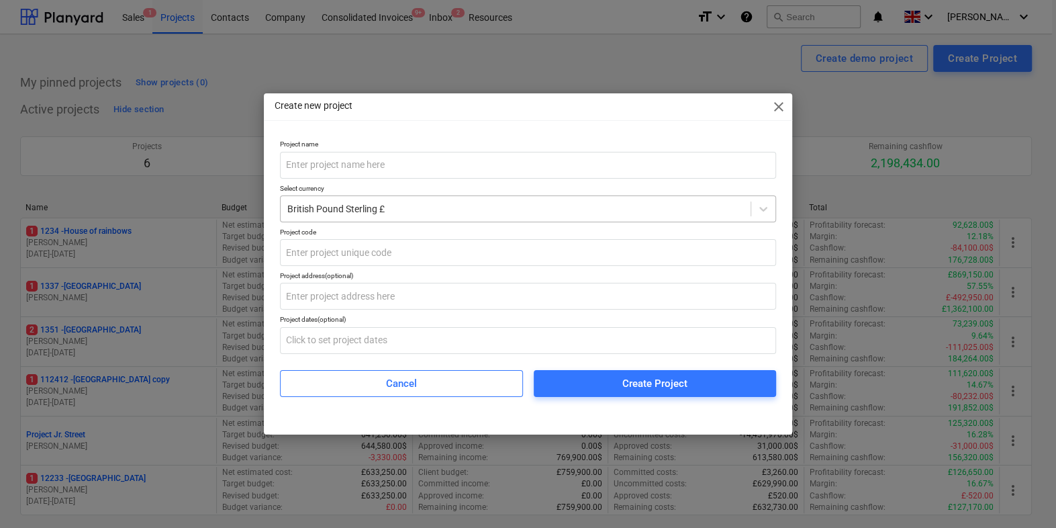
click at [553, 207] on div at bounding box center [515, 208] width 457 height 13
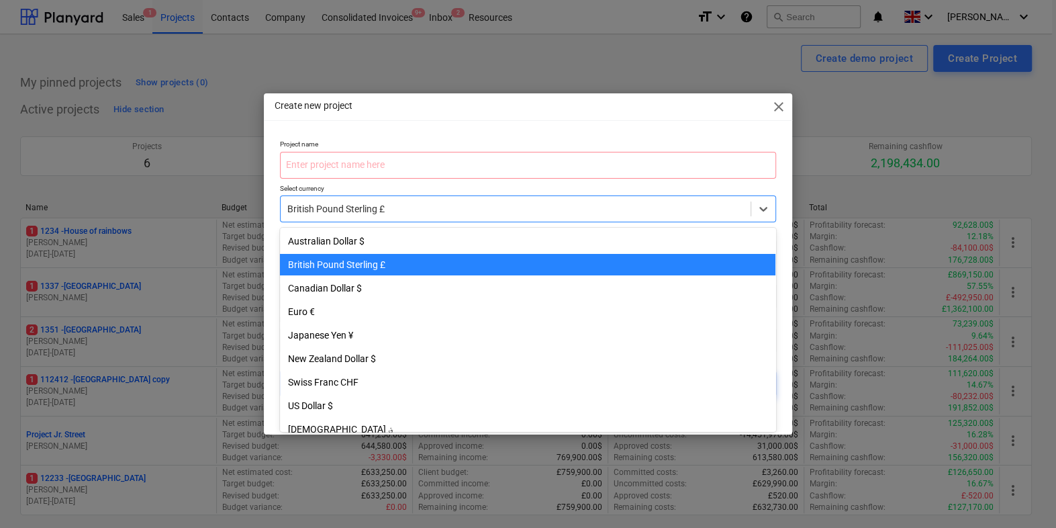
scroll to position [24, 0]
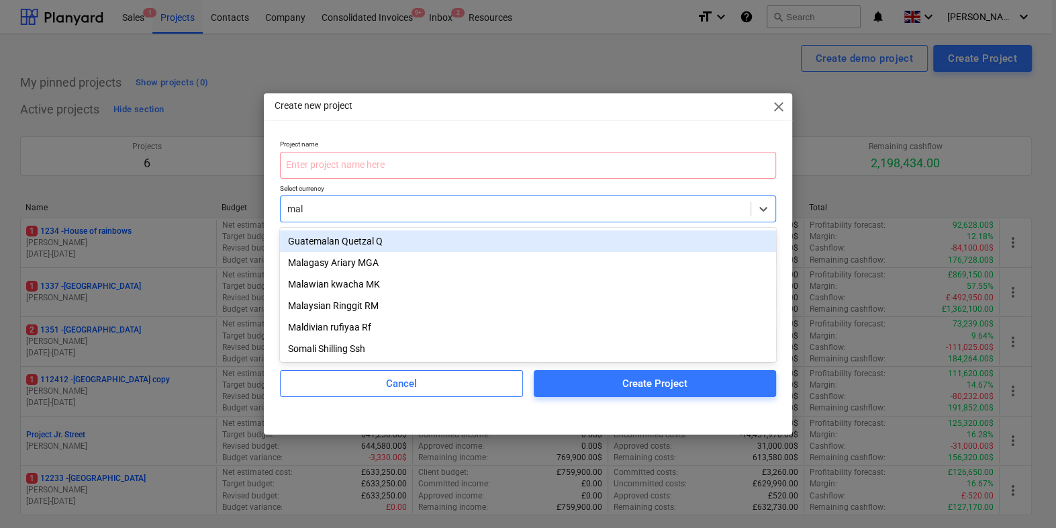
type input "mala"
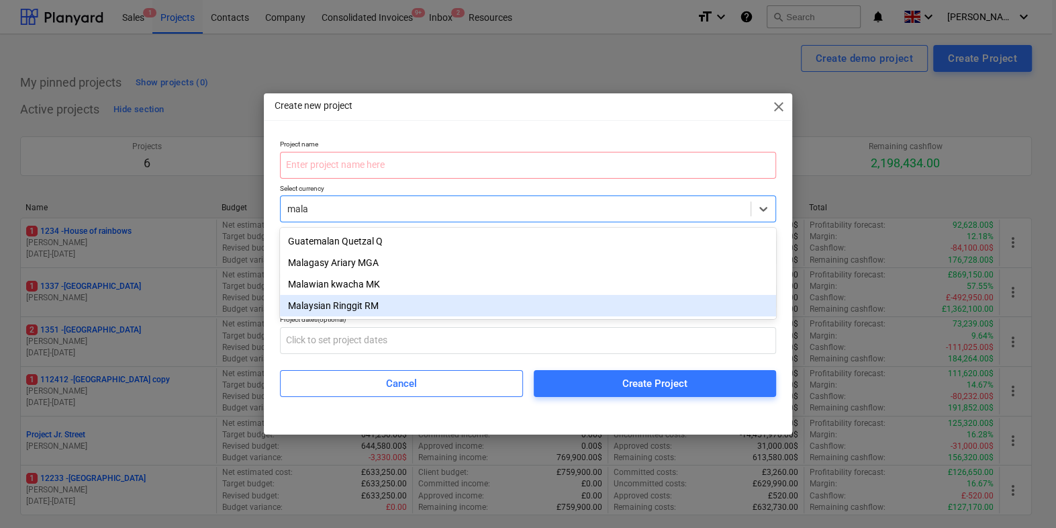
click at [416, 307] on div "Malaysian Ringgit RM" at bounding box center [528, 305] width 496 height 21
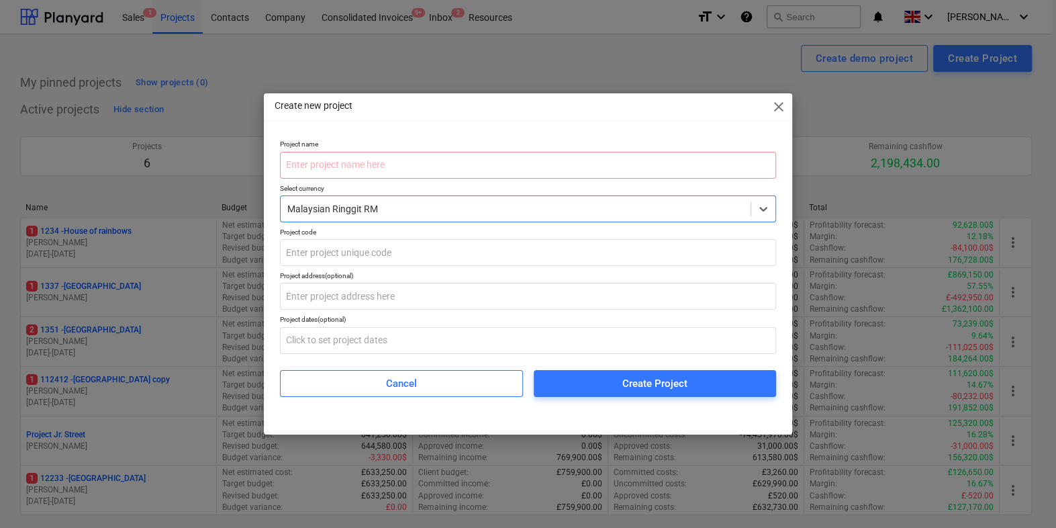
click at [392, 207] on div at bounding box center [515, 208] width 457 height 13
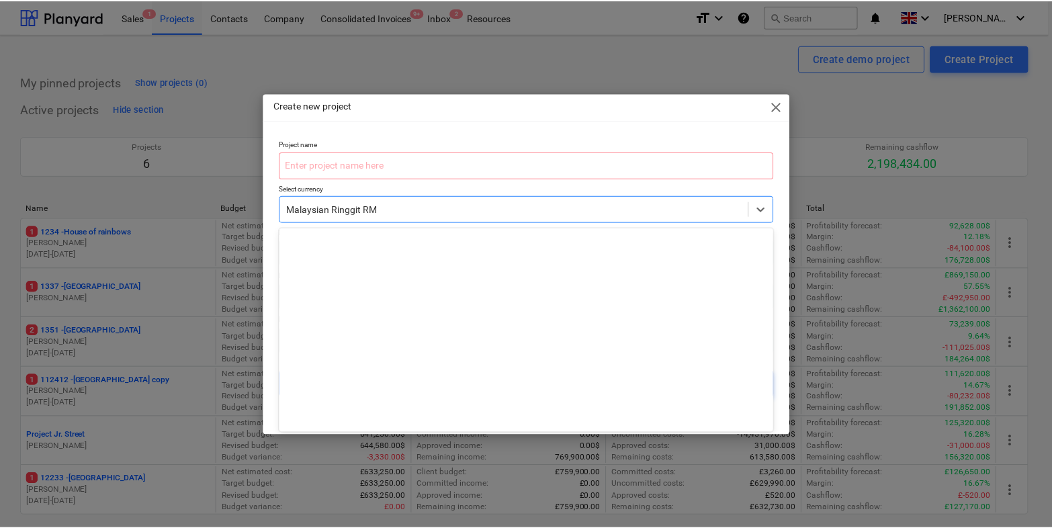
scroll to position [1998, 0]
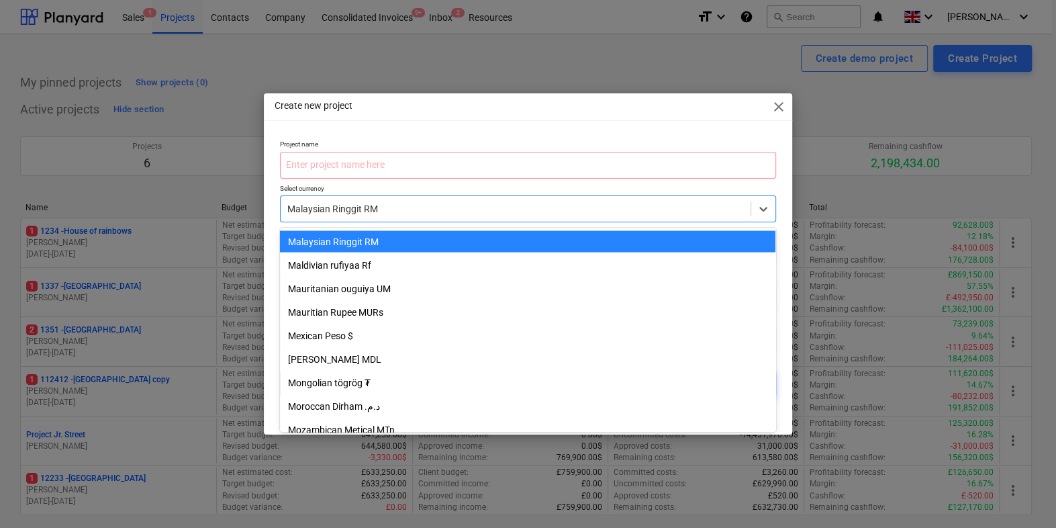
click at [387, 214] on div at bounding box center [515, 208] width 457 height 13
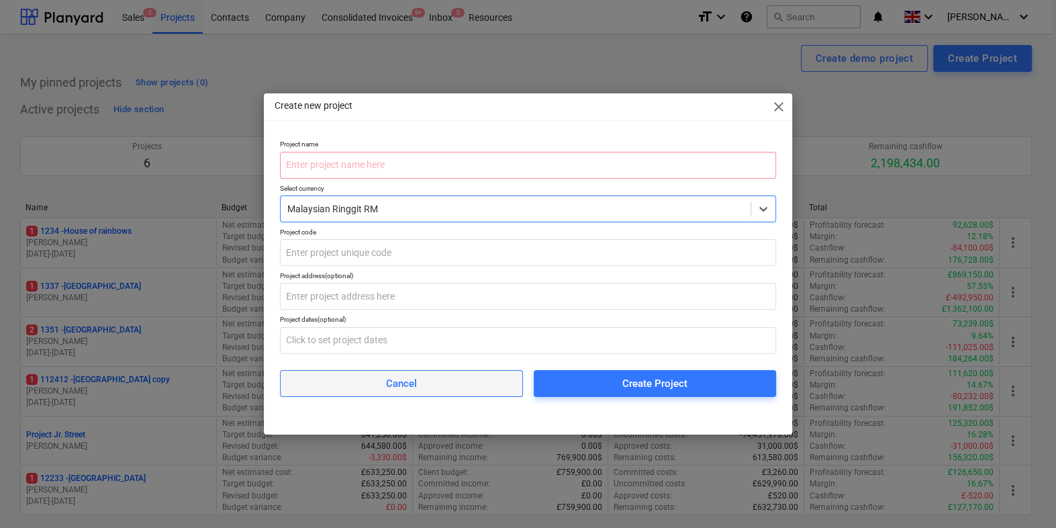
click at [371, 387] on span "Cancel" at bounding box center [401, 383] width 209 height 17
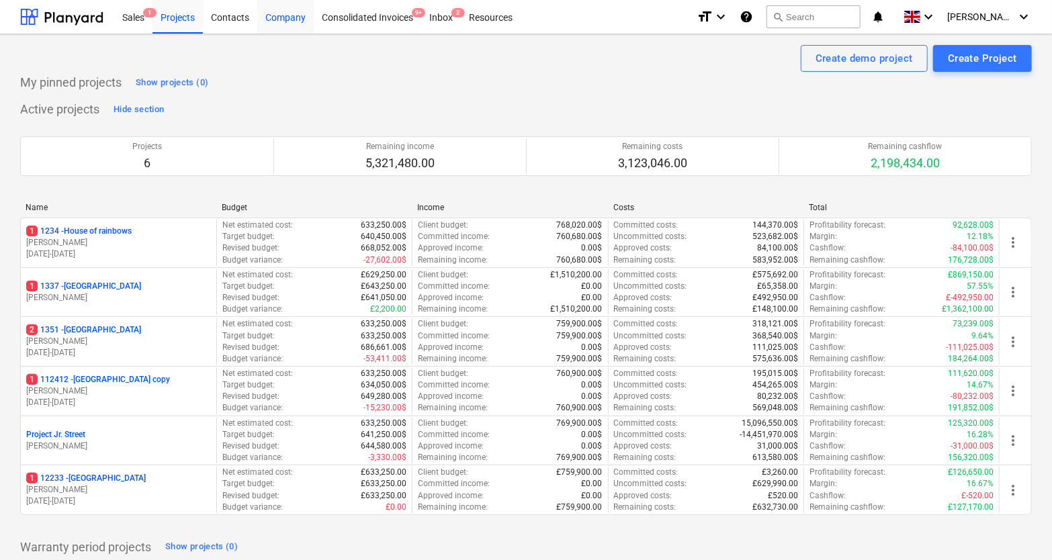
click at [274, 23] on div "Company" at bounding box center [285, 16] width 56 height 34
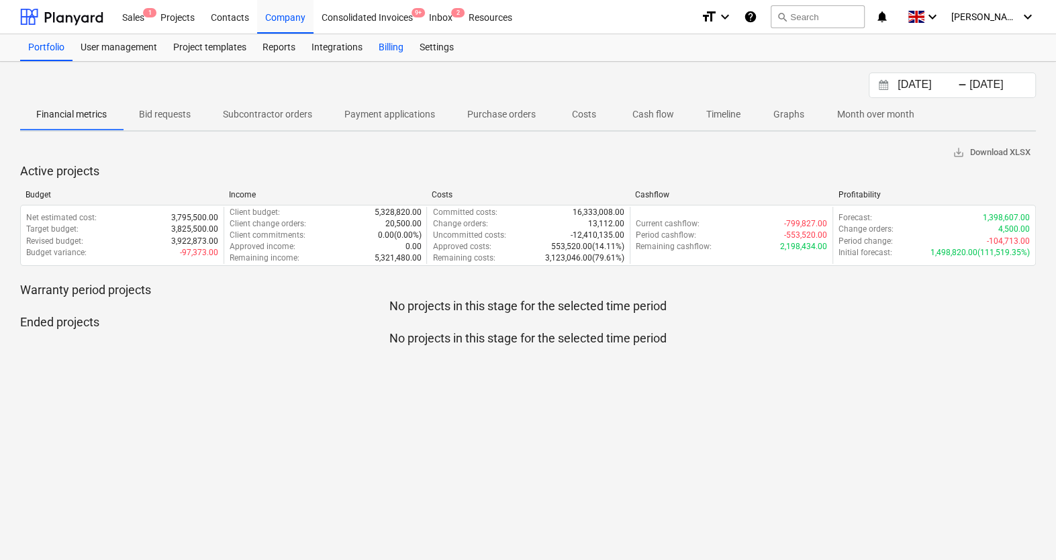
click at [396, 48] on div "Billing" at bounding box center [391, 47] width 41 height 27
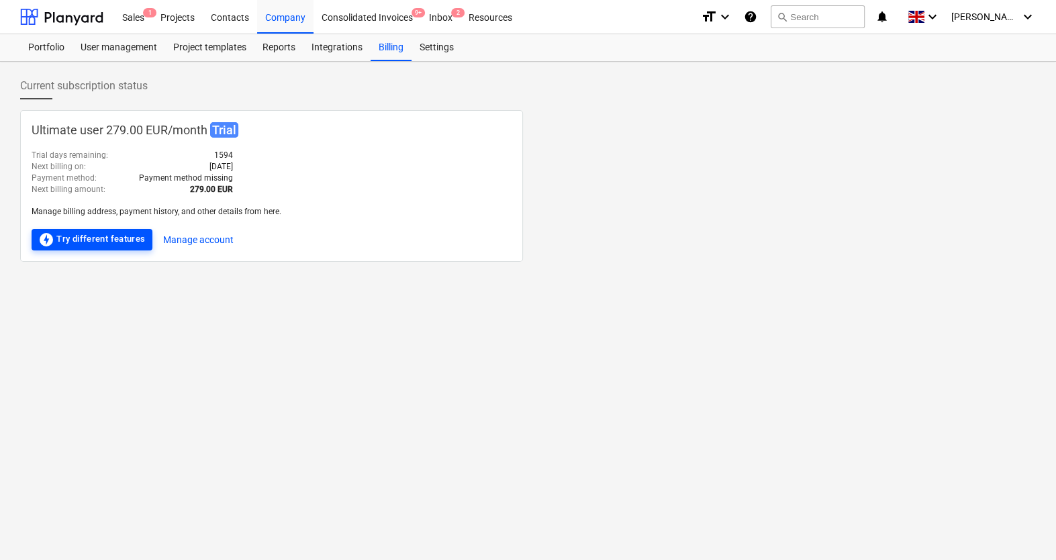
click at [124, 236] on div "offline_bolt Try different features" at bounding box center [91, 240] width 107 height 16
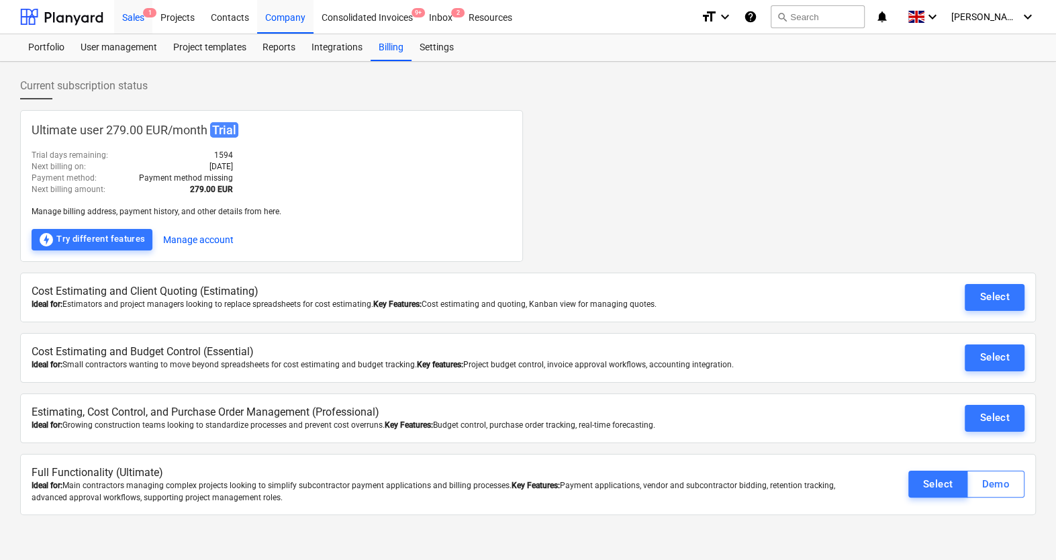
drag, startPoint x: 167, startPoint y: 15, endPoint x: 118, endPoint y: 18, distance: 49.1
click at [167, 15] on div "Projects" at bounding box center [177, 16] width 50 height 34
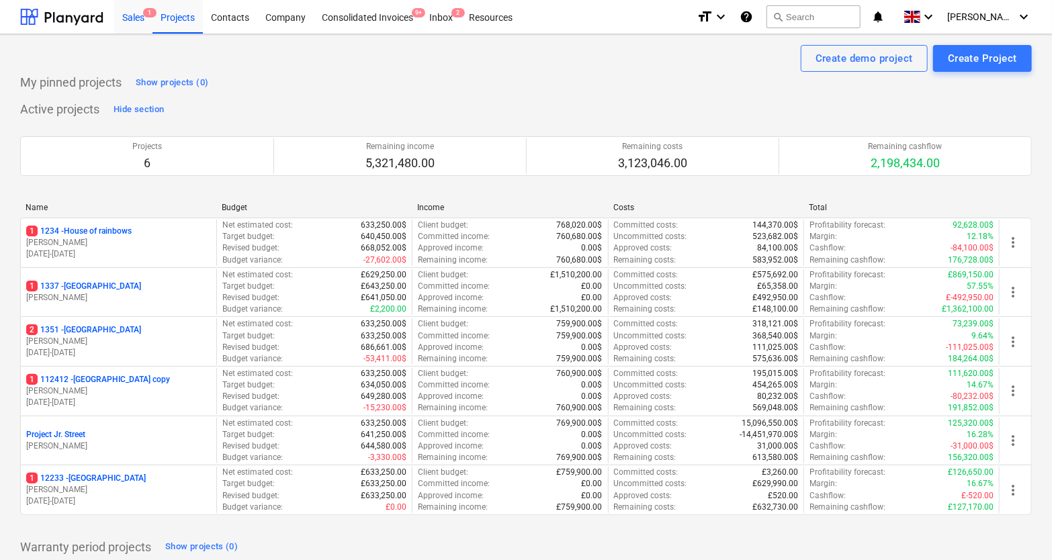
click at [118, 18] on div "Sales 1" at bounding box center [133, 16] width 38 height 34
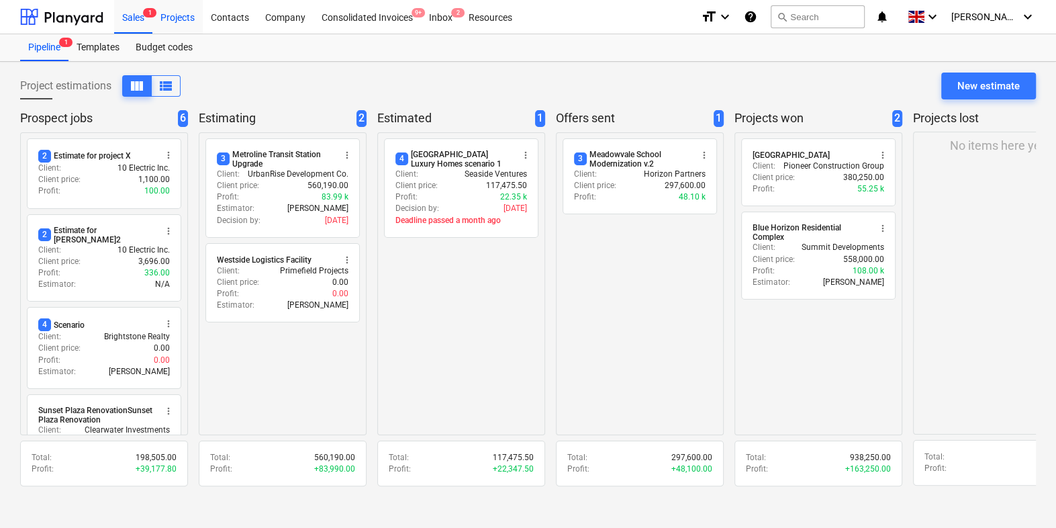
click at [173, 2] on div "Projects" at bounding box center [177, 16] width 50 height 34
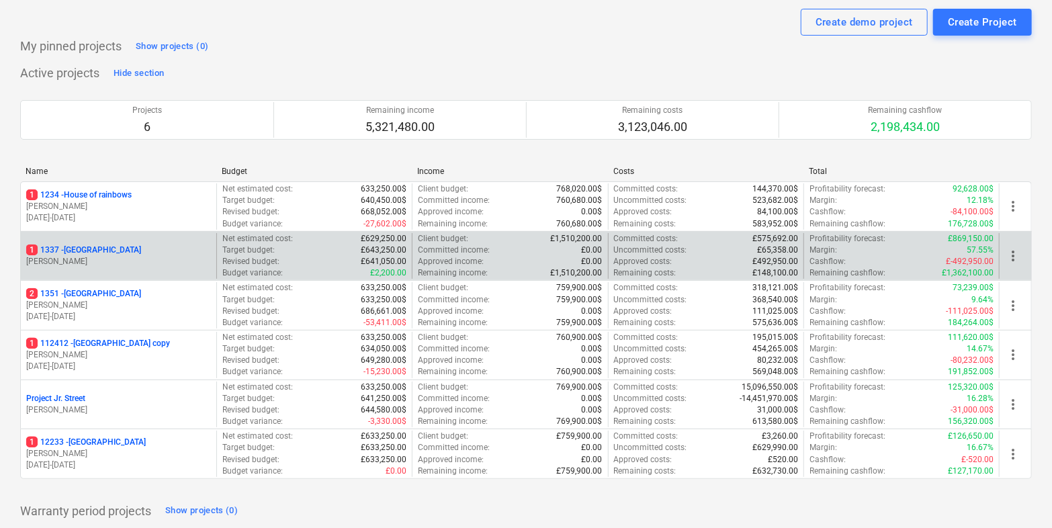
scroll to position [42, 0]
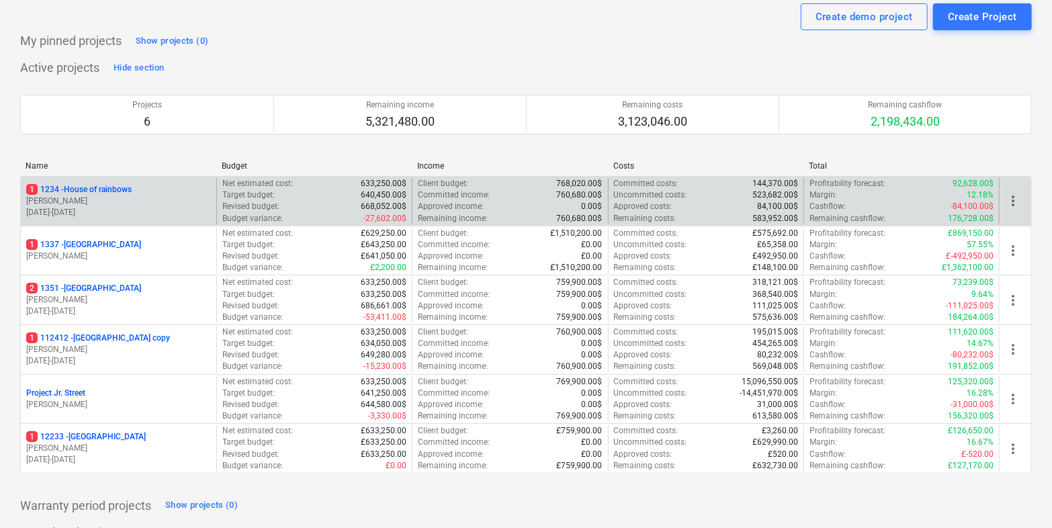
click at [91, 192] on p "1 1234 - House of rainbows" at bounding box center [78, 189] width 105 height 11
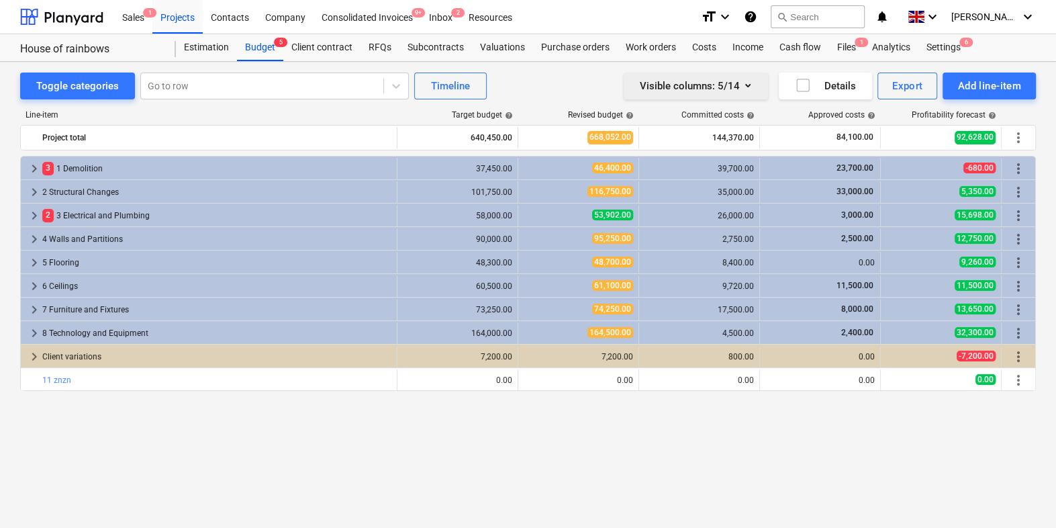
click at [706, 73] on button "Visible columns : 5/14" at bounding box center [696, 86] width 144 height 27
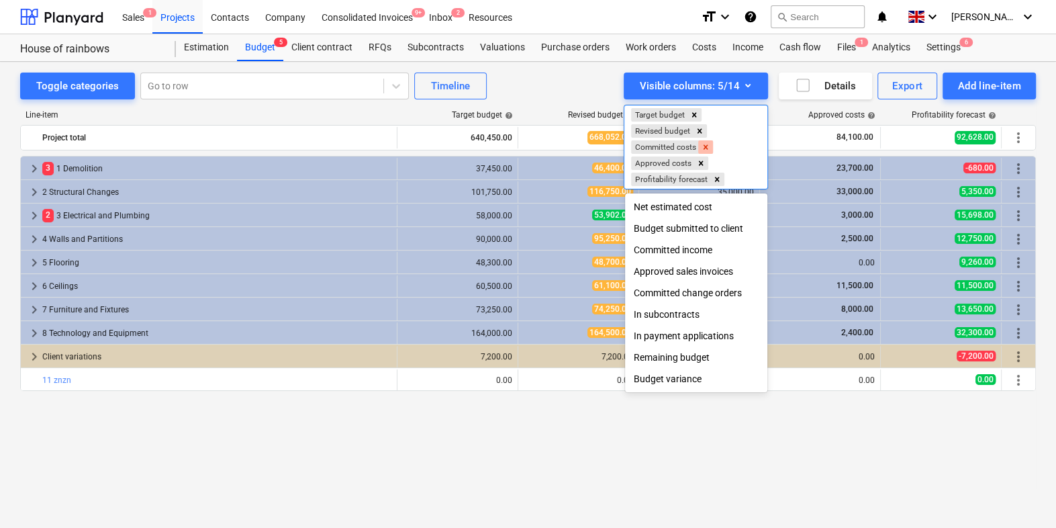
click at [704, 145] on icon "Remove Committed costs" at bounding box center [705, 146] width 9 height 9
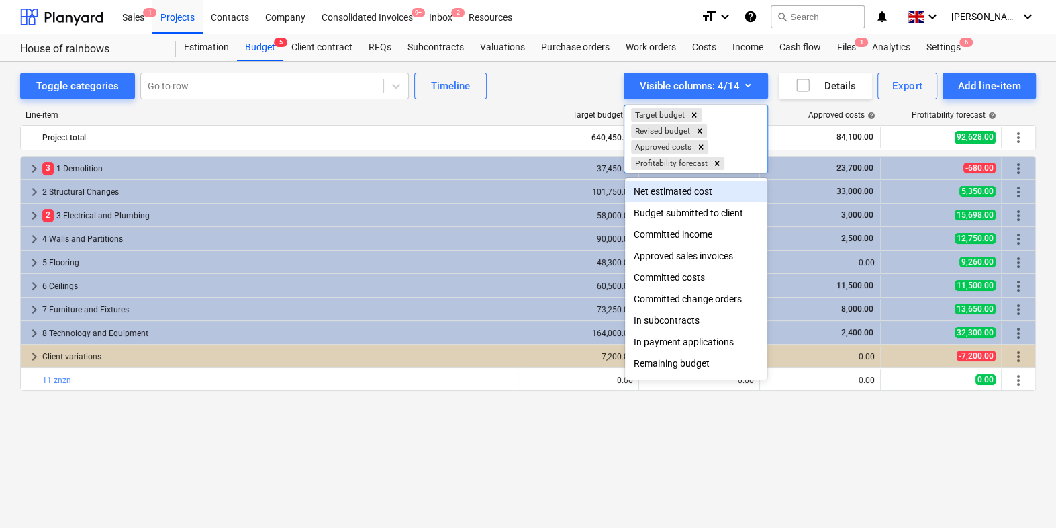
click at [548, 60] on div at bounding box center [528, 264] width 1056 height 528
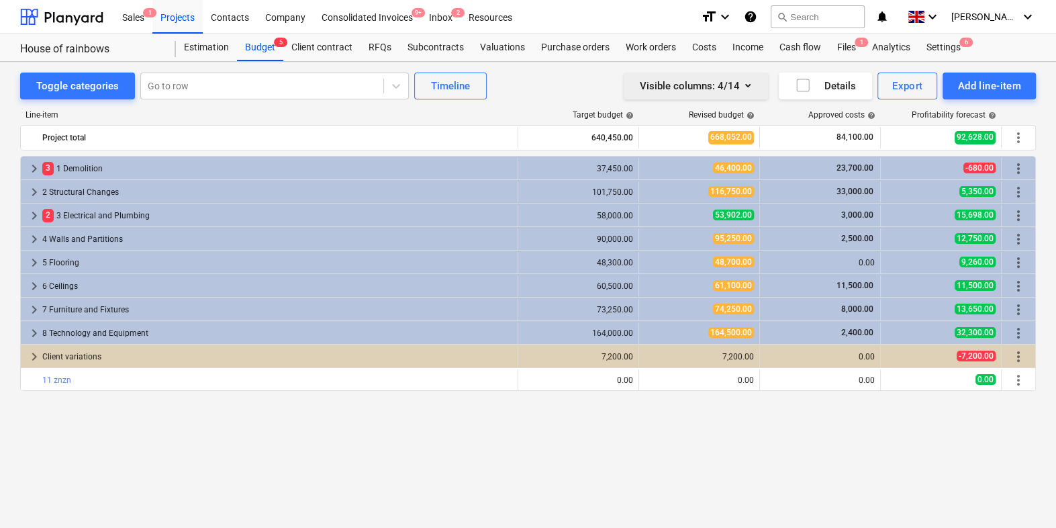
click at [714, 89] on div "Visible columns : 4/14" at bounding box center [696, 85] width 112 height 17
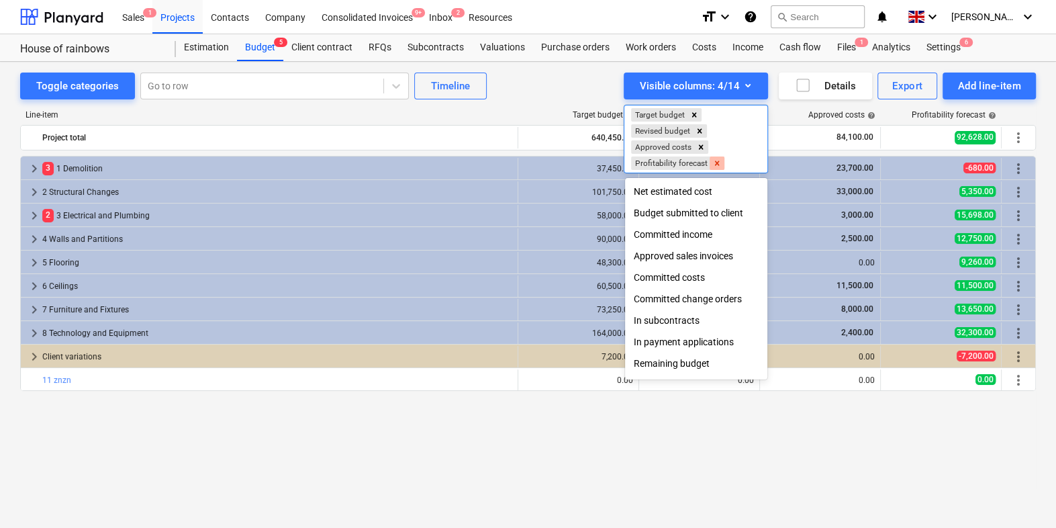
click at [714, 160] on icon "Remove Profitability forecast" at bounding box center [716, 162] width 9 height 9
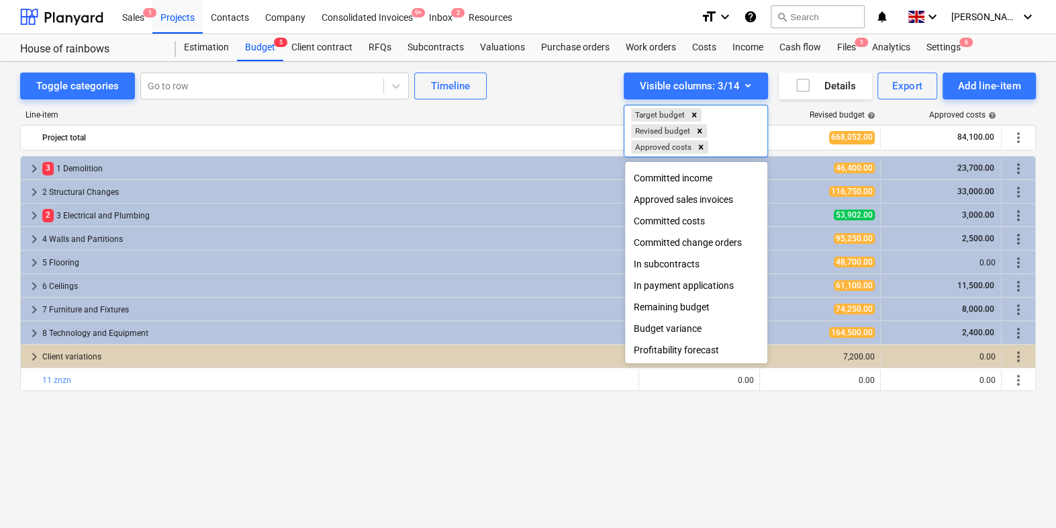
click at [663, 327] on div "Budget variance" at bounding box center [696, 328] width 142 height 21
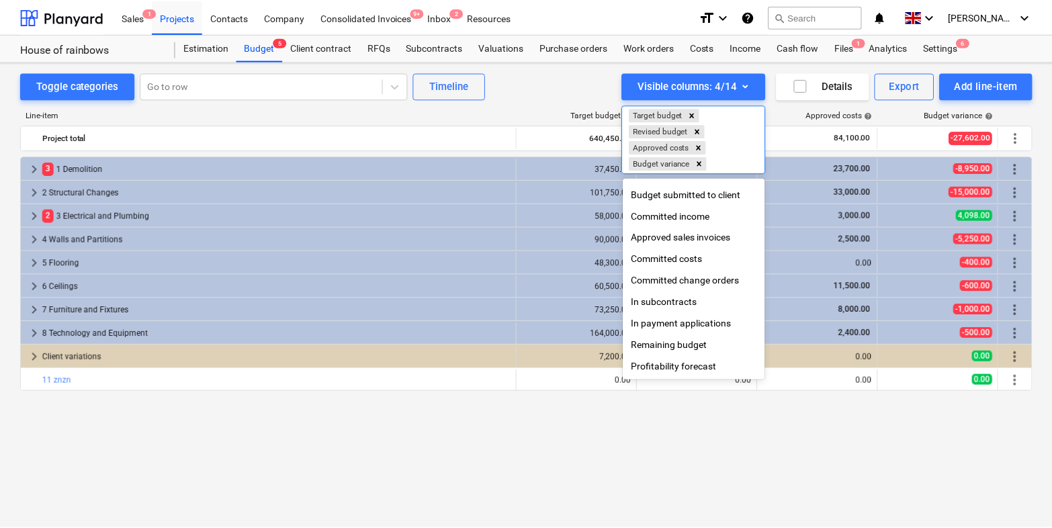
scroll to position [21, 0]
click at [586, 86] on div at bounding box center [528, 264] width 1056 height 528
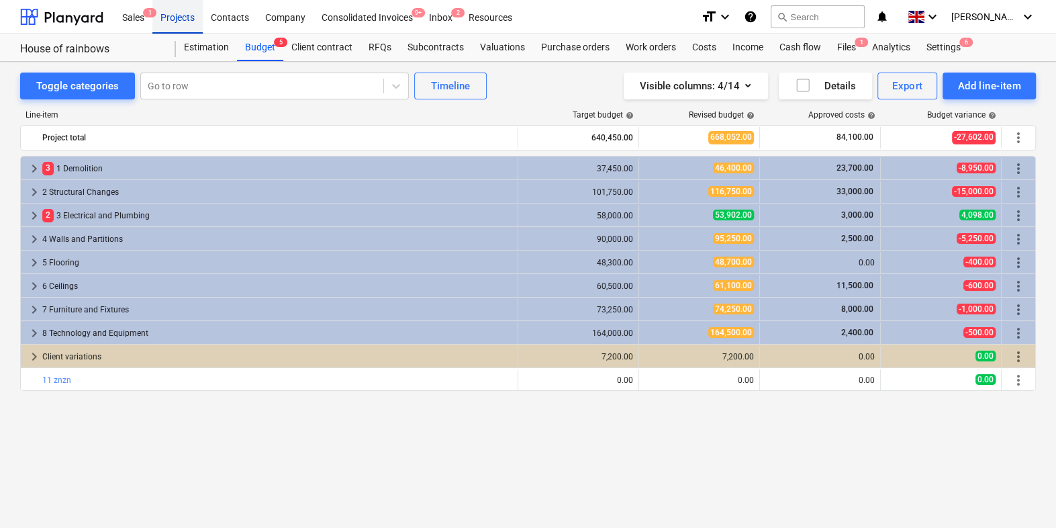
click at [185, 17] on div "Projects" at bounding box center [177, 16] width 50 height 34
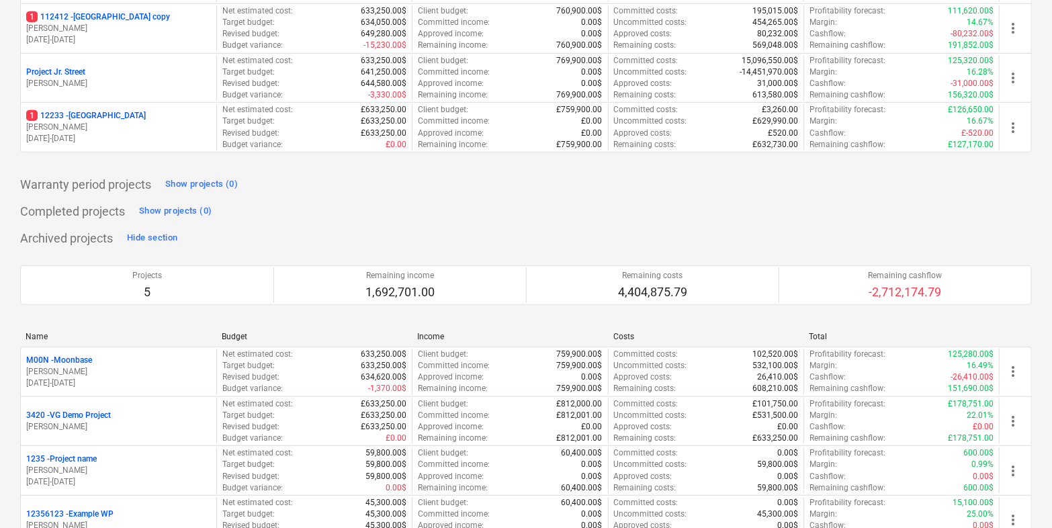
scroll to position [359, 0]
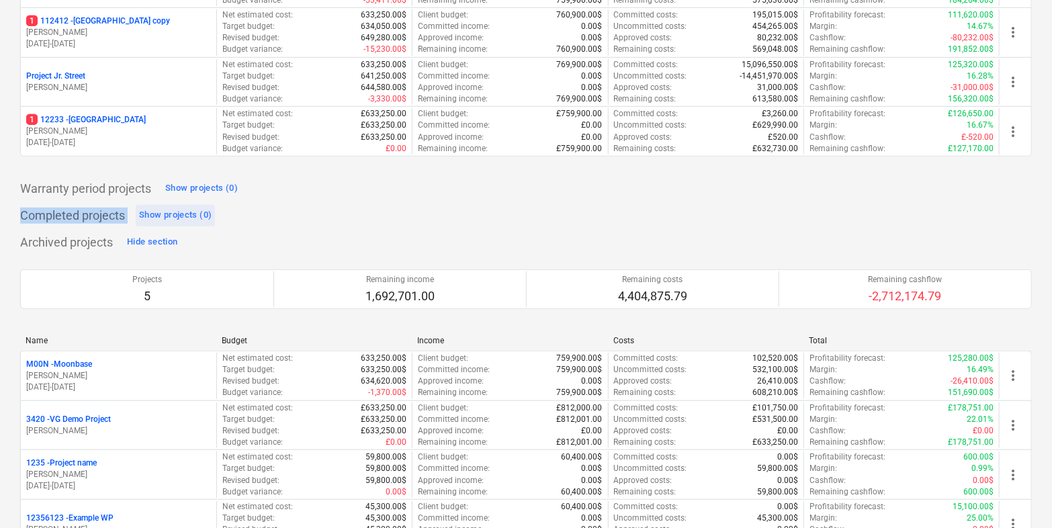
drag, startPoint x: 17, startPoint y: 212, endPoint x: 175, endPoint y: 210, distance: 157.1
click at [175, 210] on div "Create demo project Create Project My pinned projects Show projects (0) Active …" at bounding box center [526, 151] width 1052 height 950
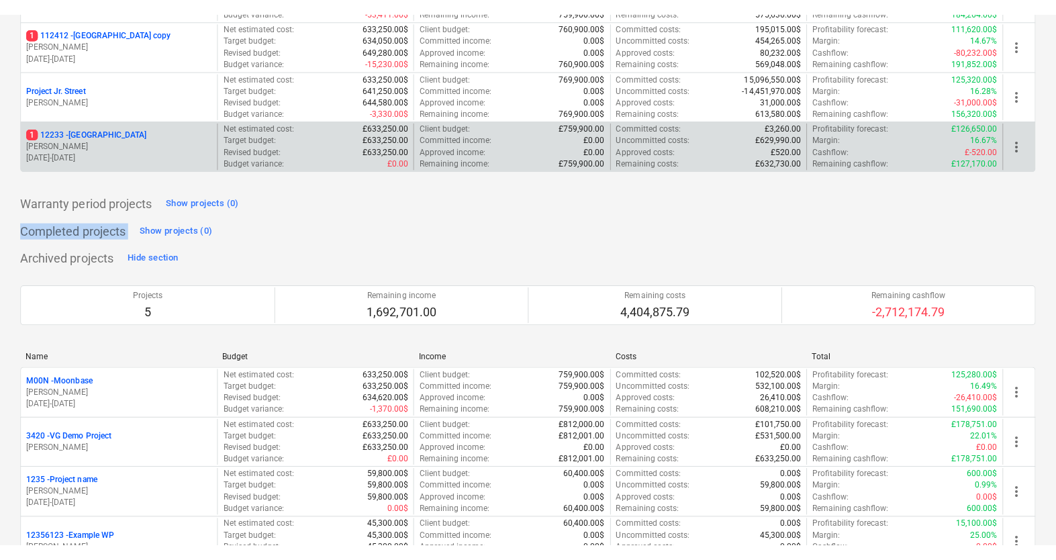
scroll to position [0, 0]
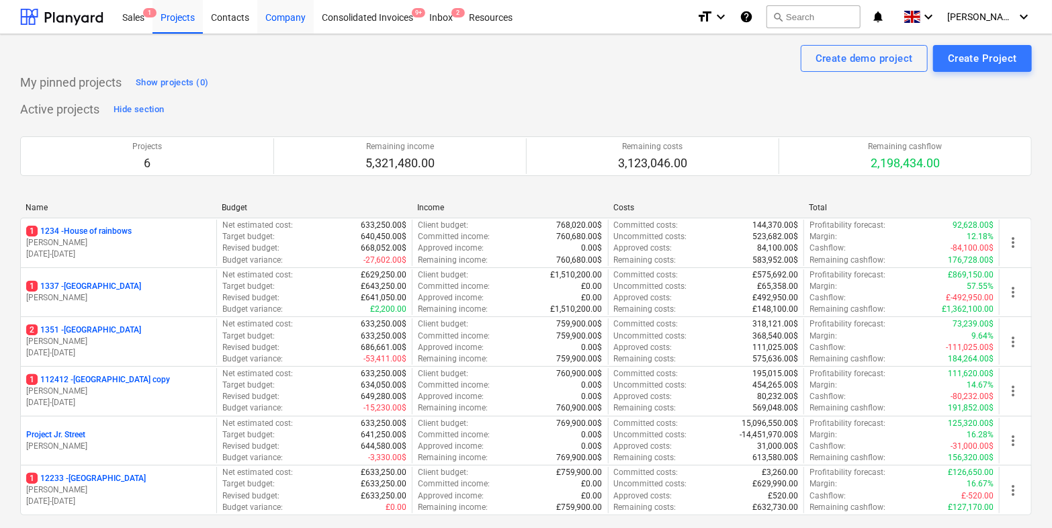
click at [281, 25] on div "Company" at bounding box center [285, 16] width 56 height 34
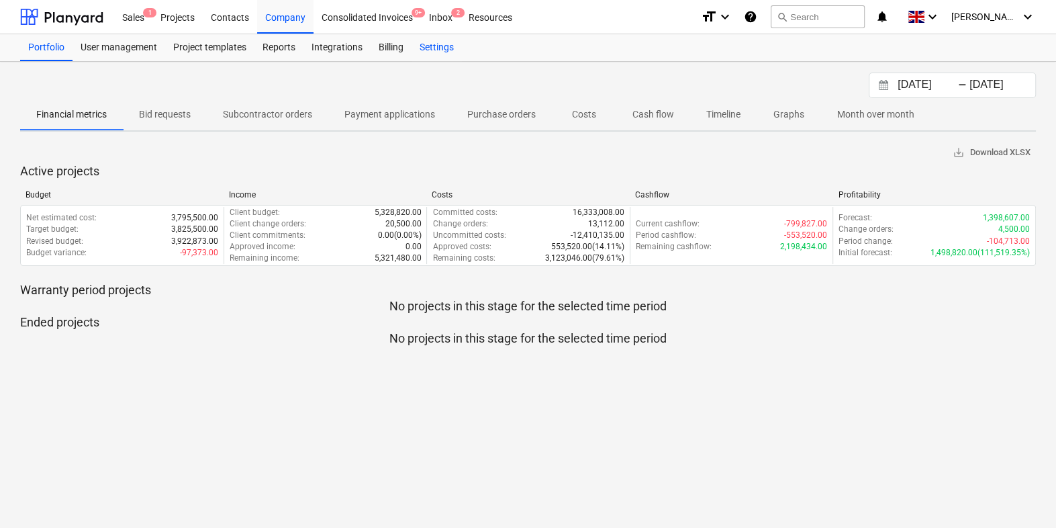
click at [445, 44] on div "Settings" at bounding box center [437, 47] width 50 height 27
